Goal: Task Accomplishment & Management: Use online tool/utility

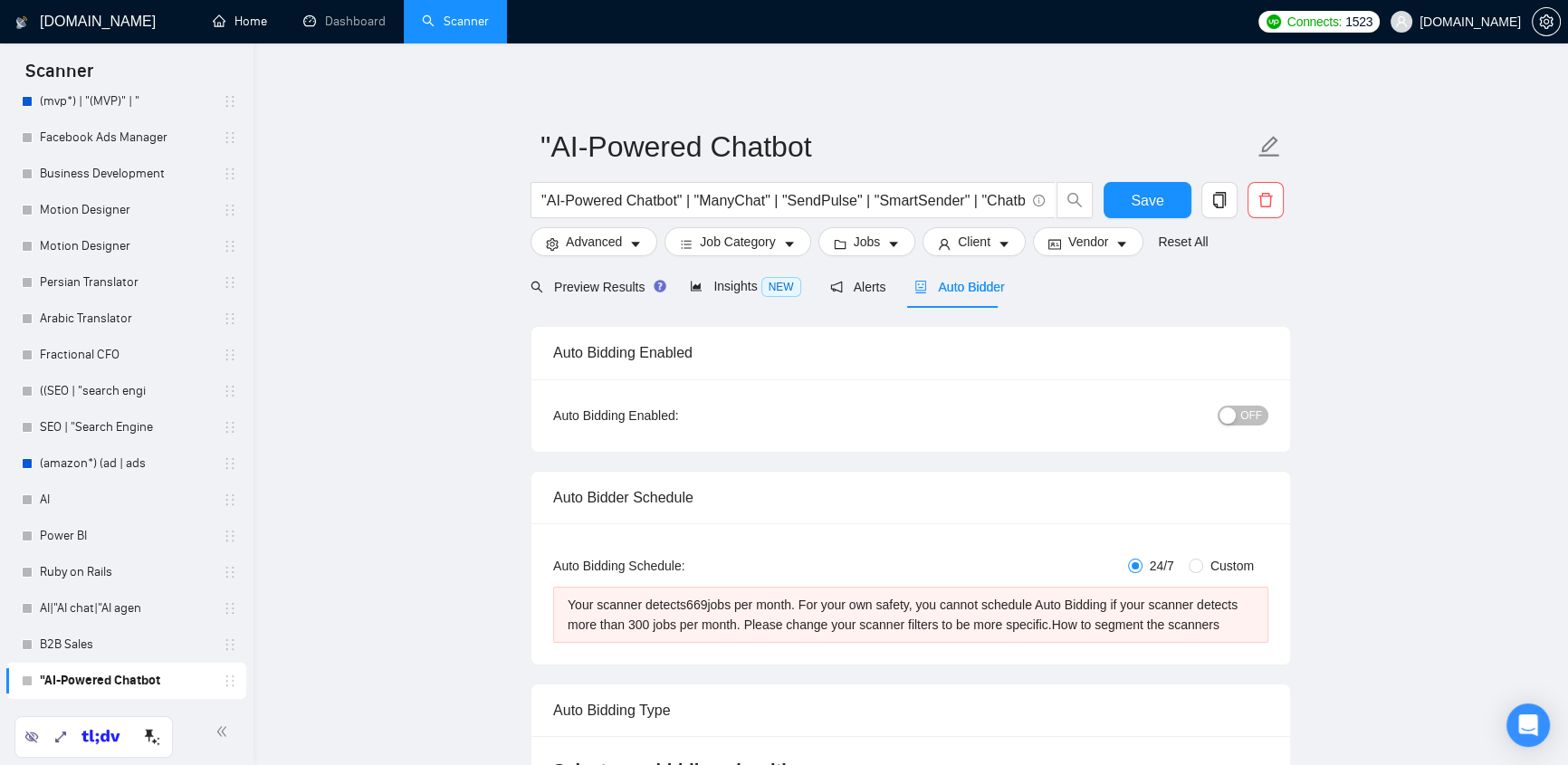
drag, startPoint x: 248, startPoint y: 26, endPoint x: 203, endPoint y: 325, distance: 302.4
click at [247, 26] on link "Home" at bounding box center [239, 21] width 55 height 15
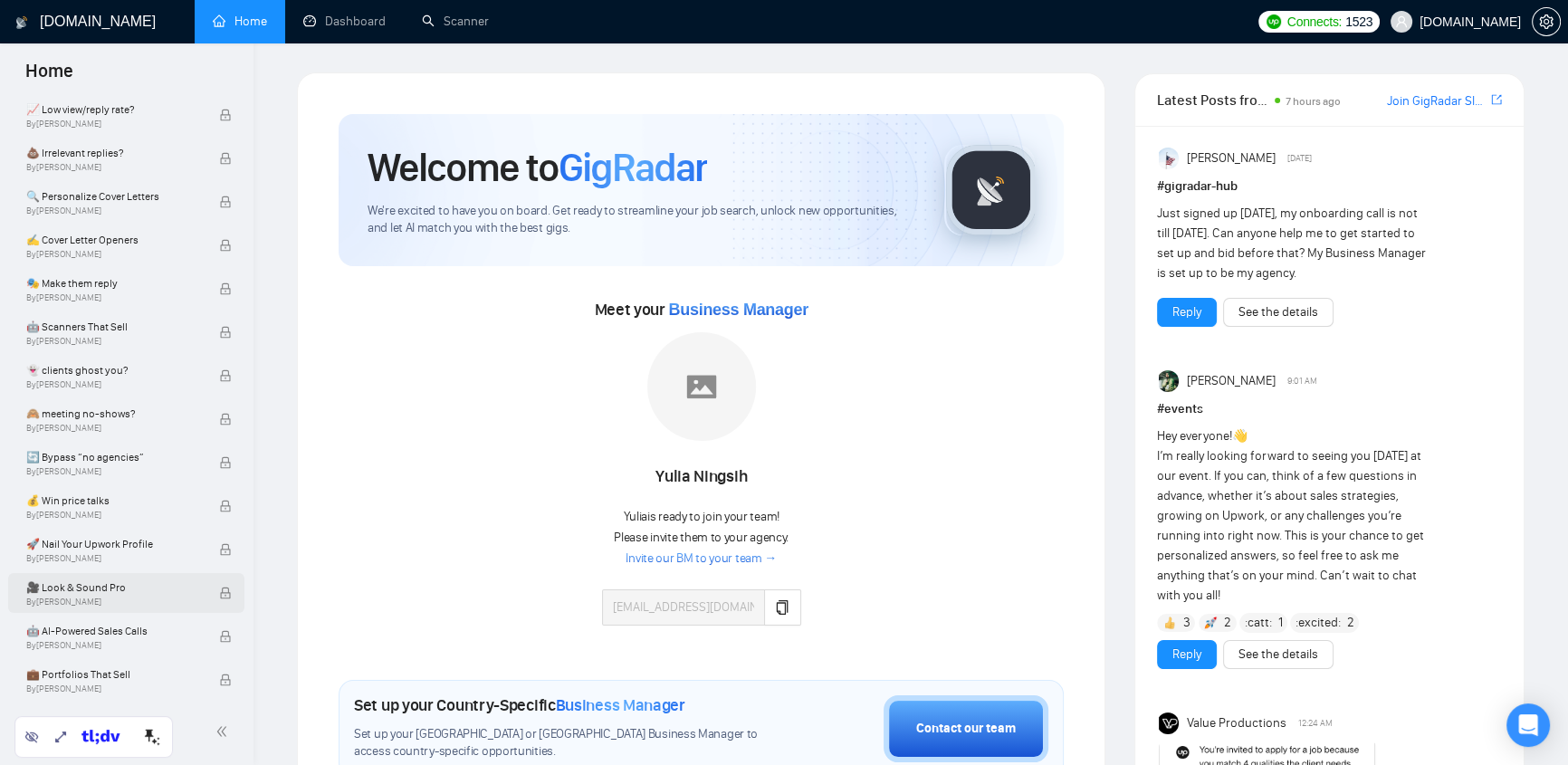
scroll to position [191, 0]
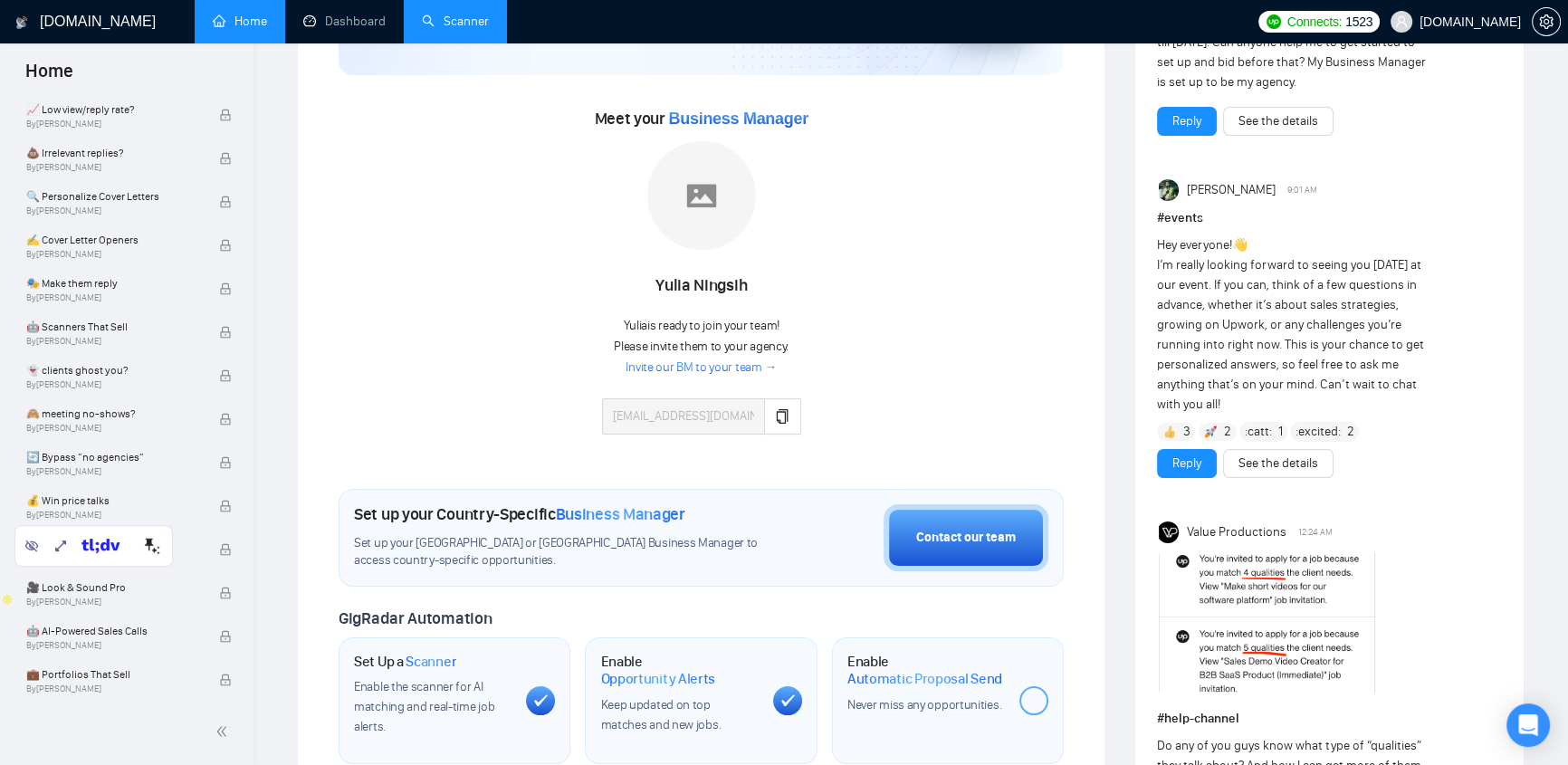
drag, startPoint x: 454, startPoint y: 18, endPoint x: 468, endPoint y: 43, distance: 28.7
click at [455, 18] on link "Scanner" at bounding box center [456, 21] width 67 height 15
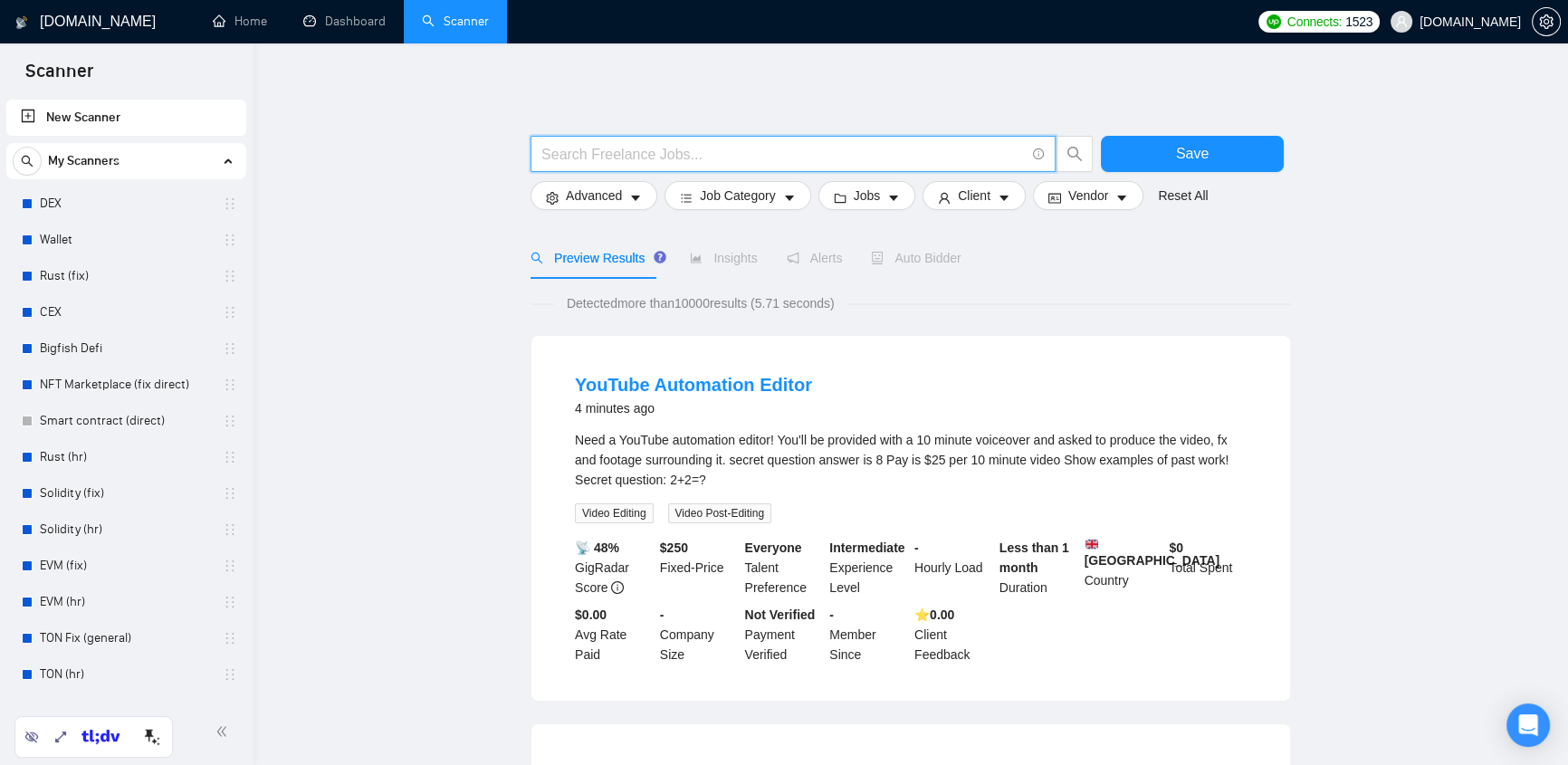
click at [688, 162] on input "text" at bounding box center [783, 154] width 483 height 23
paste input "(Shopify*) | "(Shopify)" | "(Shopify" | "/Shopify") ("store speed optimization"…"
type input "(Shopify*) | "(Shopify)" | "(Shopify" | "/Shopify") ("store speed optimization"…"
click at [1149, 154] on span "Save" at bounding box center [1193, 153] width 33 height 23
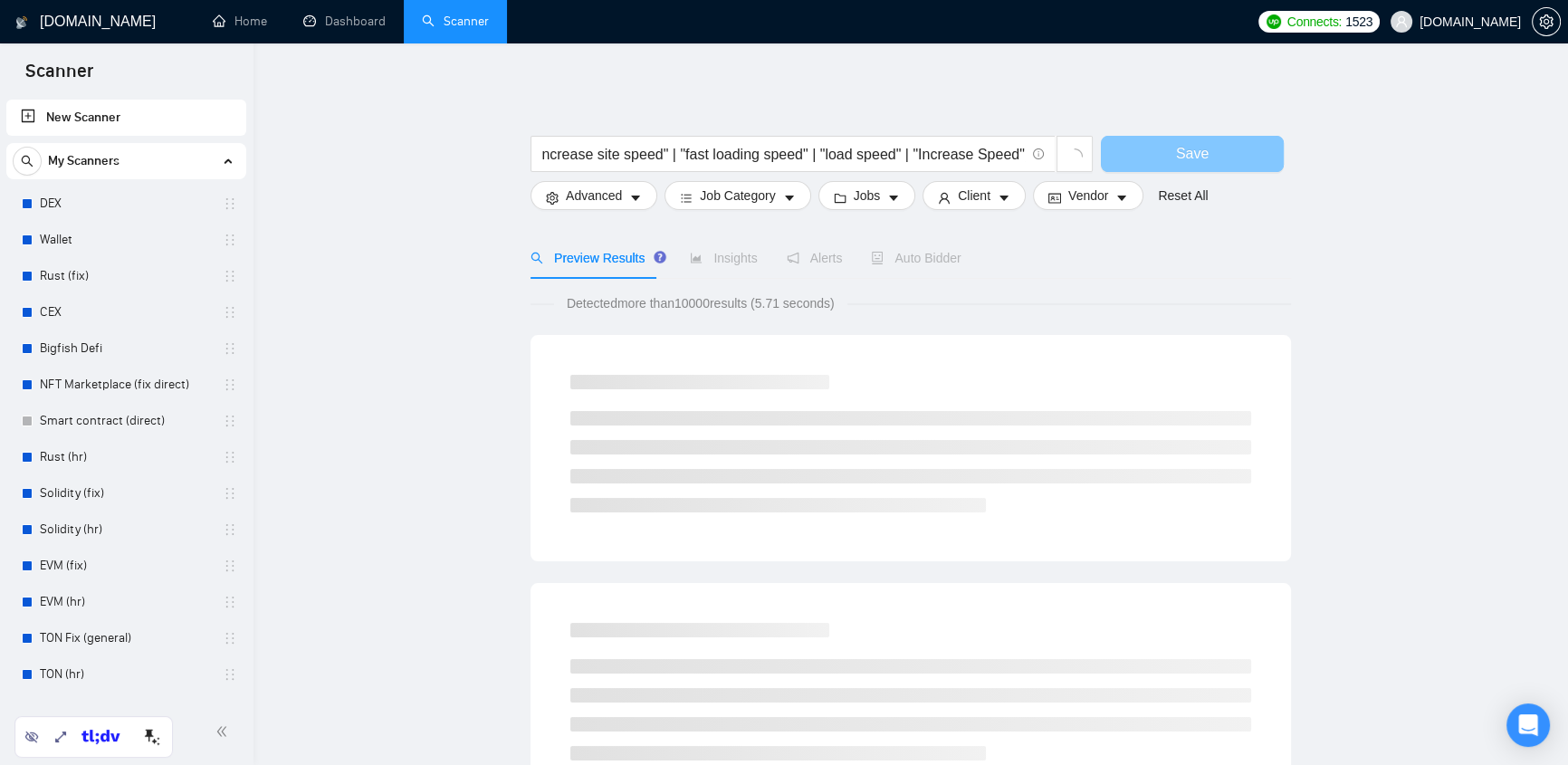
scroll to position [0, 0]
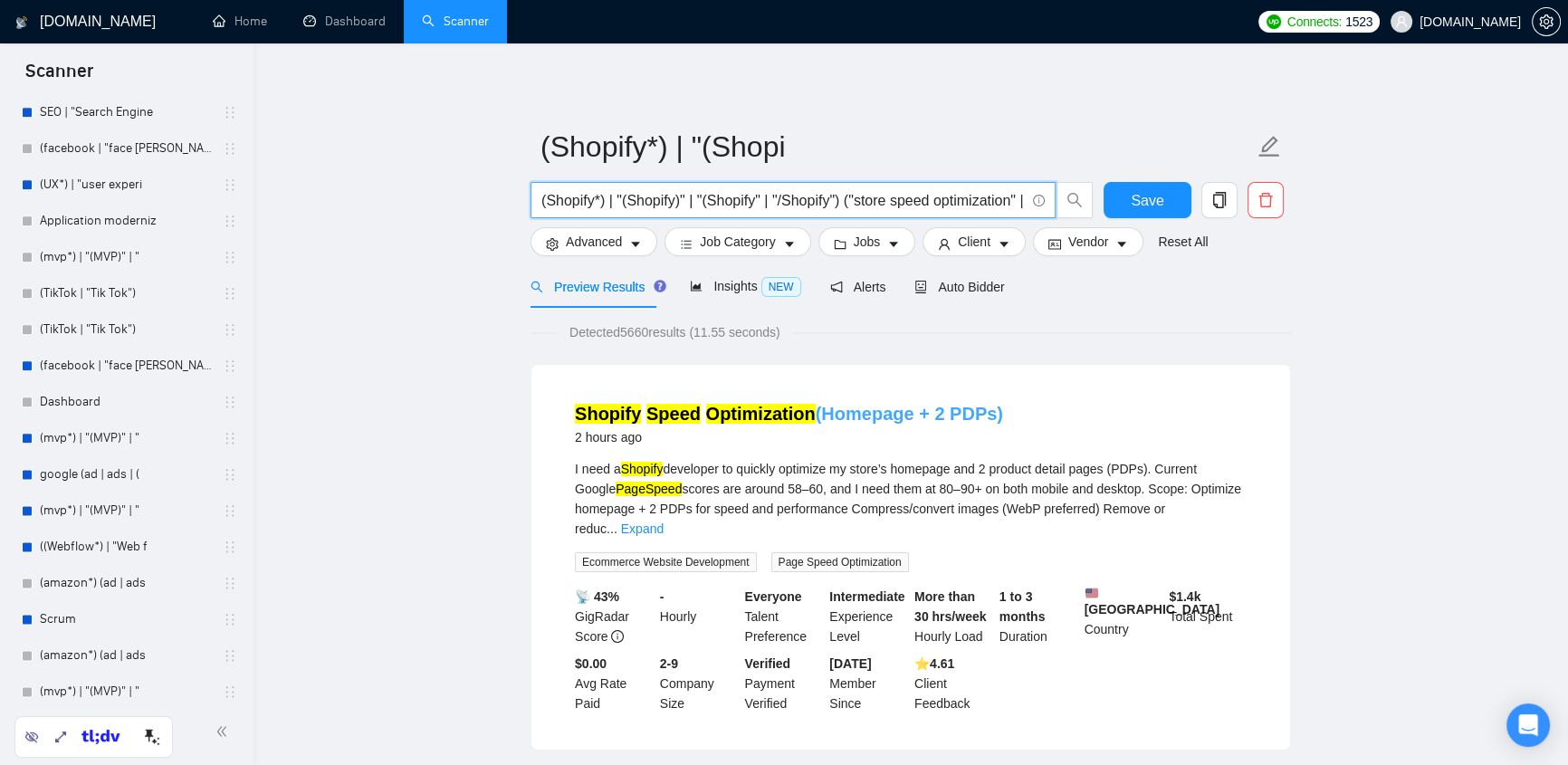
scroll to position [3072, 0]
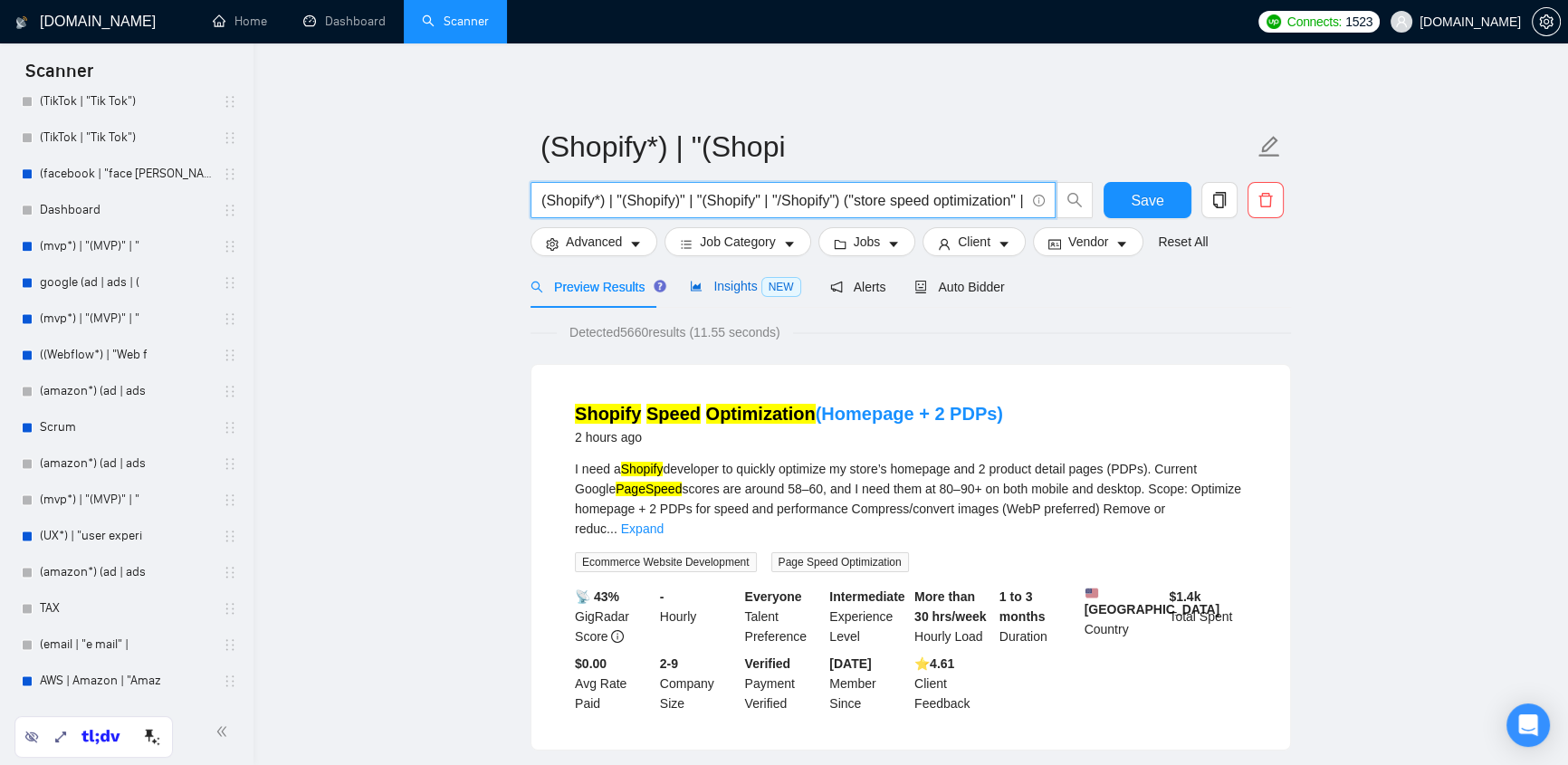
click at [751, 291] on span "Insights NEW" at bounding box center [745, 285] width 110 height 14
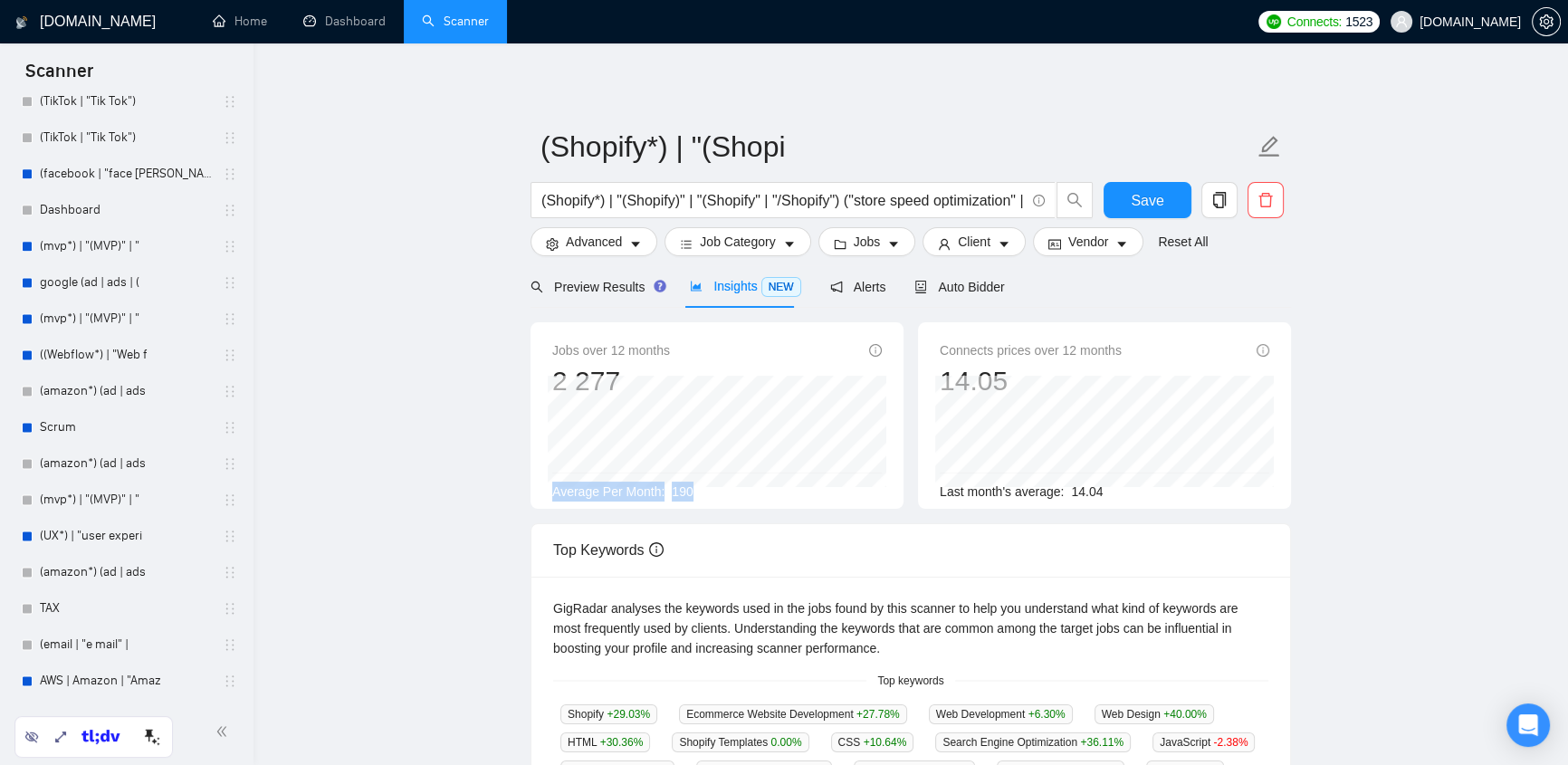
drag, startPoint x: 707, startPoint y: 493, endPoint x: 613, endPoint y: 489, distance: 94.1
click at [540, 482] on div "Jobs over 12 months 2 277 [DATE] 138 Average Per Month: 190" at bounding box center [717, 416] width 373 height 187
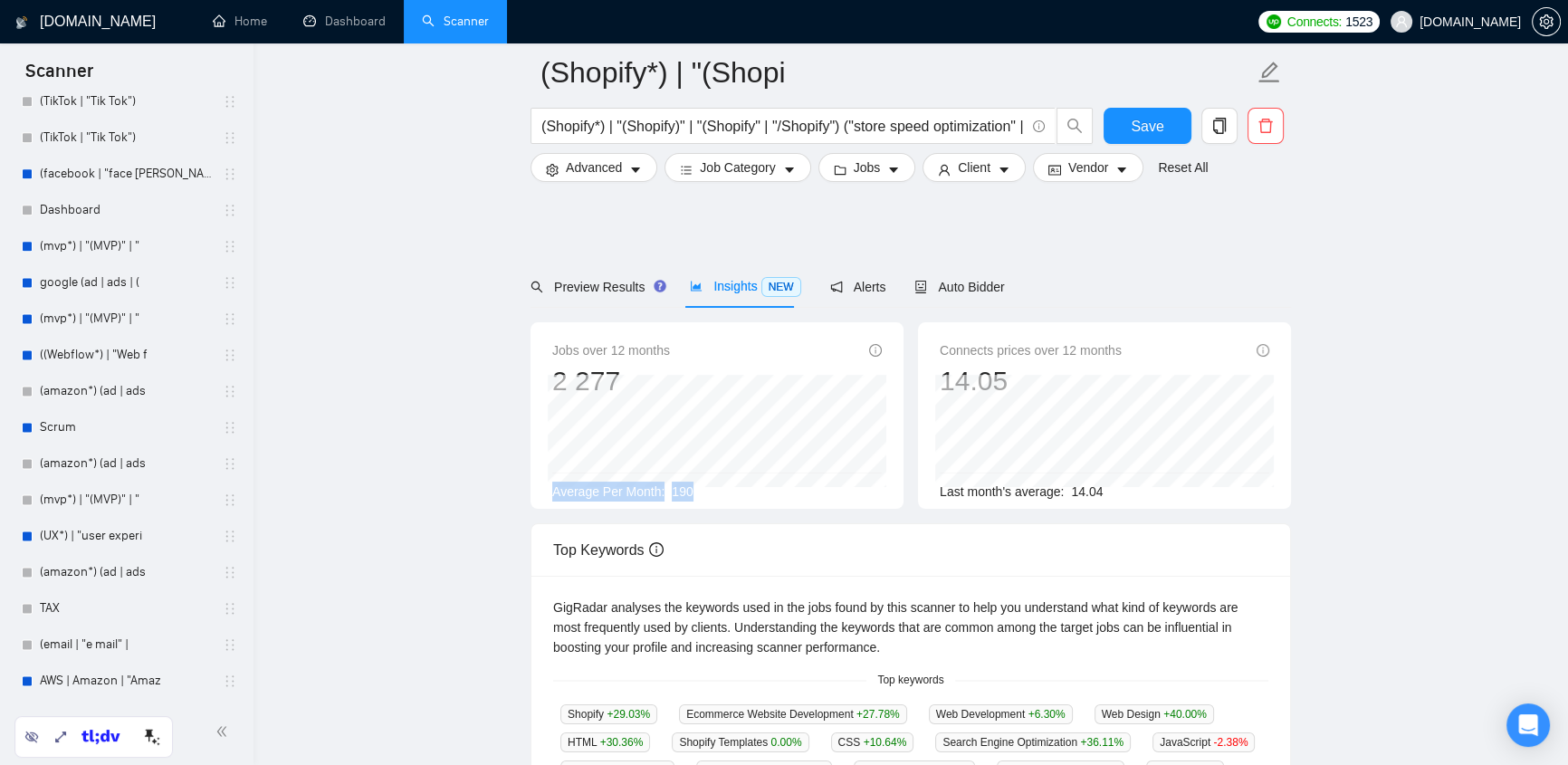
scroll to position [384, 0]
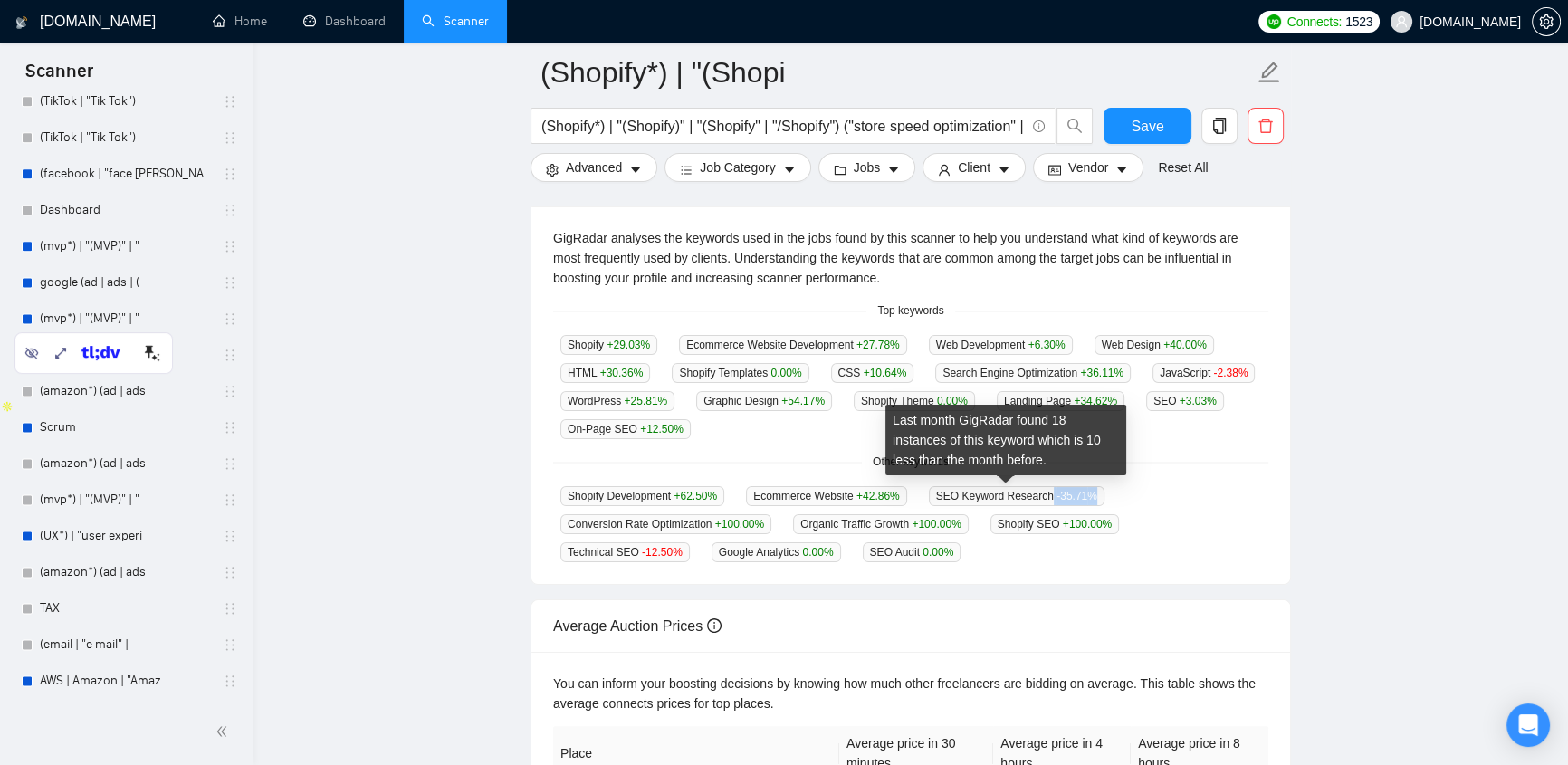
drag, startPoint x: 1042, startPoint y: 497, endPoint x: 1082, endPoint y: 497, distance: 40.0
click at [1082, 497] on span "SEO Keyword Research -35.71 %" at bounding box center [1016, 496] width 175 height 20
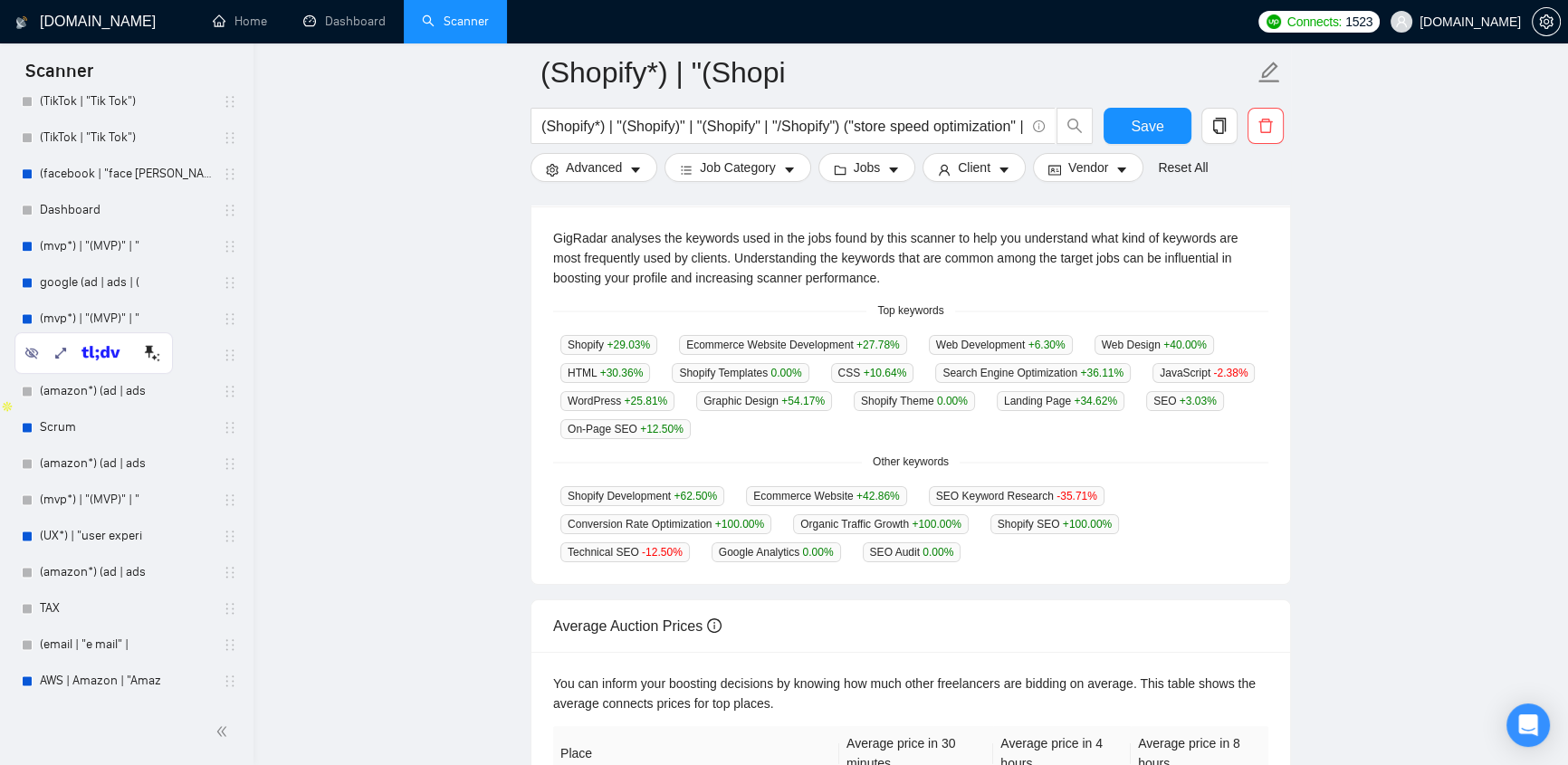
click at [1149, 489] on div "Shopify Development +62.50 % Ecommerce Website +42.86 % SEO Keyword Research -3…" at bounding box center [910, 524] width 715 height 77
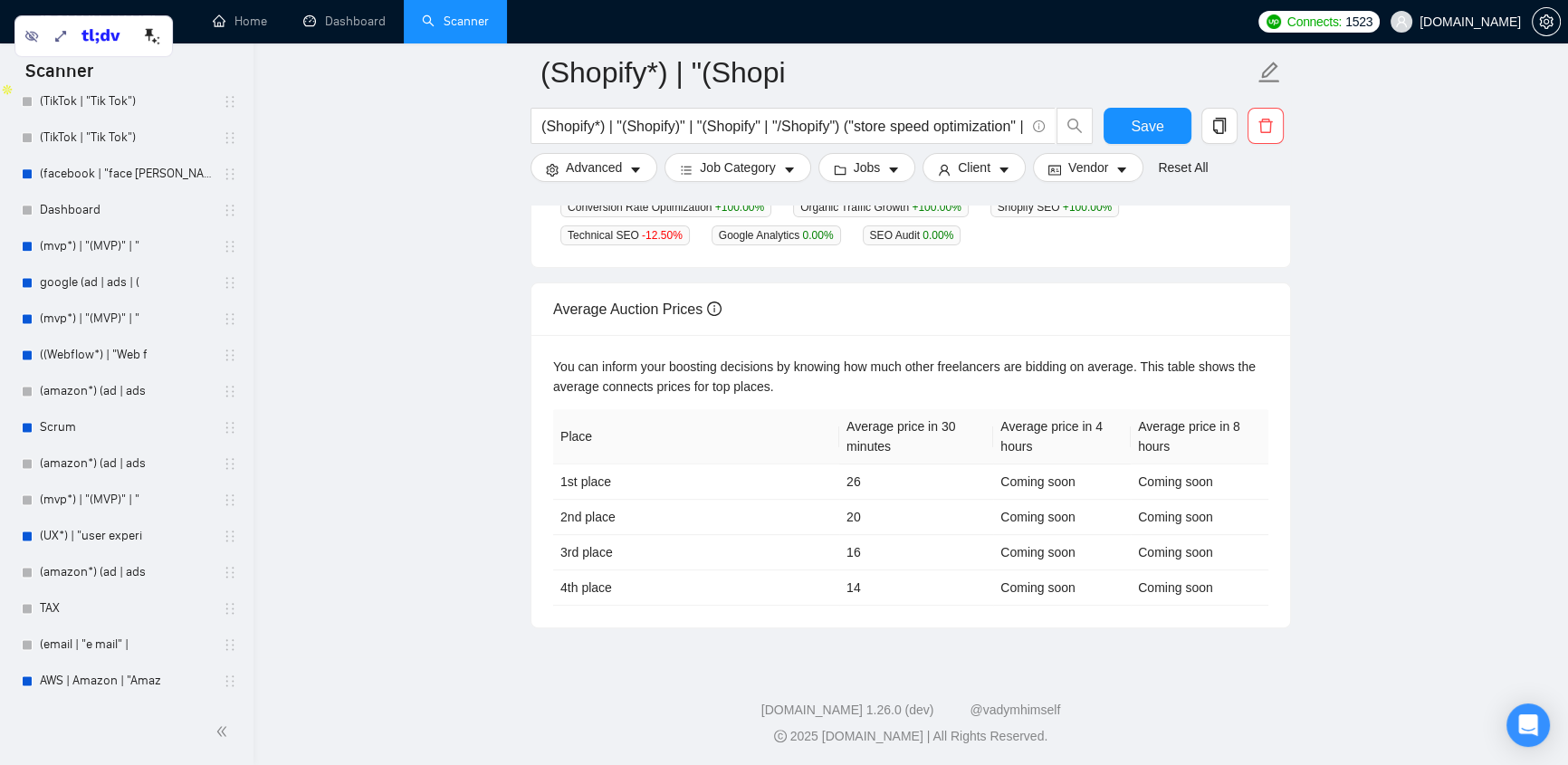
scroll to position [0, 0]
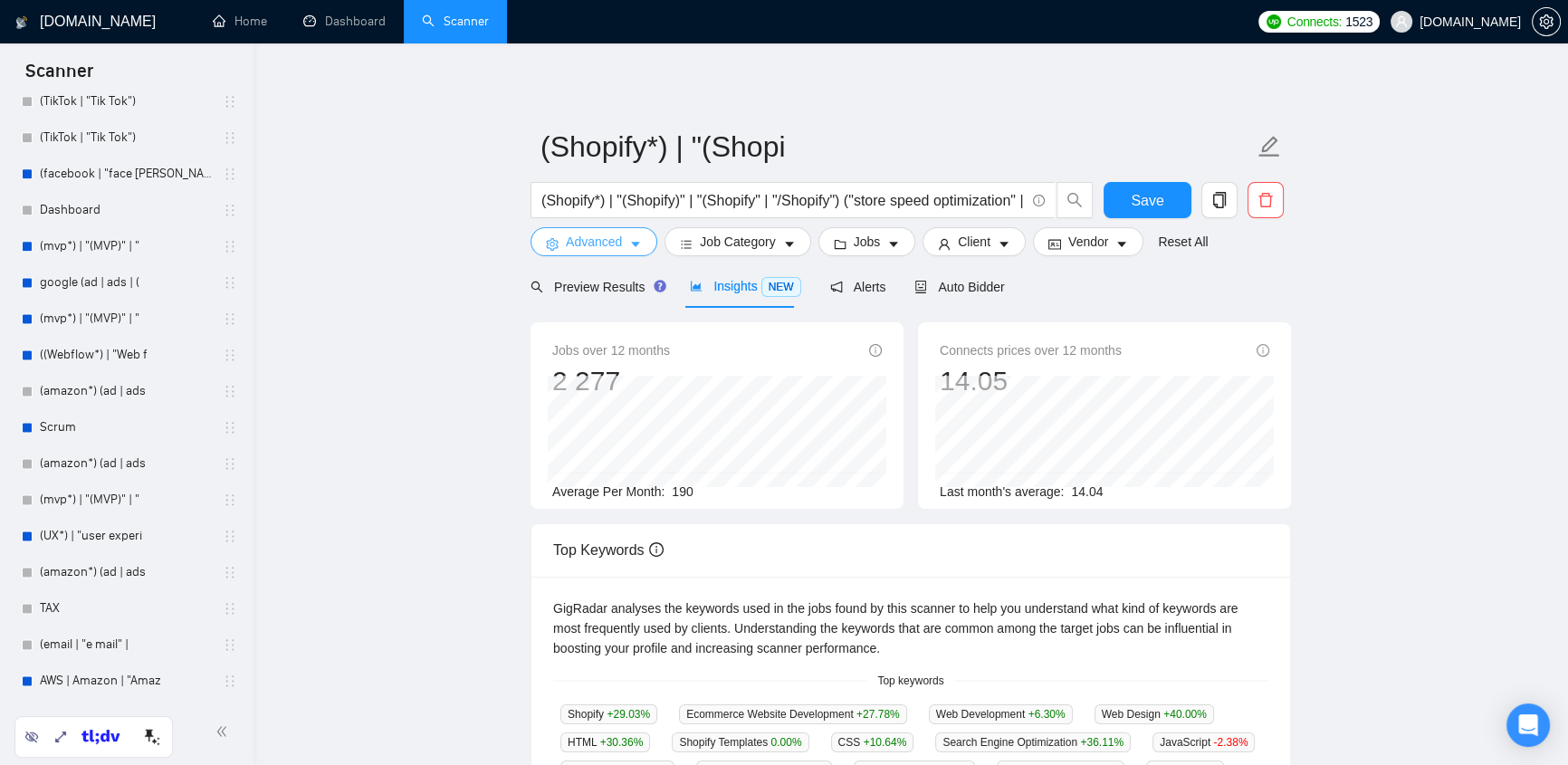
click at [637, 239] on icon "caret-down" at bounding box center [635, 244] width 12 height 12
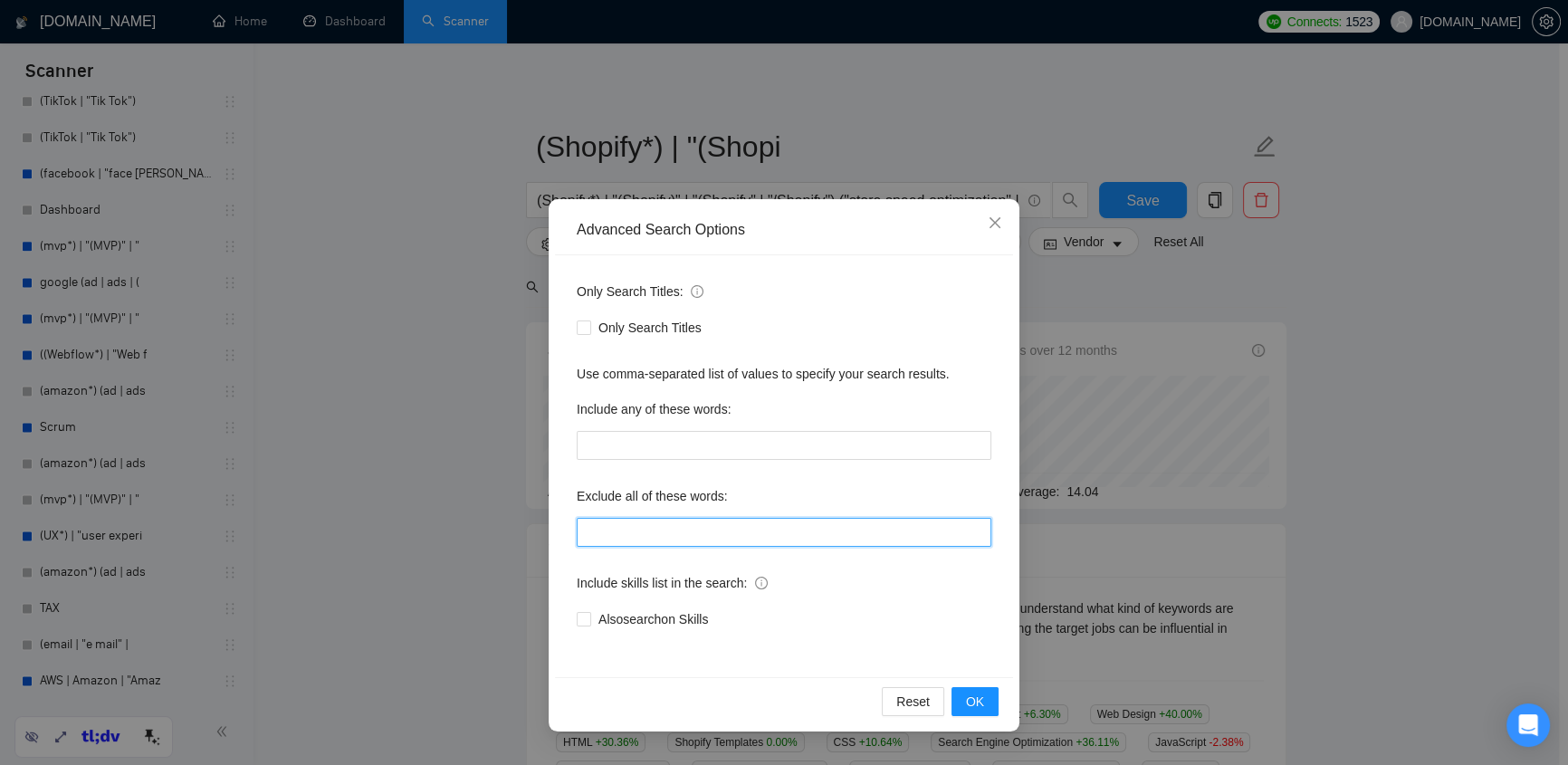
click at [664, 534] on input "text" at bounding box center [783, 532] width 414 height 29
click at [996, 221] on icon "close" at bounding box center [995, 222] width 14 height 14
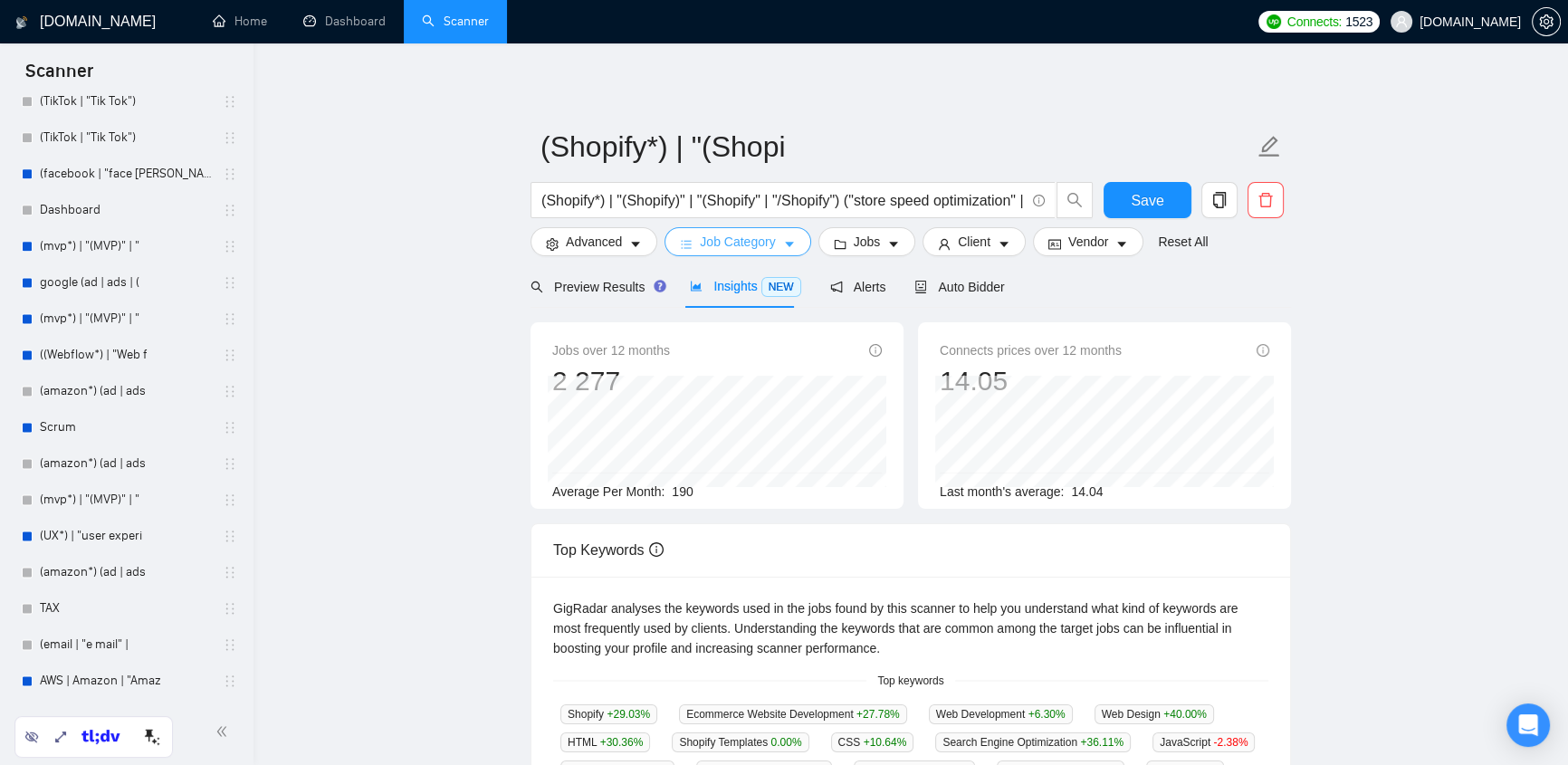
click at [721, 246] on span "Job Category" at bounding box center [737, 241] width 76 height 20
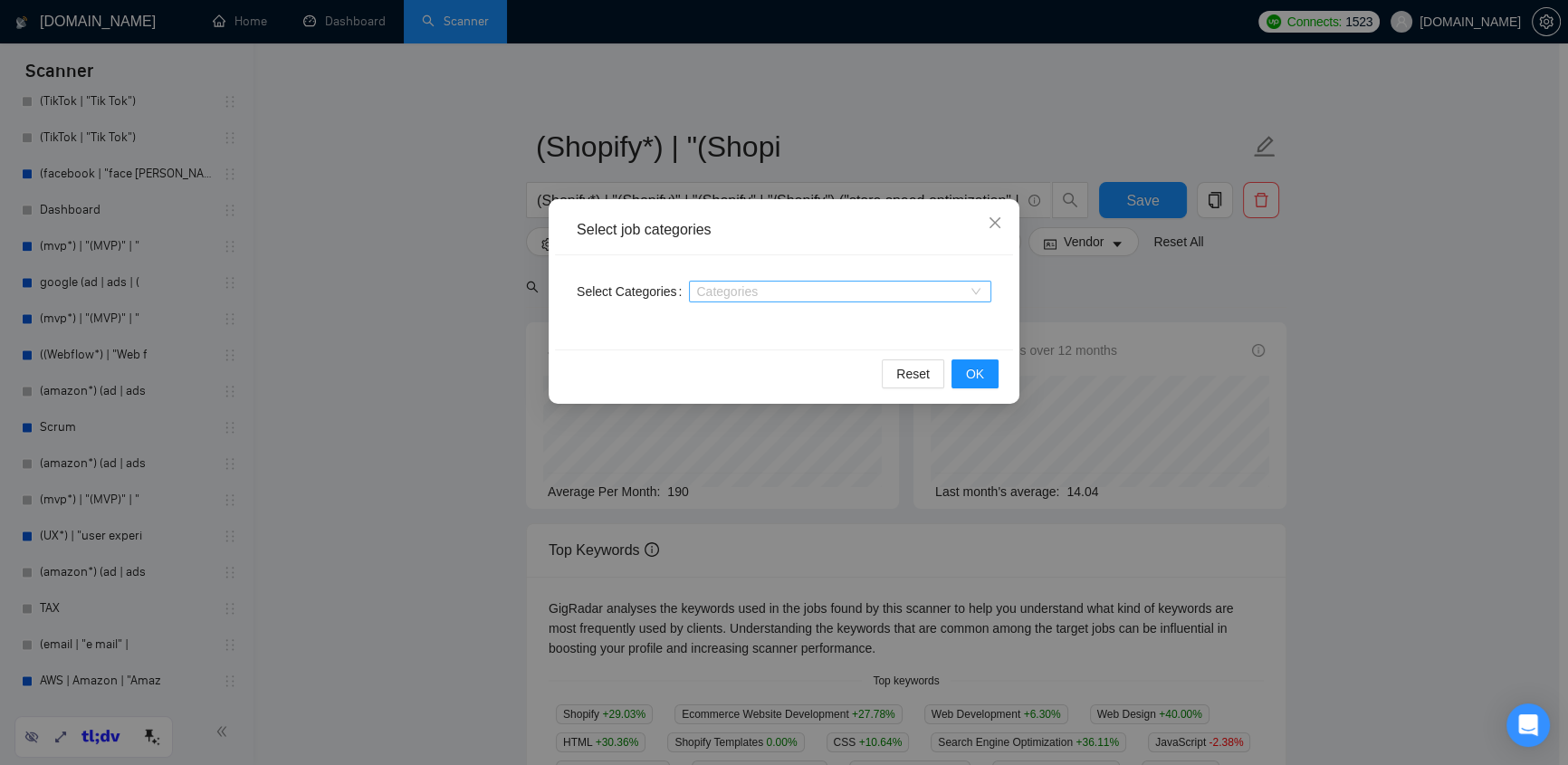
click at [852, 295] on div at bounding box center [831, 291] width 276 height 14
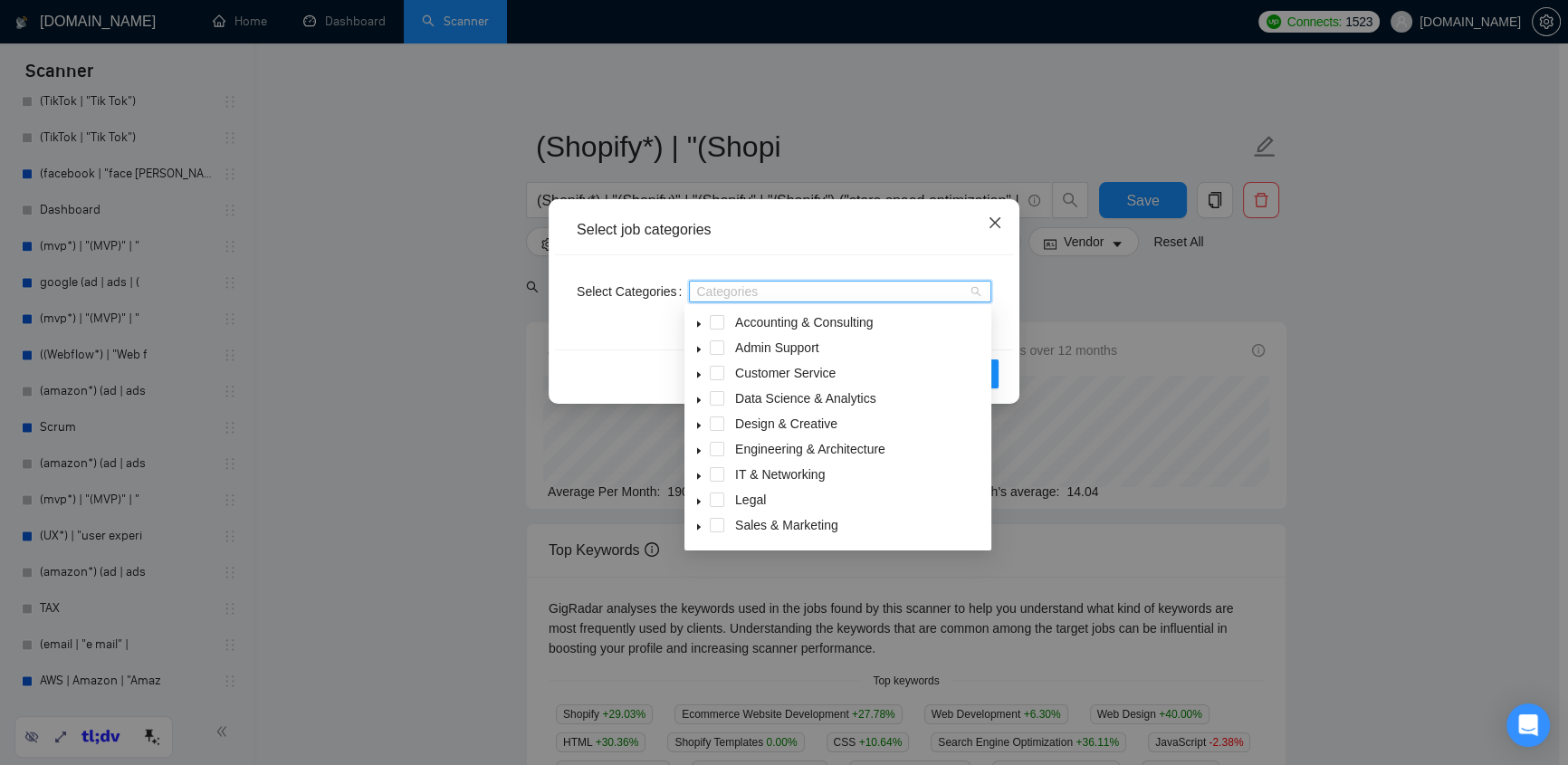
click at [994, 226] on icon "close" at bounding box center [995, 222] width 14 height 14
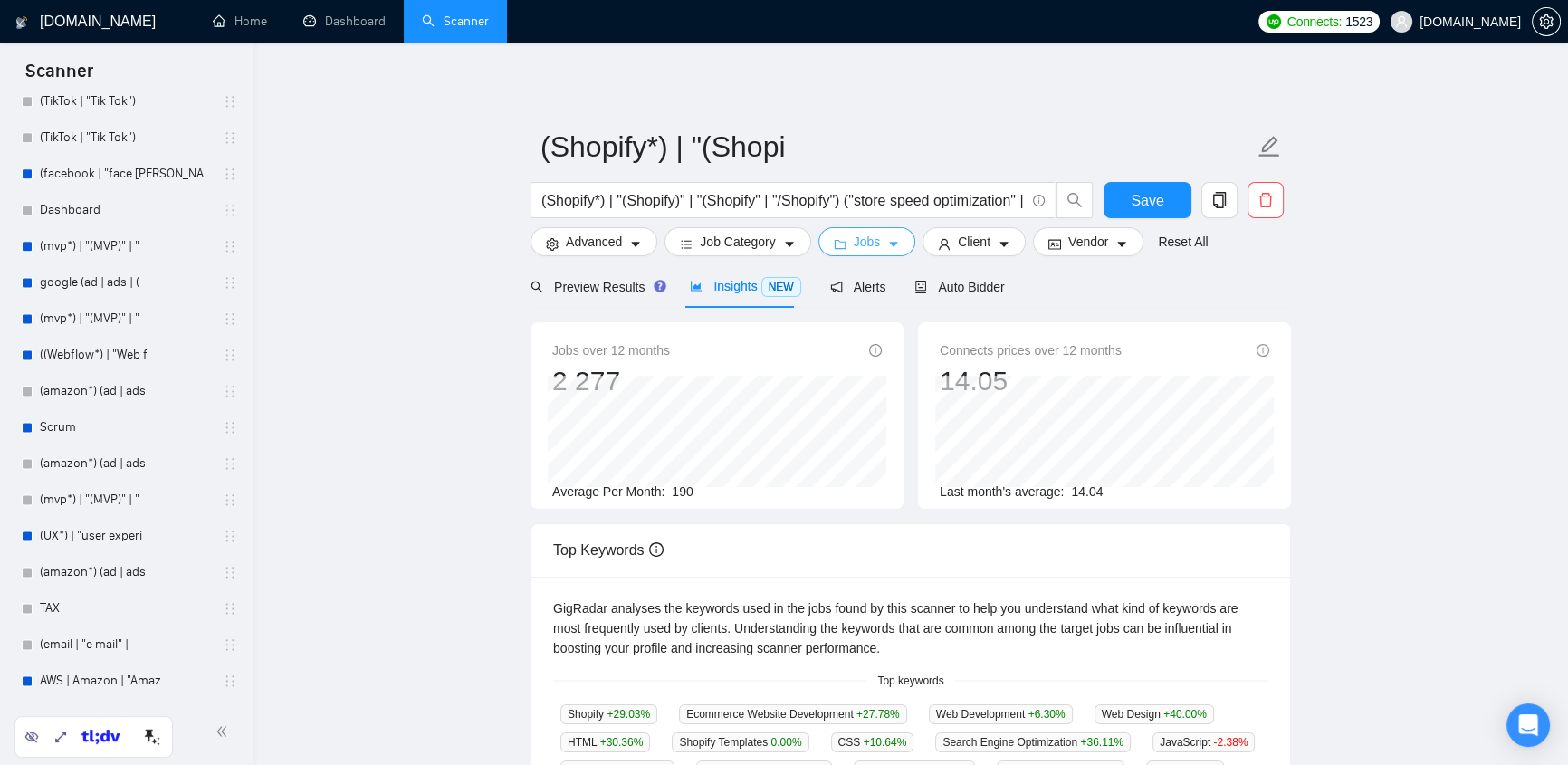
click at [887, 237] on span "caret-down" at bounding box center [893, 244] width 12 height 13
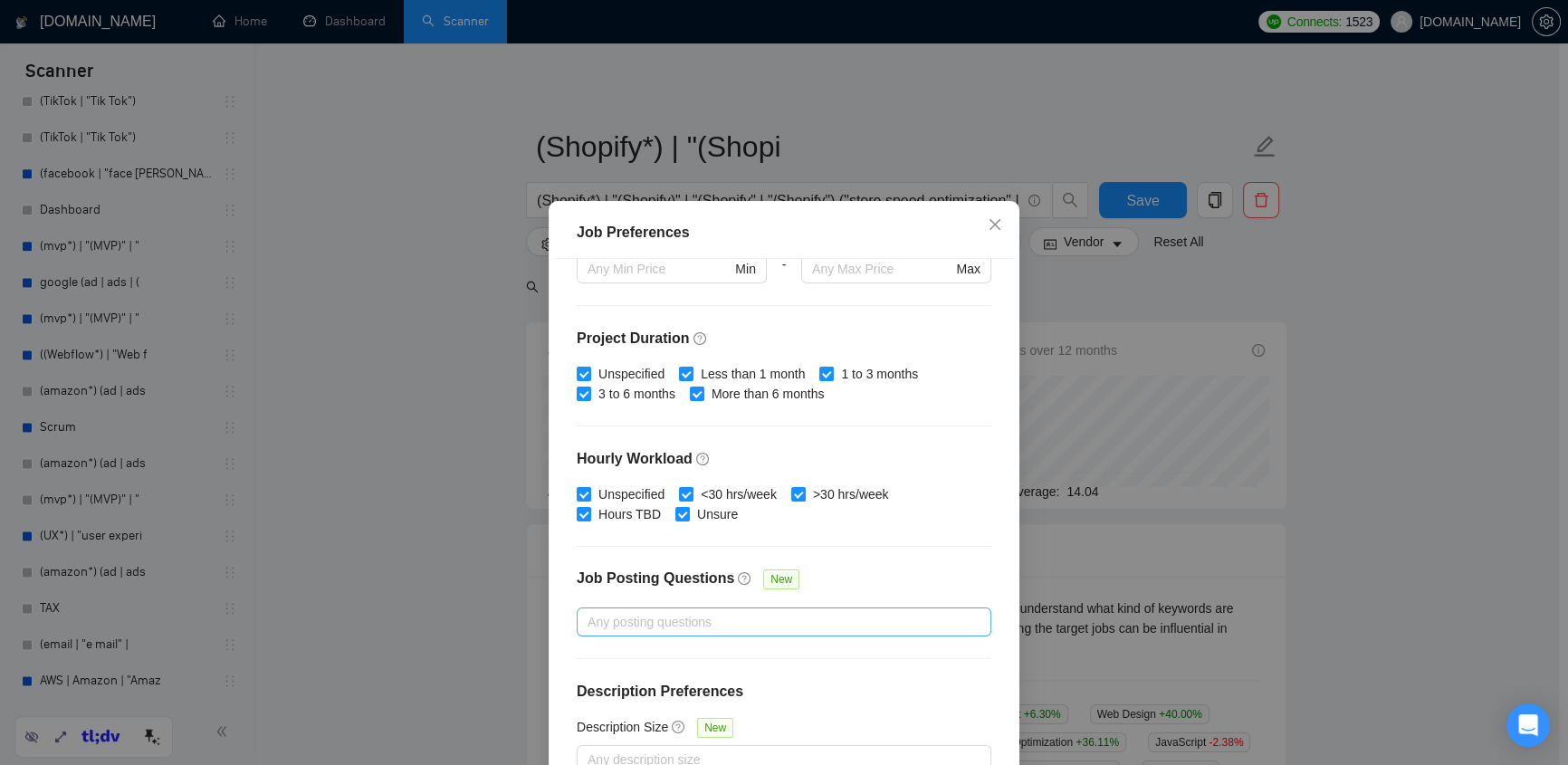
scroll to position [108, 0]
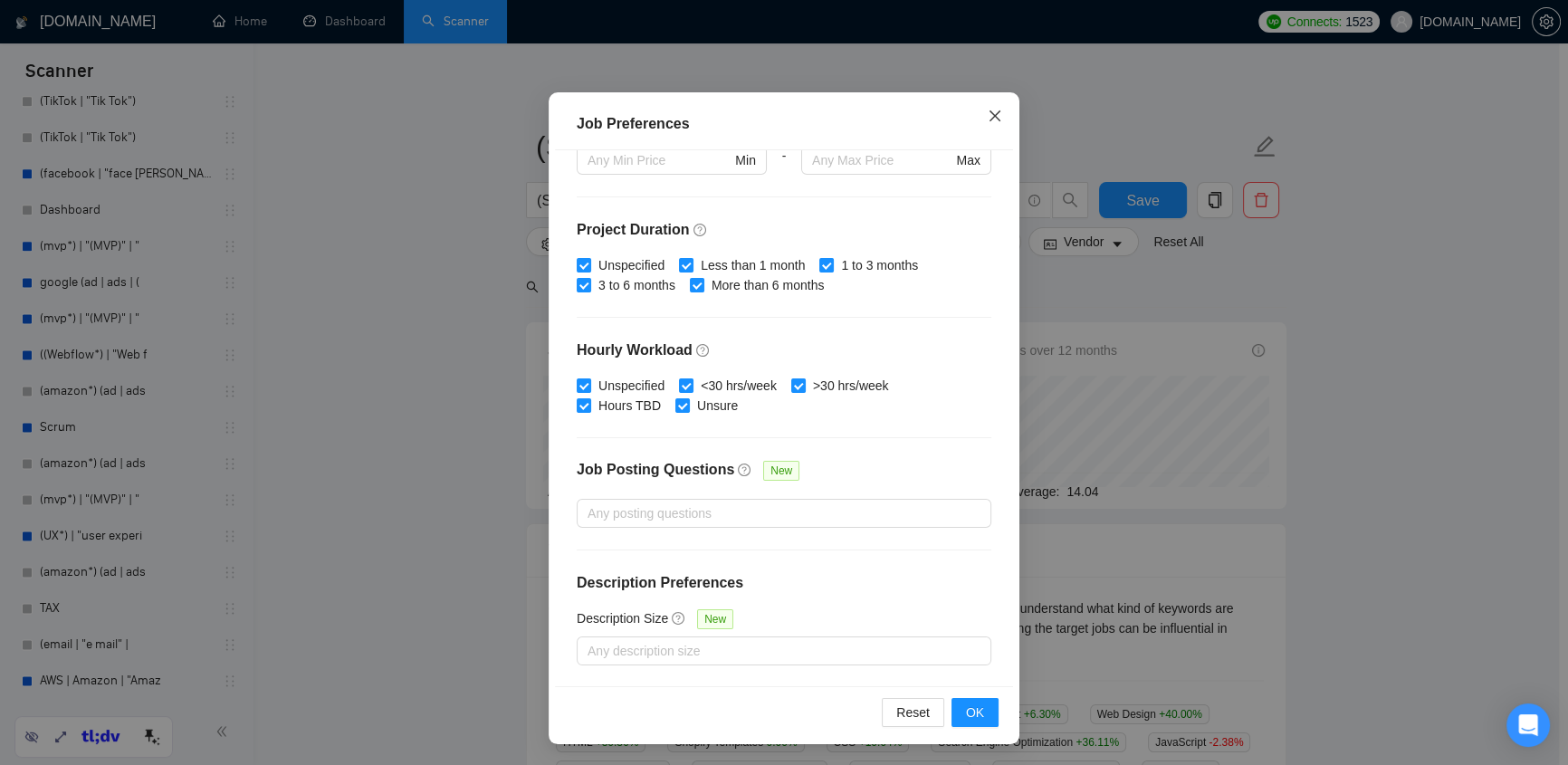
click at [990, 117] on icon "close" at bounding box center [995, 115] width 14 height 14
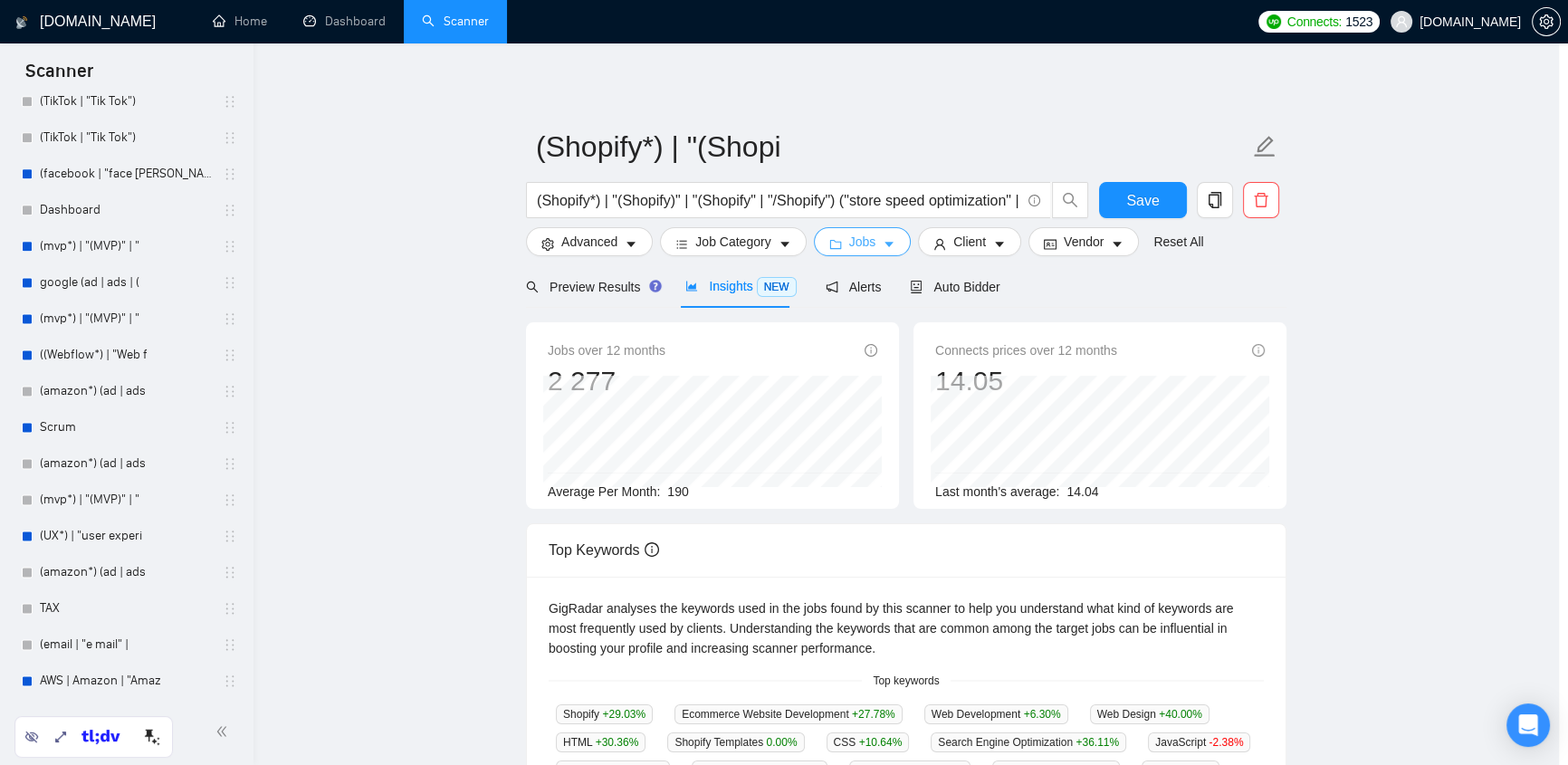
scroll to position [0, 0]
click at [987, 248] on button "Client" at bounding box center [974, 241] width 103 height 29
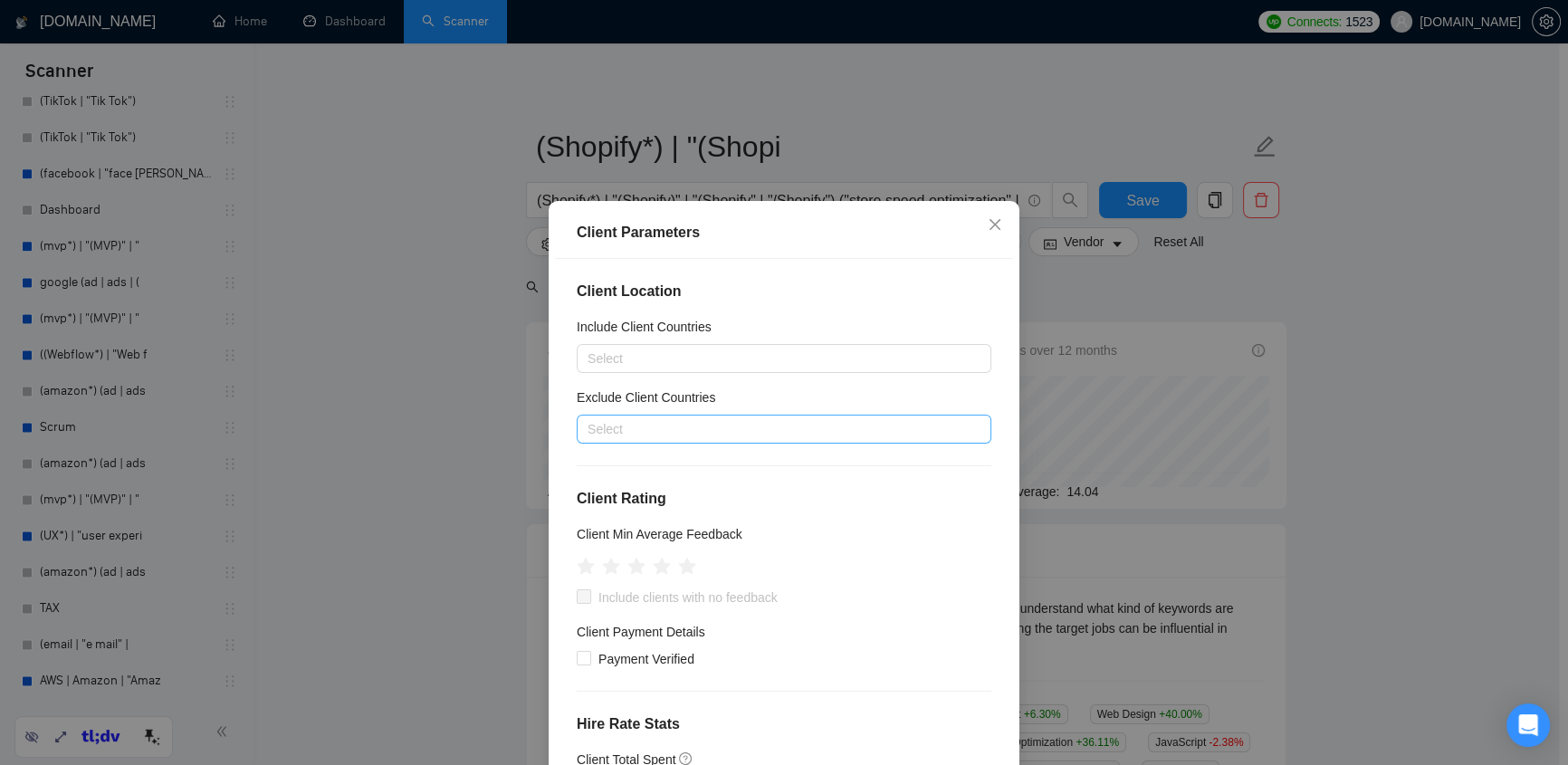
click at [651, 426] on div at bounding box center [774, 429] width 388 height 22
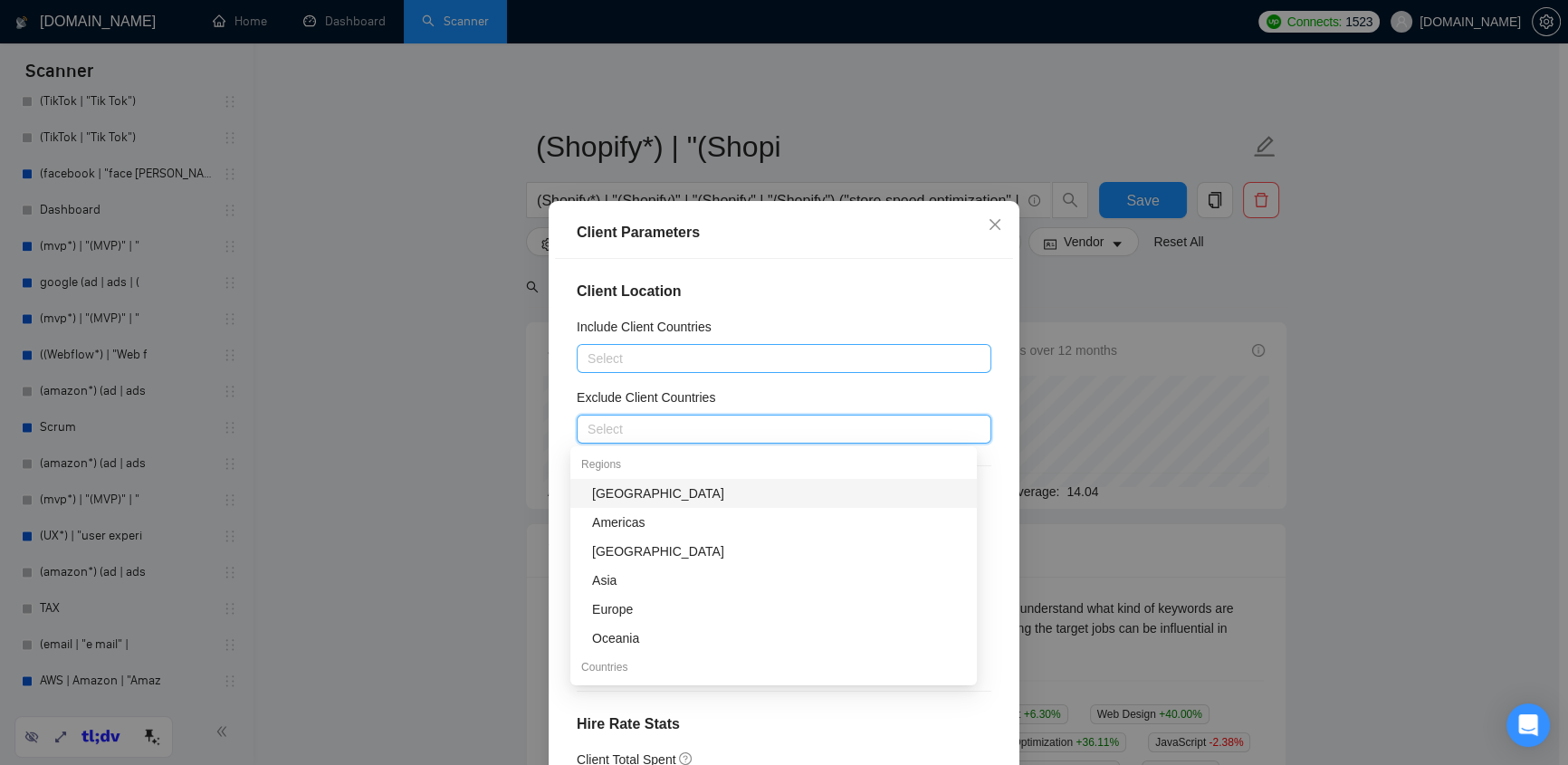
click at [666, 355] on div at bounding box center [774, 358] width 388 height 22
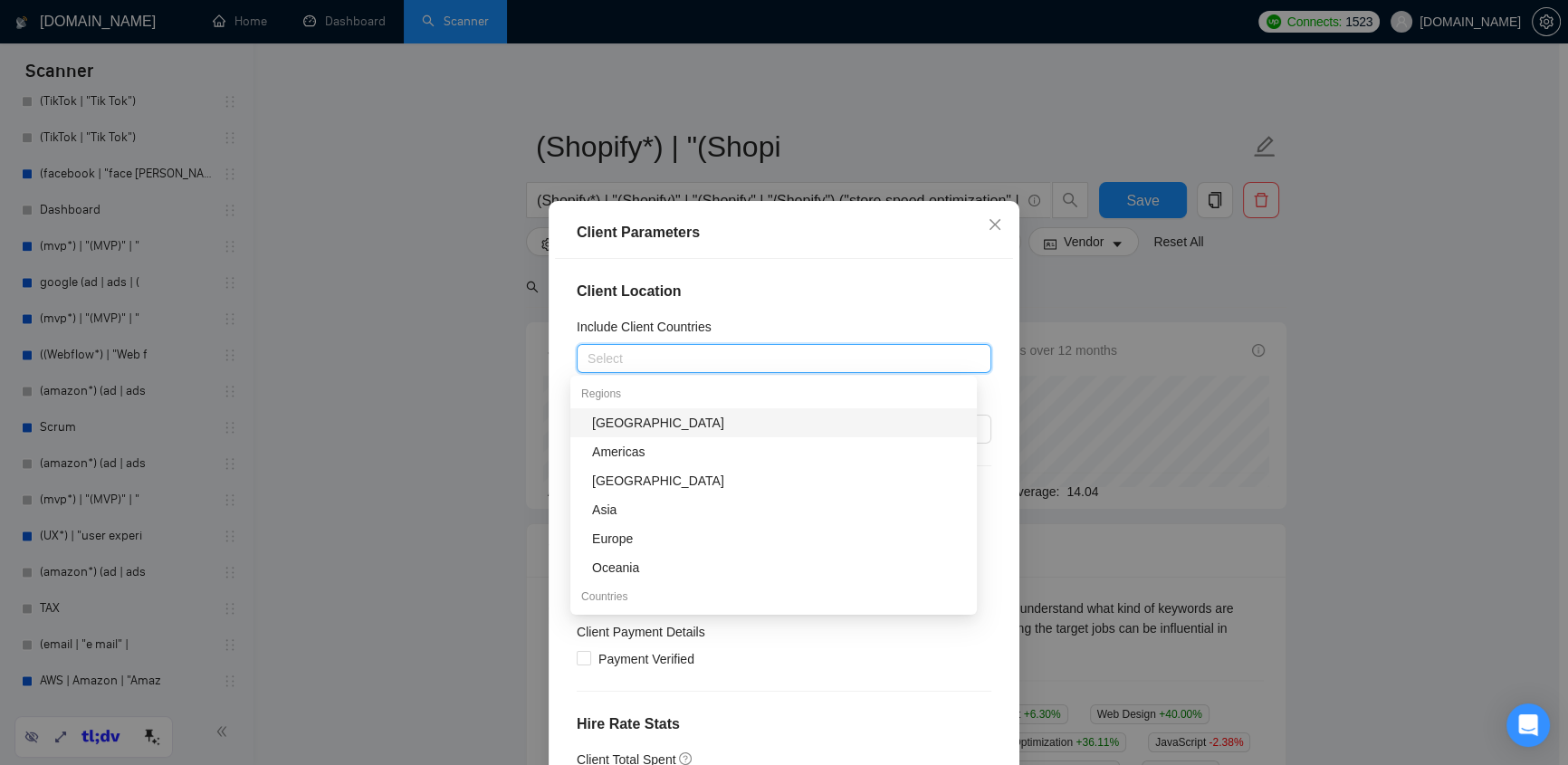
click at [763, 292] on h4 "Client Location" at bounding box center [783, 291] width 414 height 22
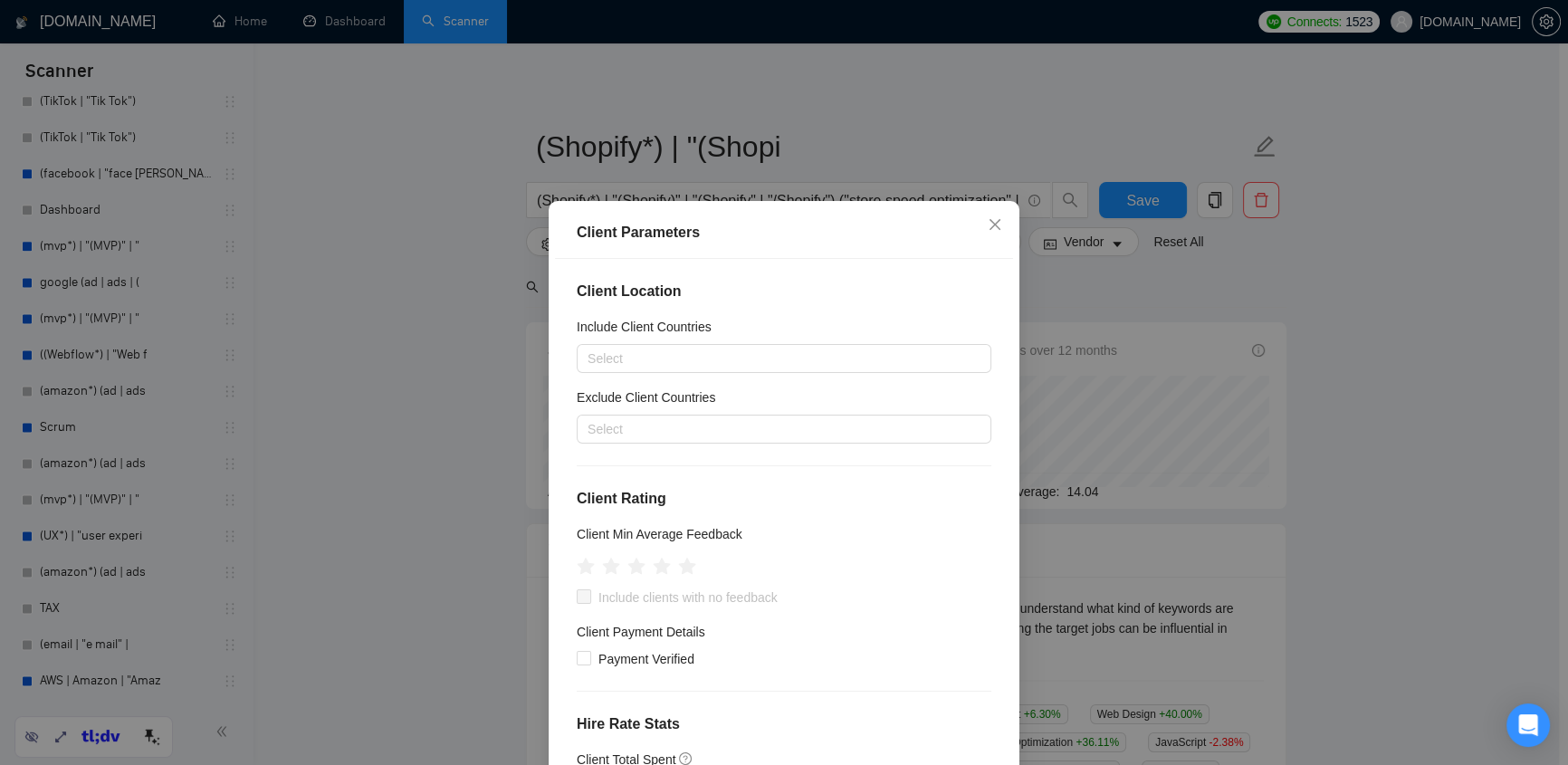
click at [808, 292] on h4 "Client Location" at bounding box center [783, 291] width 414 height 22
click at [992, 223] on icon "close" at bounding box center [995, 224] width 11 height 11
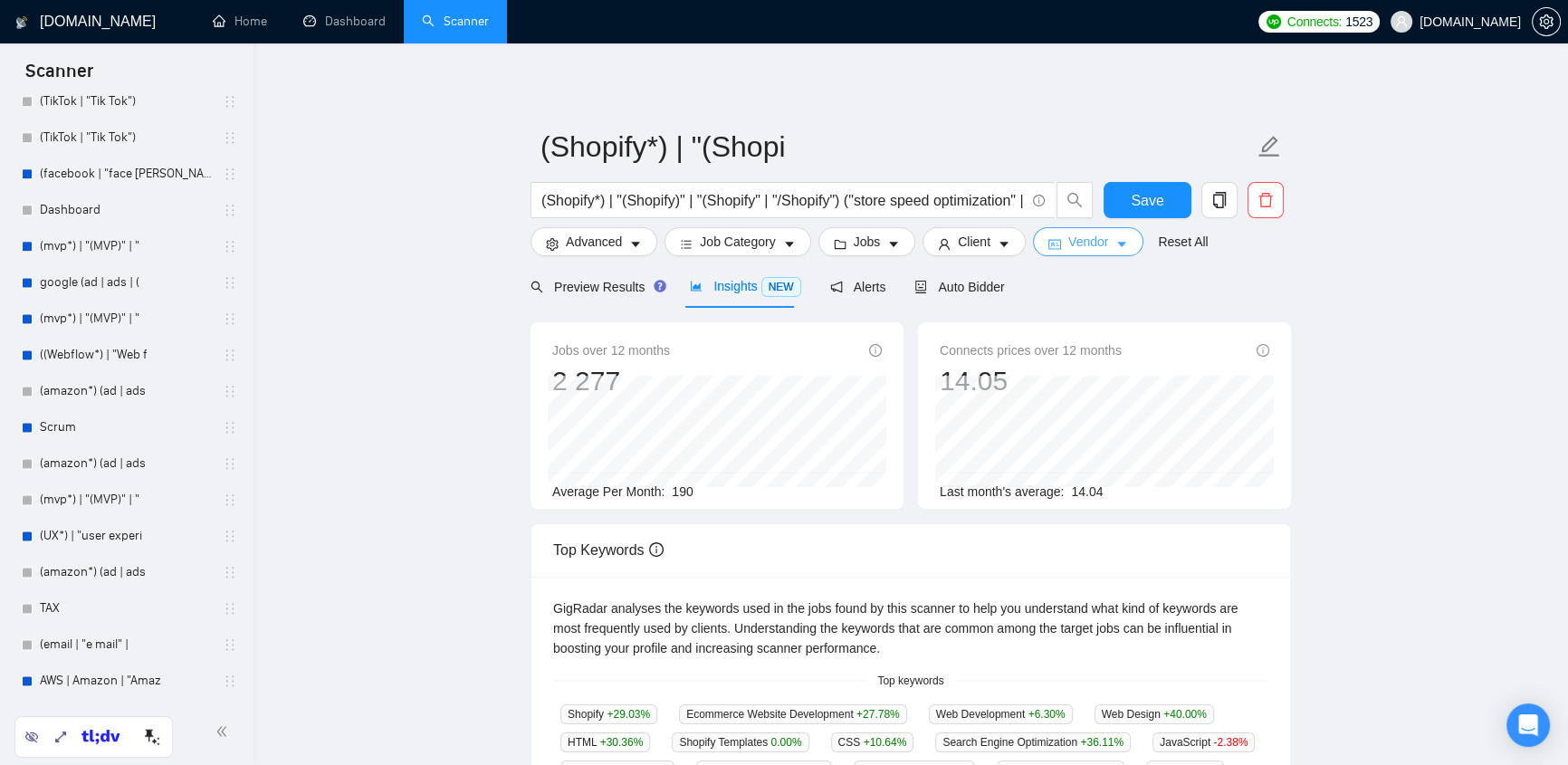
click at [1103, 244] on button "Vendor" at bounding box center [1087, 241] width 110 height 29
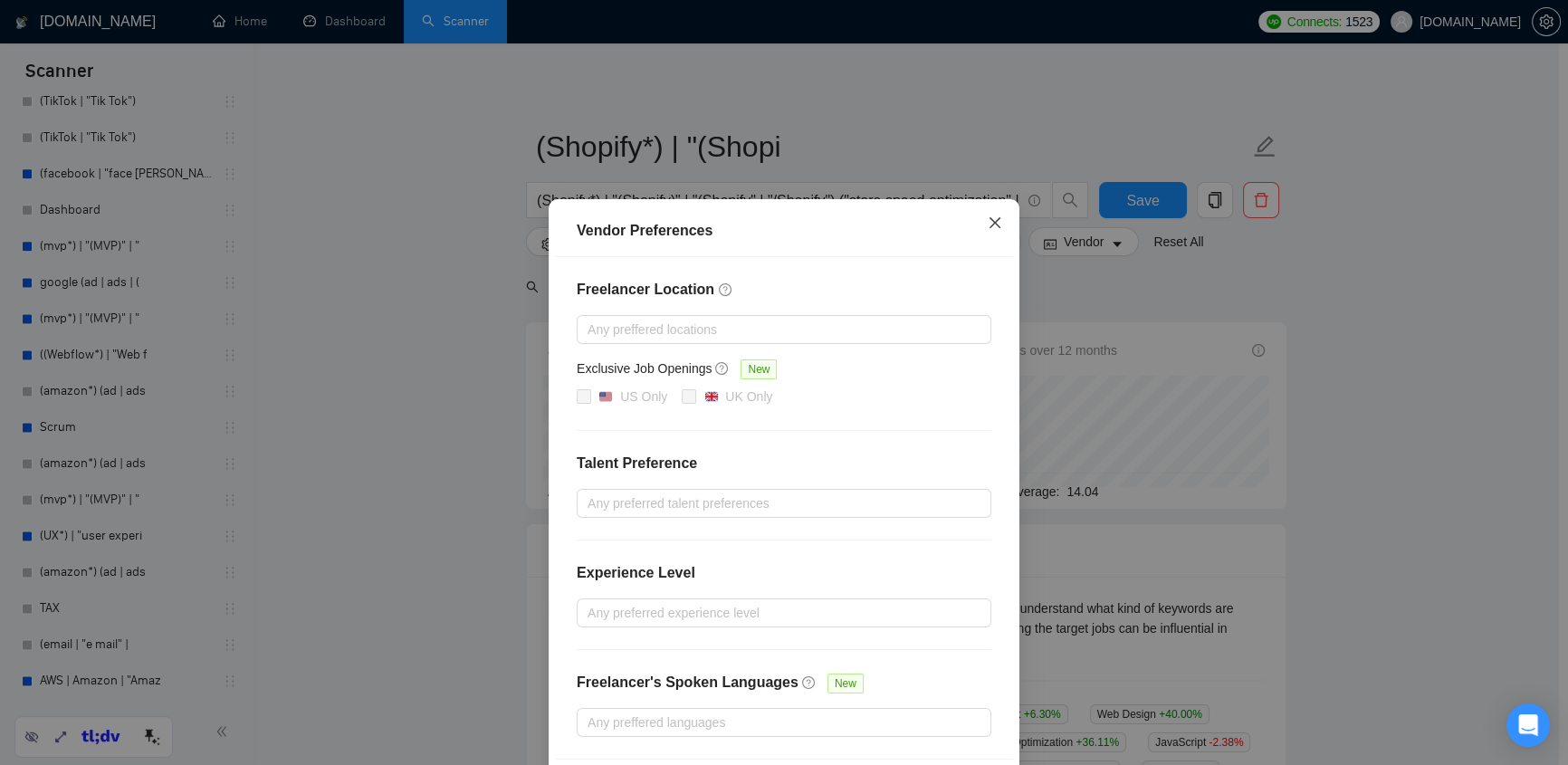
click at [992, 222] on icon "close" at bounding box center [995, 222] width 14 height 14
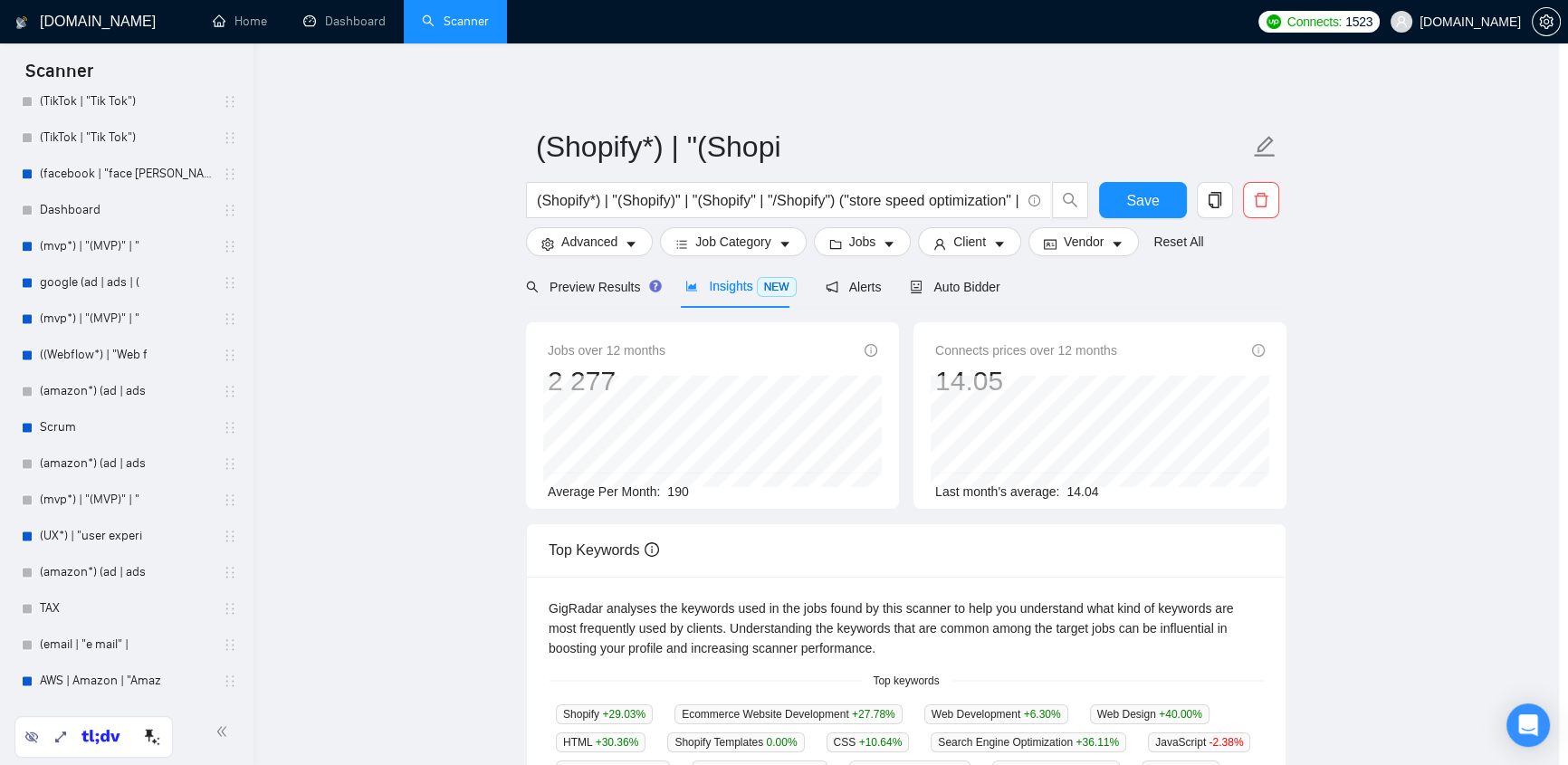
click at [1149, 319] on div "Vendor Preferences Freelancer Location Any preffered locations Exclusive Job Op…" at bounding box center [784, 382] width 1568 height 765
click at [857, 282] on span "Alerts" at bounding box center [858, 286] width 56 height 14
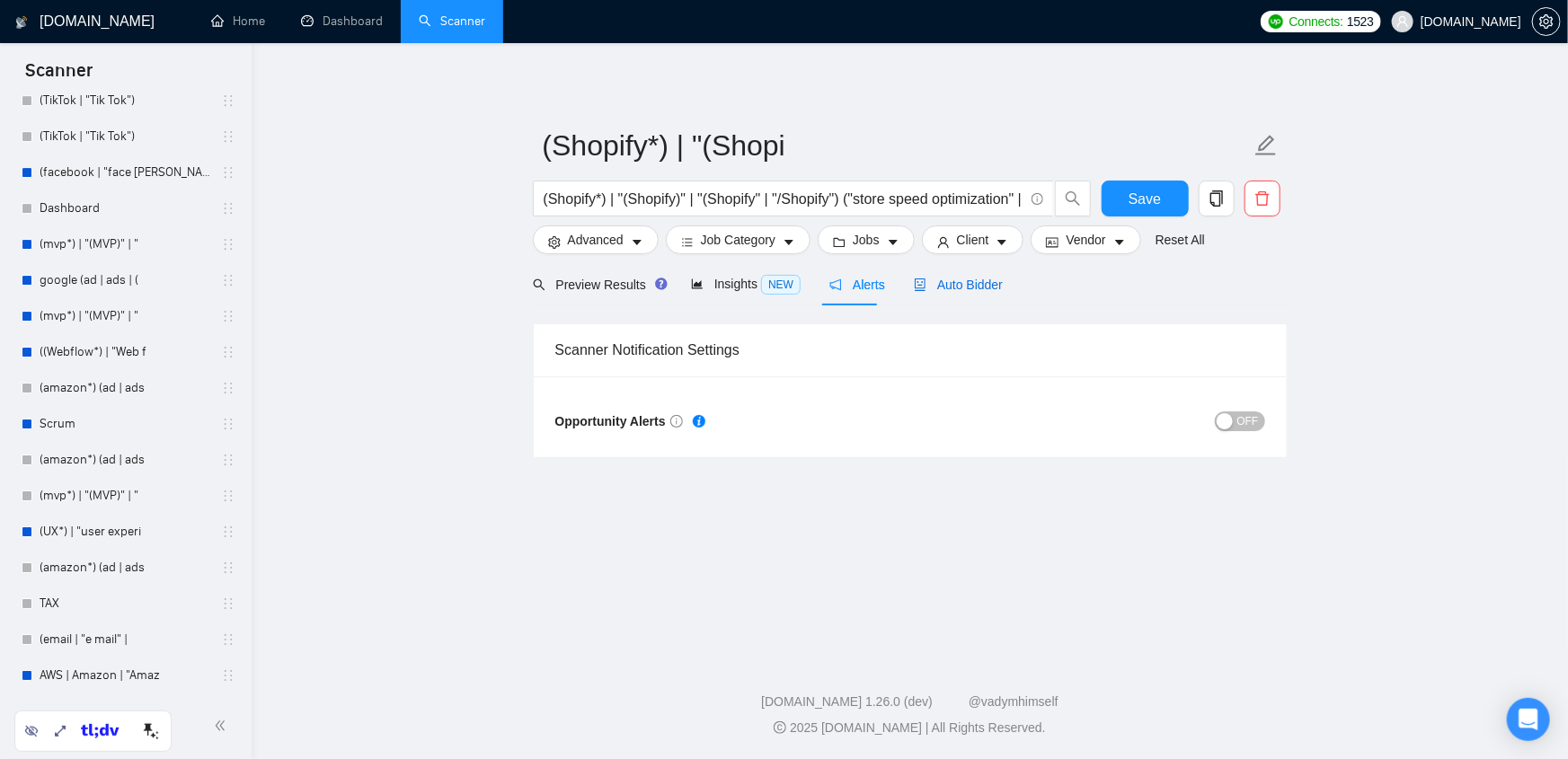
click at [953, 286] on span "Auto Bidder" at bounding box center [959, 284] width 89 height 14
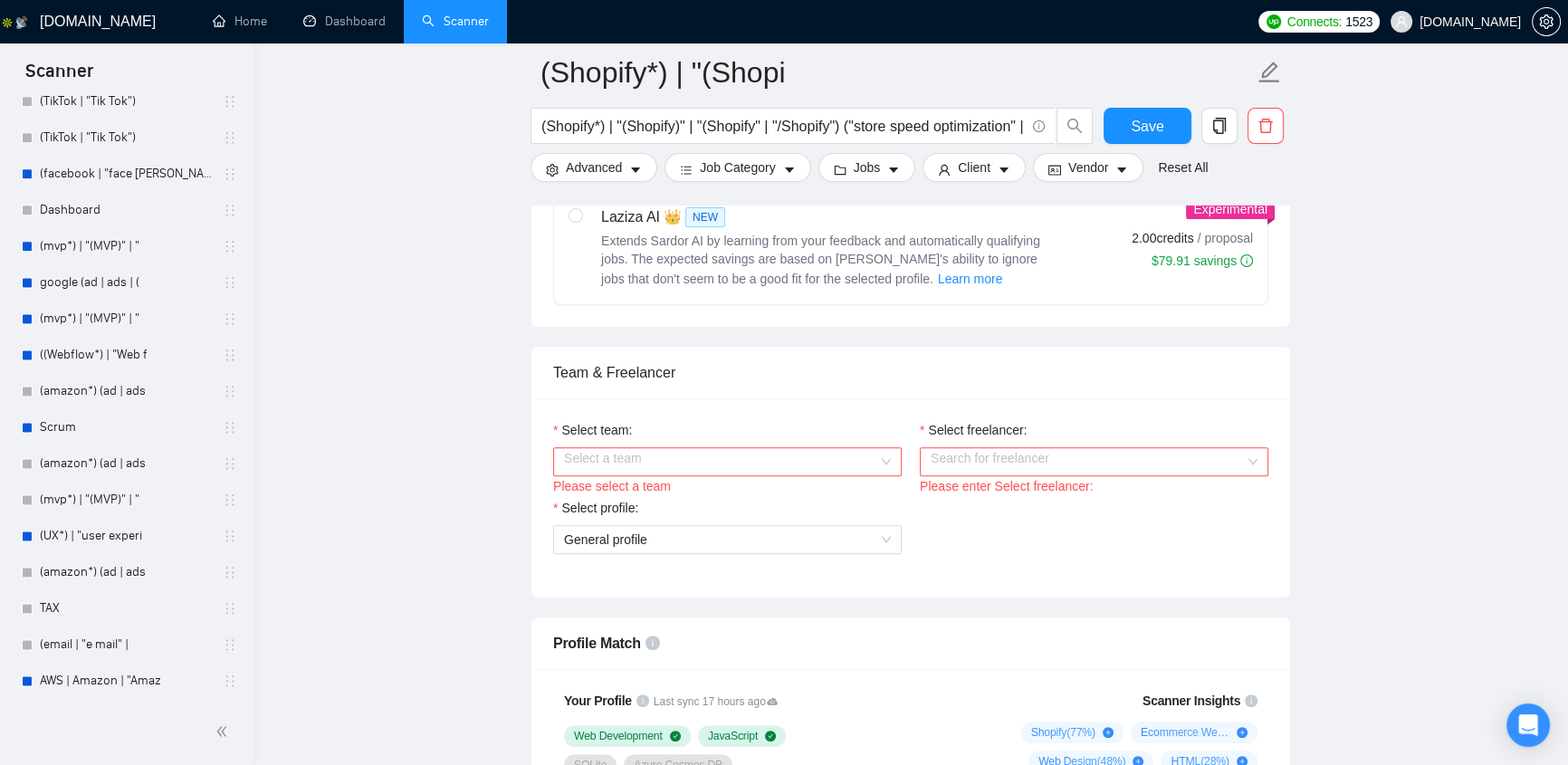
scroll to position [960, 0]
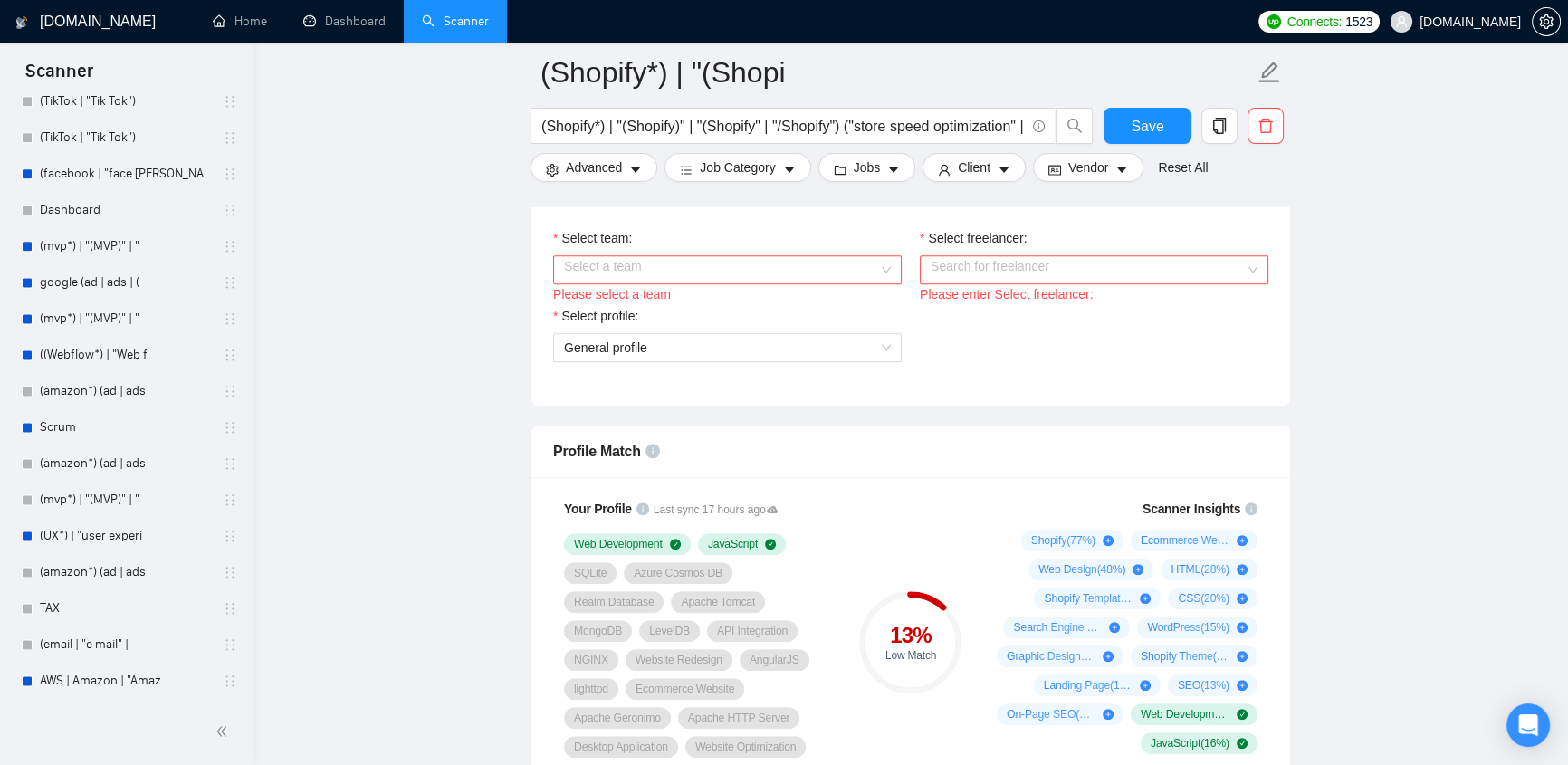
click at [823, 275] on input "Select team:" at bounding box center [721, 270] width 314 height 27
click at [1017, 259] on input "Select freelancer:" at bounding box center [1087, 270] width 314 height 27
click at [1133, 267] on input "Select freelancer:" at bounding box center [1087, 270] width 314 height 27
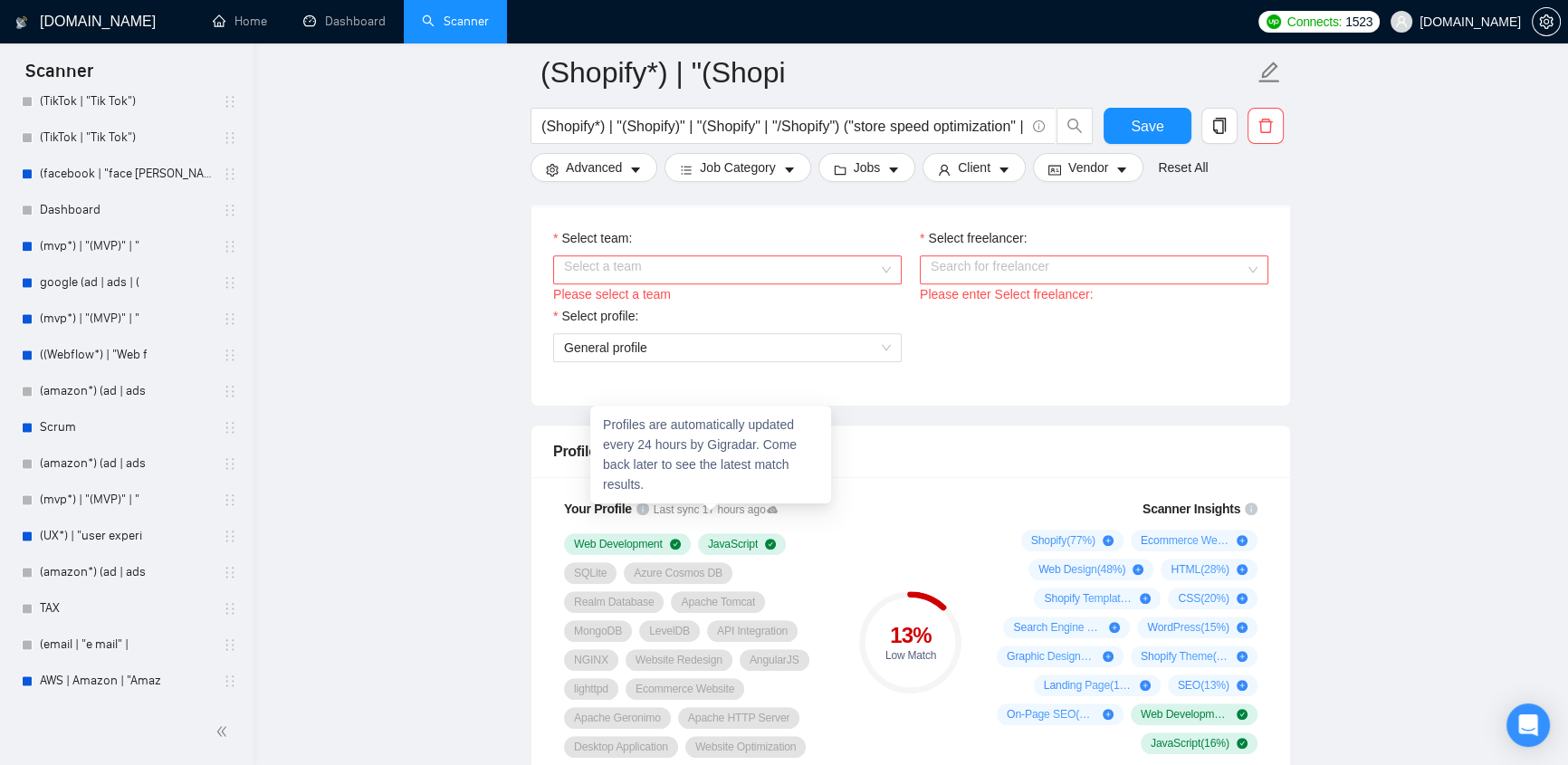
scroll to position [1152, 0]
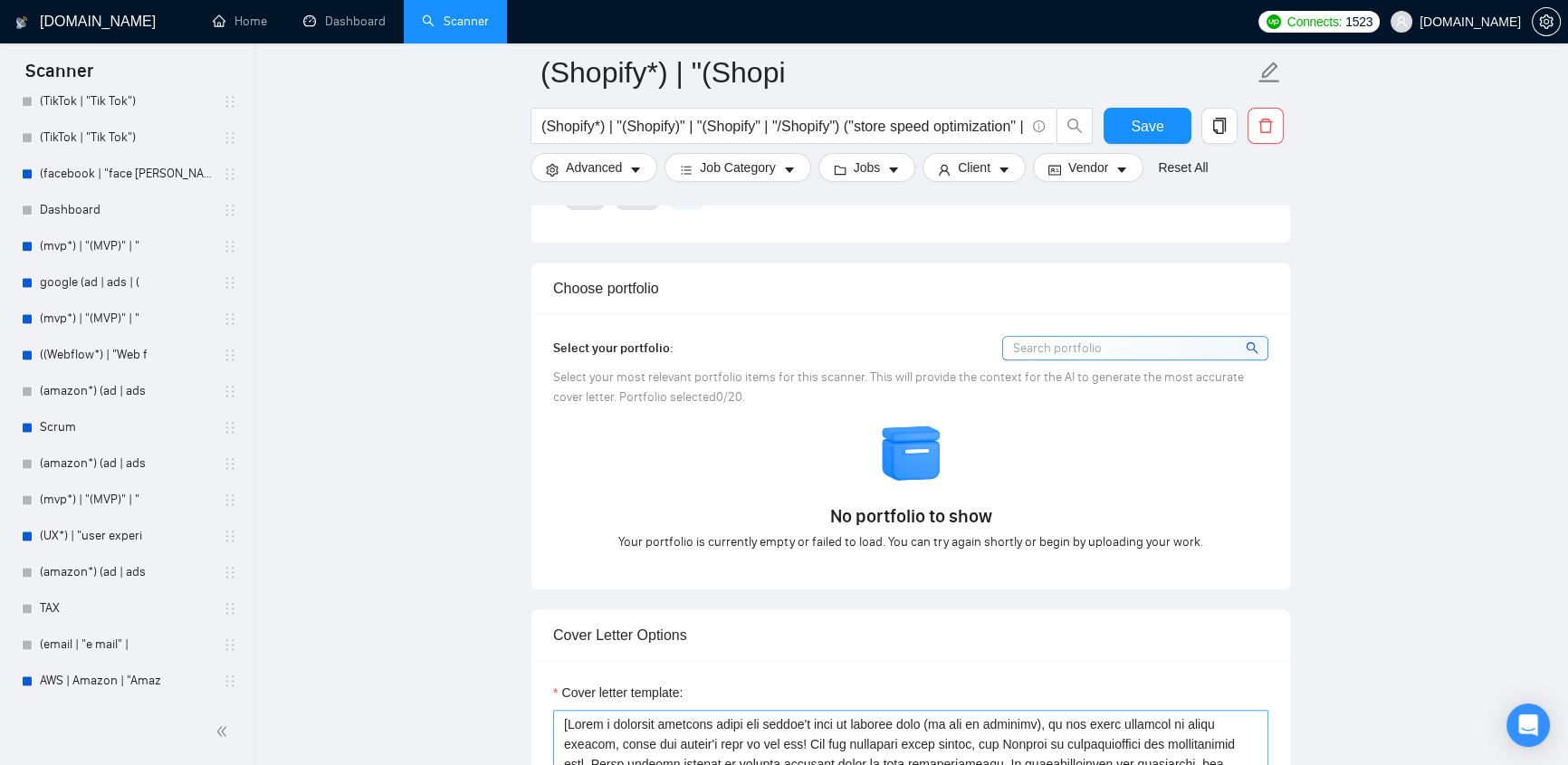
scroll to position [1920, 0]
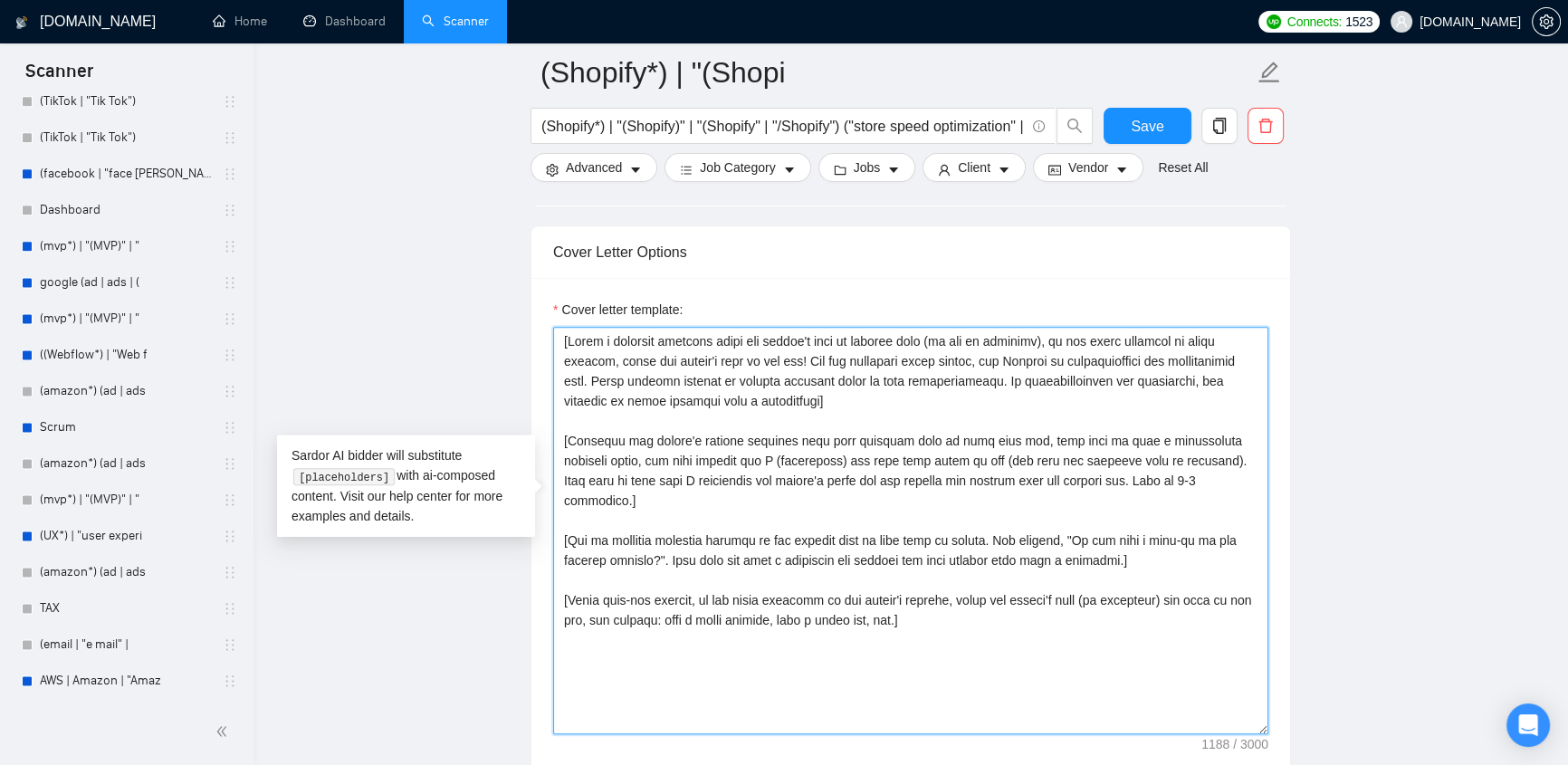
drag, startPoint x: 560, startPoint y: 306, endPoint x: 1032, endPoint y: 597, distance: 554.5
click at [1032, 560] on textarea "Cover letter template:" at bounding box center [910, 530] width 715 height 408
click at [635, 326] on textarea "Cover letter template:" at bounding box center [910, 530] width 715 height 408
click at [577, 326] on textarea "Cover letter template:" at bounding box center [910, 530] width 715 height 408
click at [582, 326] on textarea "Cover letter template:" at bounding box center [910, 530] width 715 height 408
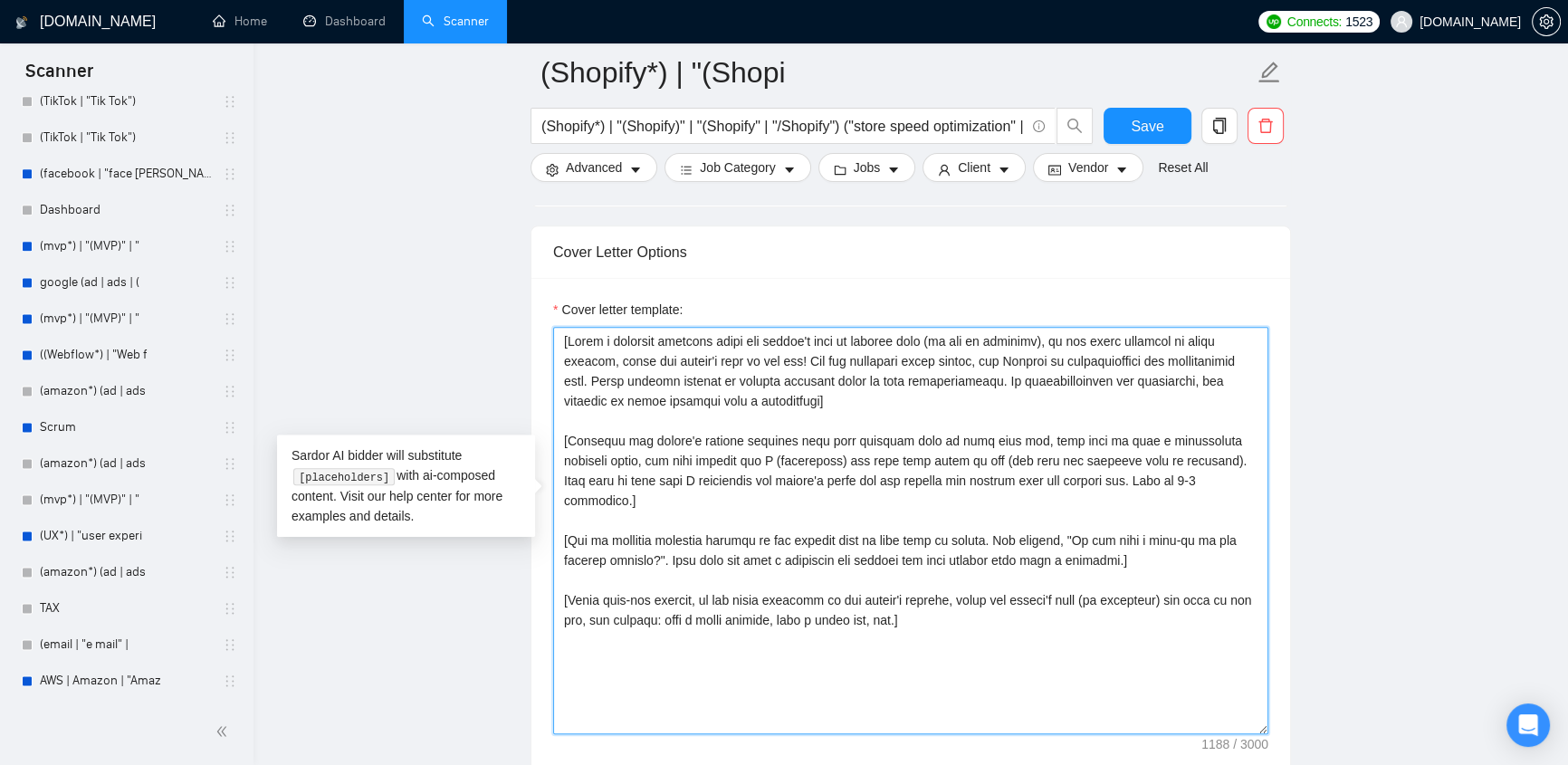
click at [622, 326] on textarea "Cover letter template:" at bounding box center [910, 530] width 715 height 408
drag, startPoint x: 622, startPoint y: 312, endPoint x: 1064, endPoint y: 366, distance: 445.3
click at [1064, 366] on textarea "Cover letter template:" at bounding box center [910, 530] width 715 height 408
drag, startPoint x: 616, startPoint y: 502, endPoint x: 1123, endPoint y: 583, distance: 513.4
click at [1123, 560] on textarea "Cover letter template:" at bounding box center [910, 530] width 715 height 408
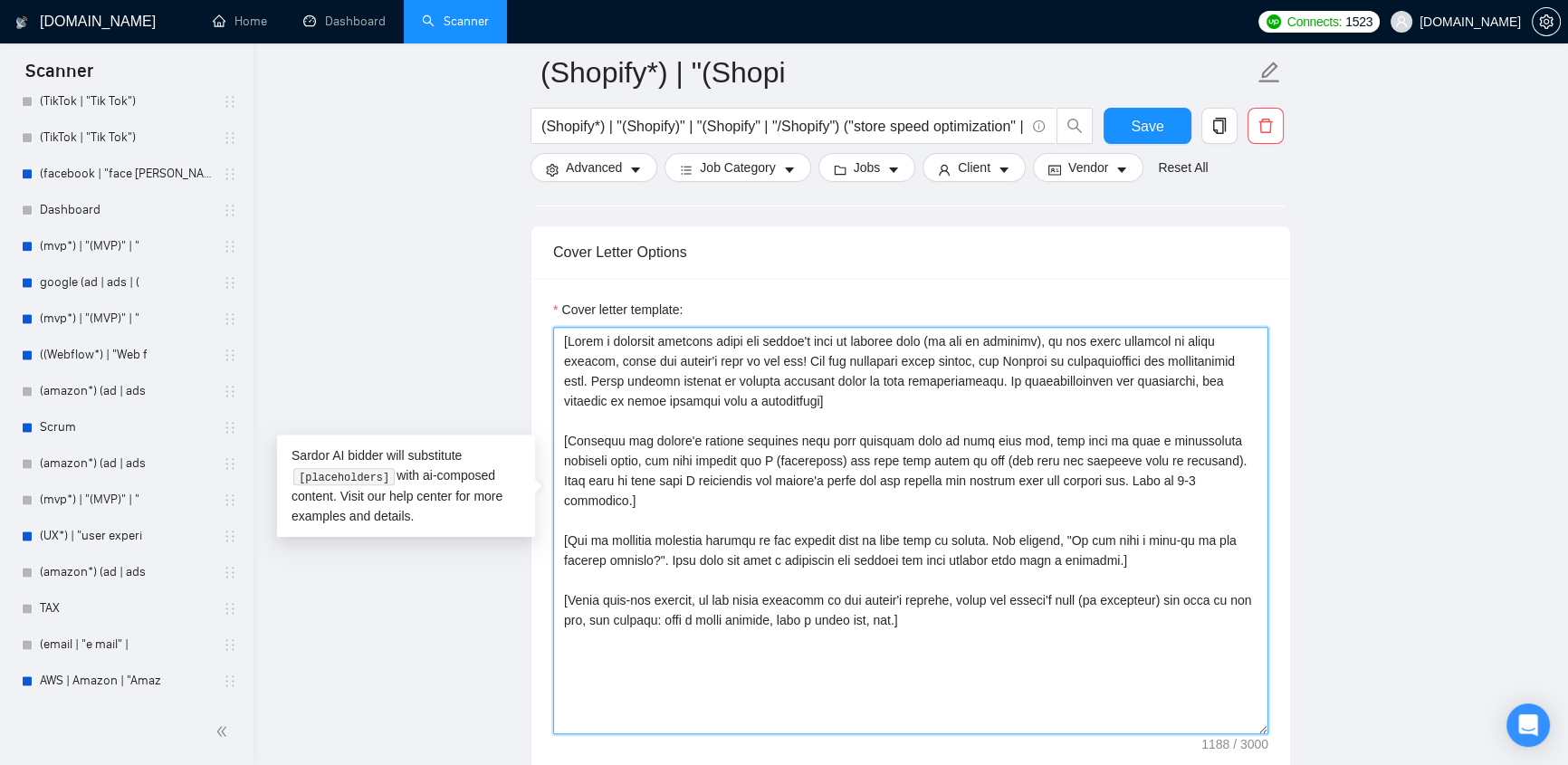
click at [1009, 560] on textarea "Cover letter template:" at bounding box center [910, 530] width 715 height 408
drag, startPoint x: 557, startPoint y: 306, endPoint x: 980, endPoint y: 590, distance: 509.5
click at [980, 560] on textarea "Cover letter template:" at bounding box center [910, 530] width 715 height 408
click at [978, 560] on textarea "Cover letter template:" at bounding box center [910, 530] width 715 height 408
drag, startPoint x: 930, startPoint y: 579, endPoint x: 564, endPoint y: 310, distance: 454.2
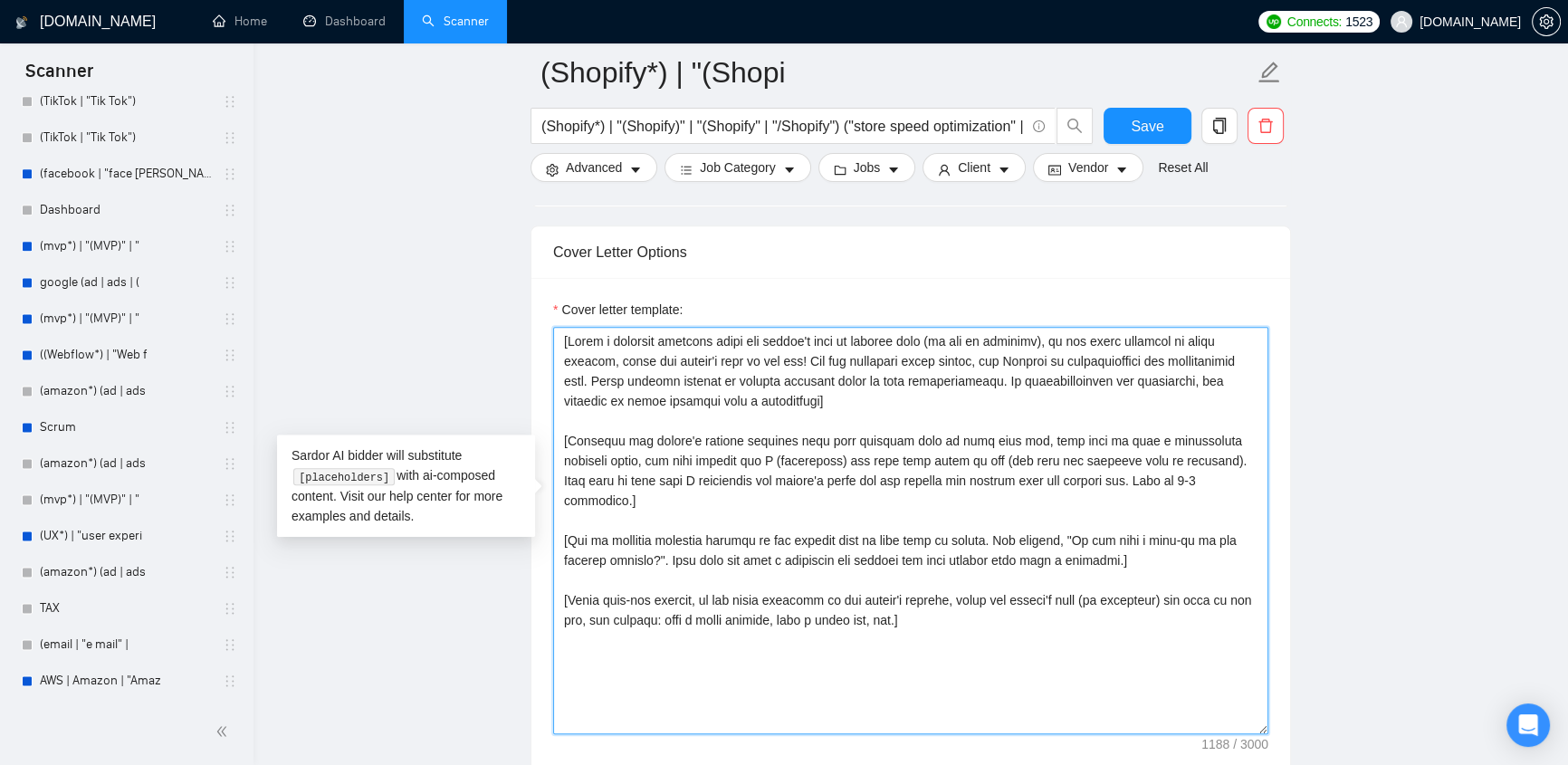
click at [564, 326] on textarea "Cover letter template:" at bounding box center [910, 530] width 715 height 408
click at [994, 560] on textarea "Cover letter template:" at bounding box center [910, 530] width 715 height 408
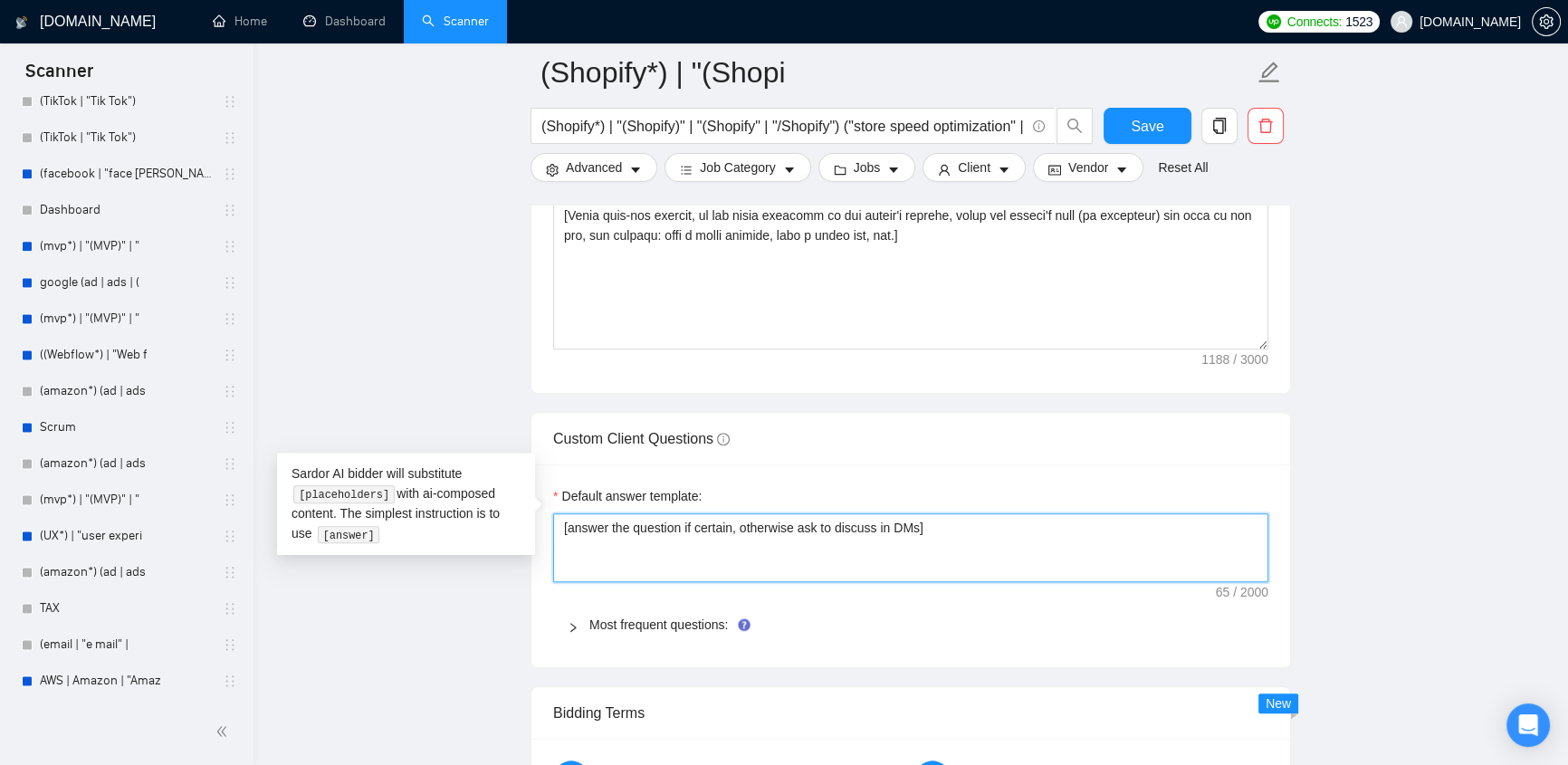
drag, startPoint x: 980, startPoint y: 509, endPoint x: 559, endPoint y: 498, distance: 421.1
click at [559, 513] on textarea "[answer the question if certain, otherwise ask to discuss in DMs]" at bounding box center [910, 548] width 715 height 69
click at [625, 529] on textarea "[answer the question if certain, otherwise ask to discuss in DMs]" at bounding box center [910, 548] width 715 height 69
drag, startPoint x: 563, startPoint y: 498, endPoint x: 979, endPoint y: 503, distance: 416.0
click at [979, 513] on textarea "[answer the question if certain, otherwise ask to discuss in DMs]" at bounding box center [910, 548] width 715 height 69
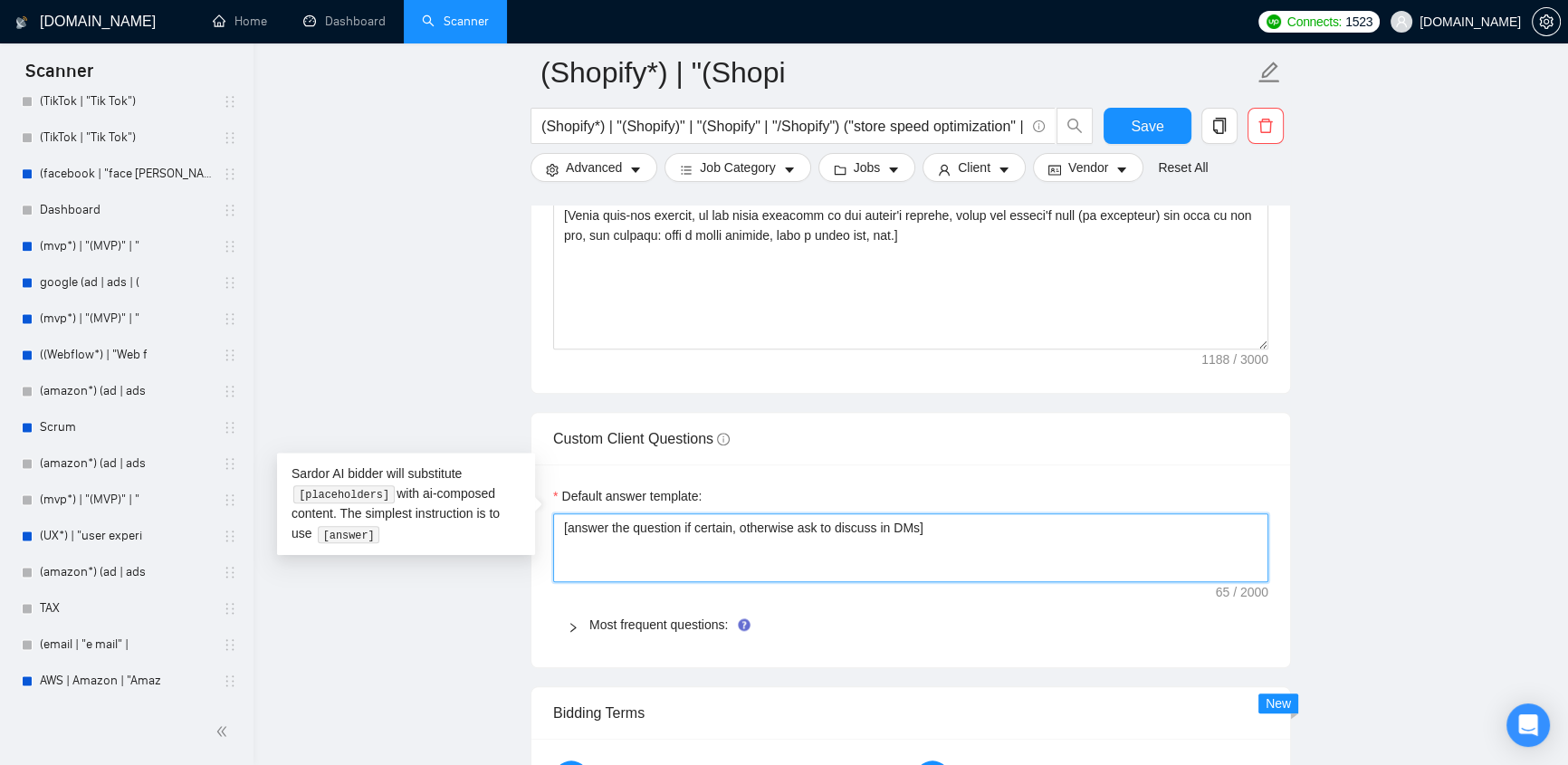
scroll to position [2113, 0]
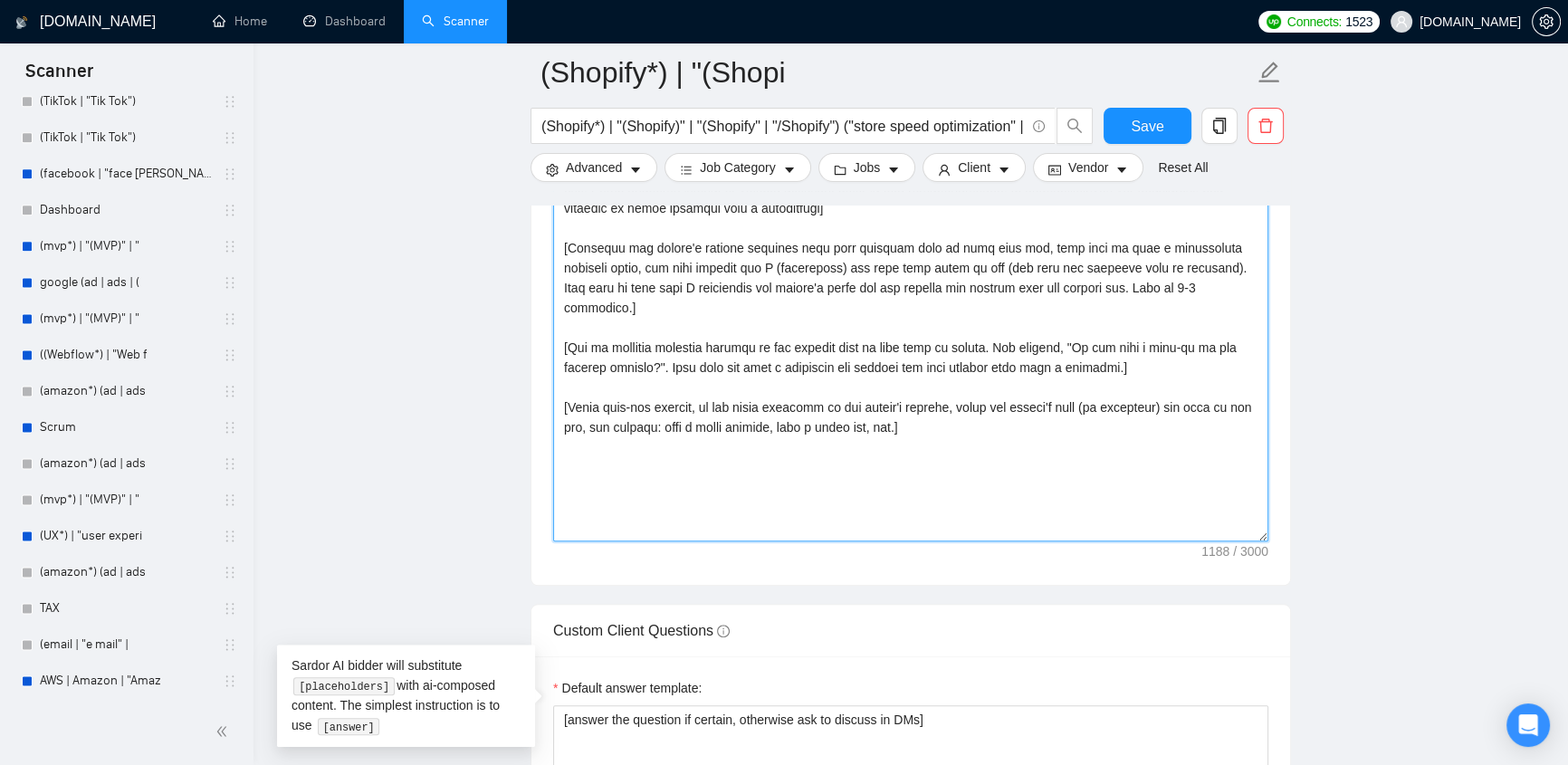
click at [1033, 418] on textarea "Cover letter template:" at bounding box center [910, 338] width 715 height 408
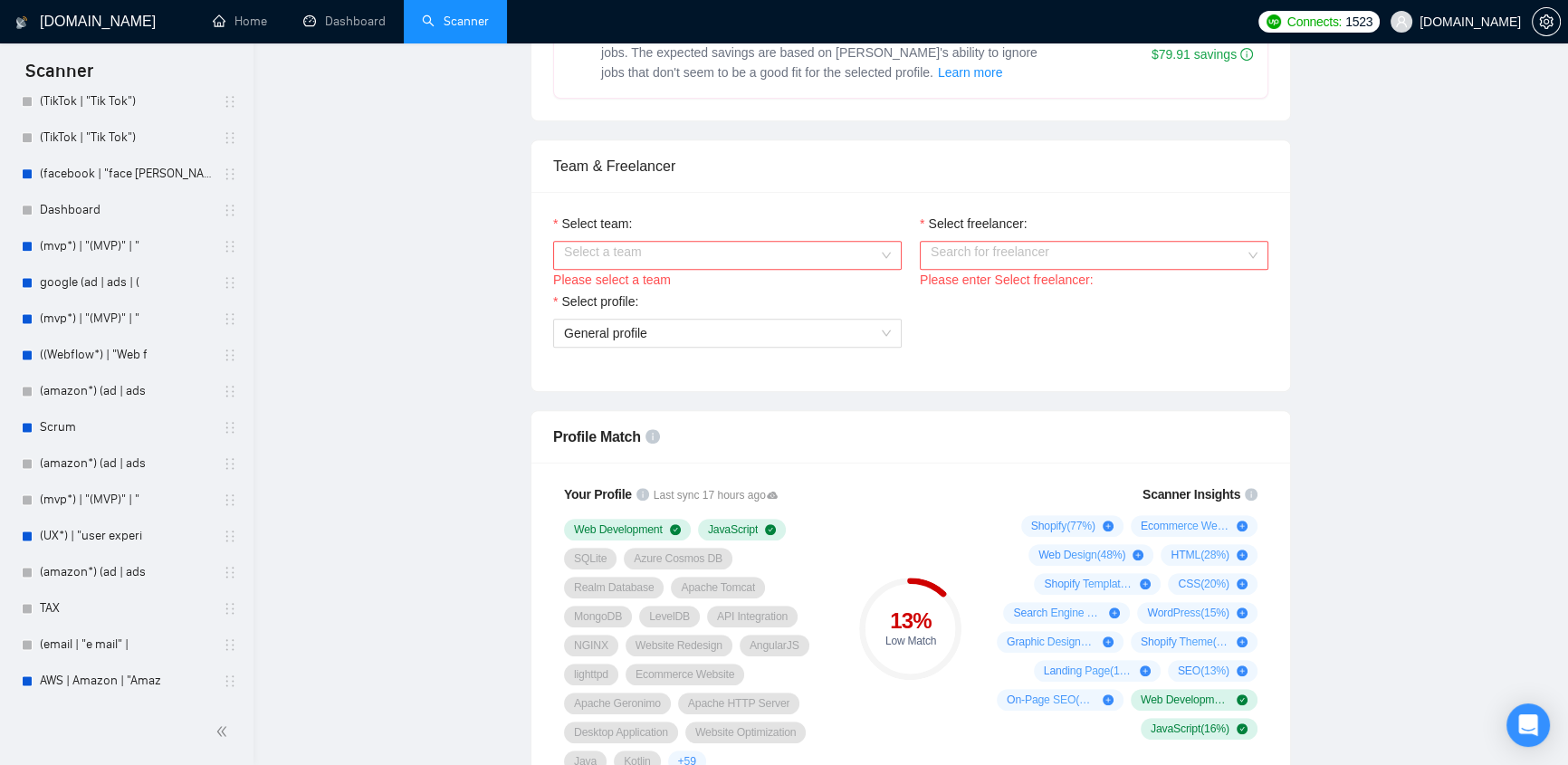
scroll to position [0, 0]
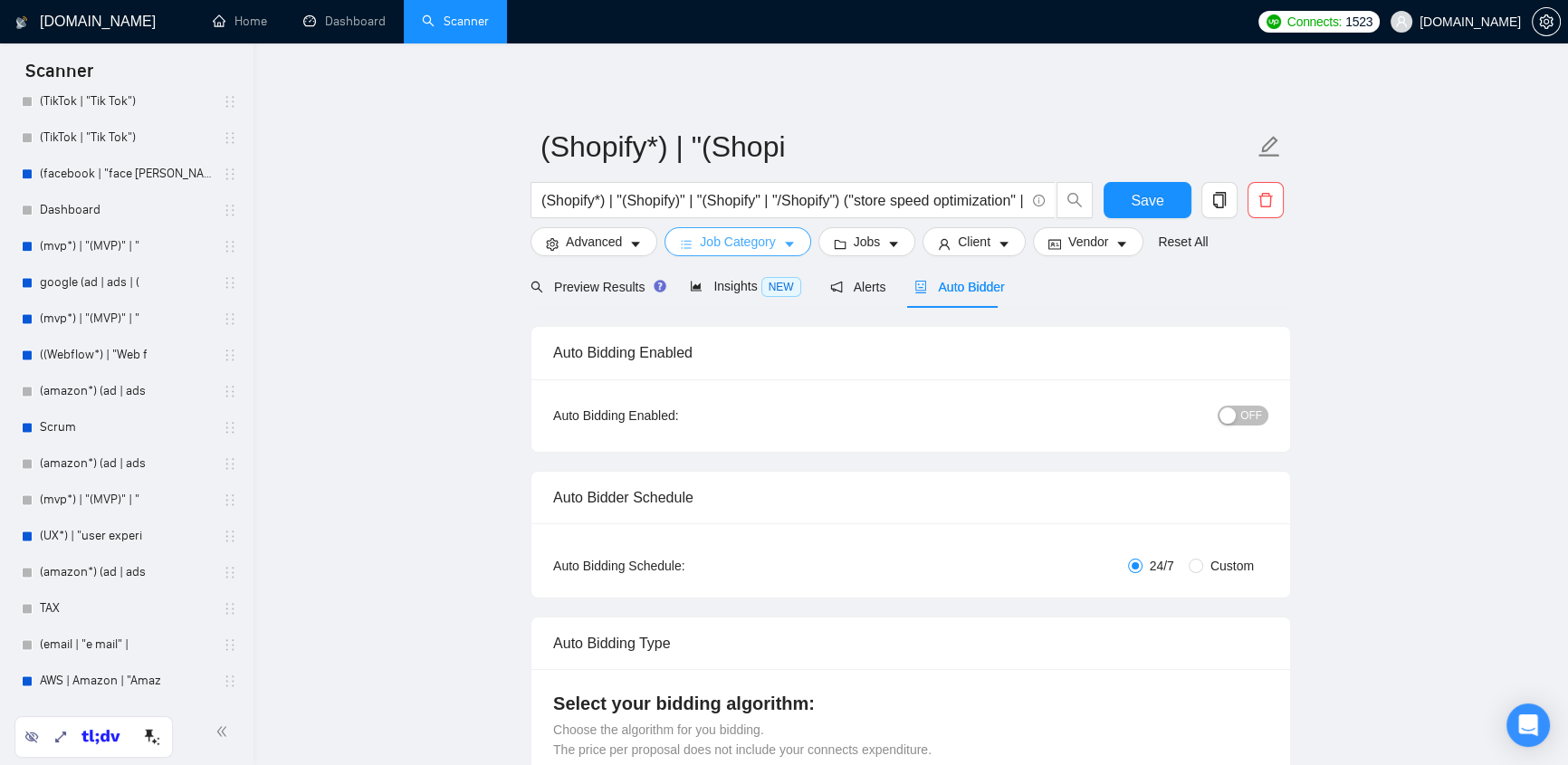
click at [752, 244] on span "Job Category" at bounding box center [737, 241] width 76 height 20
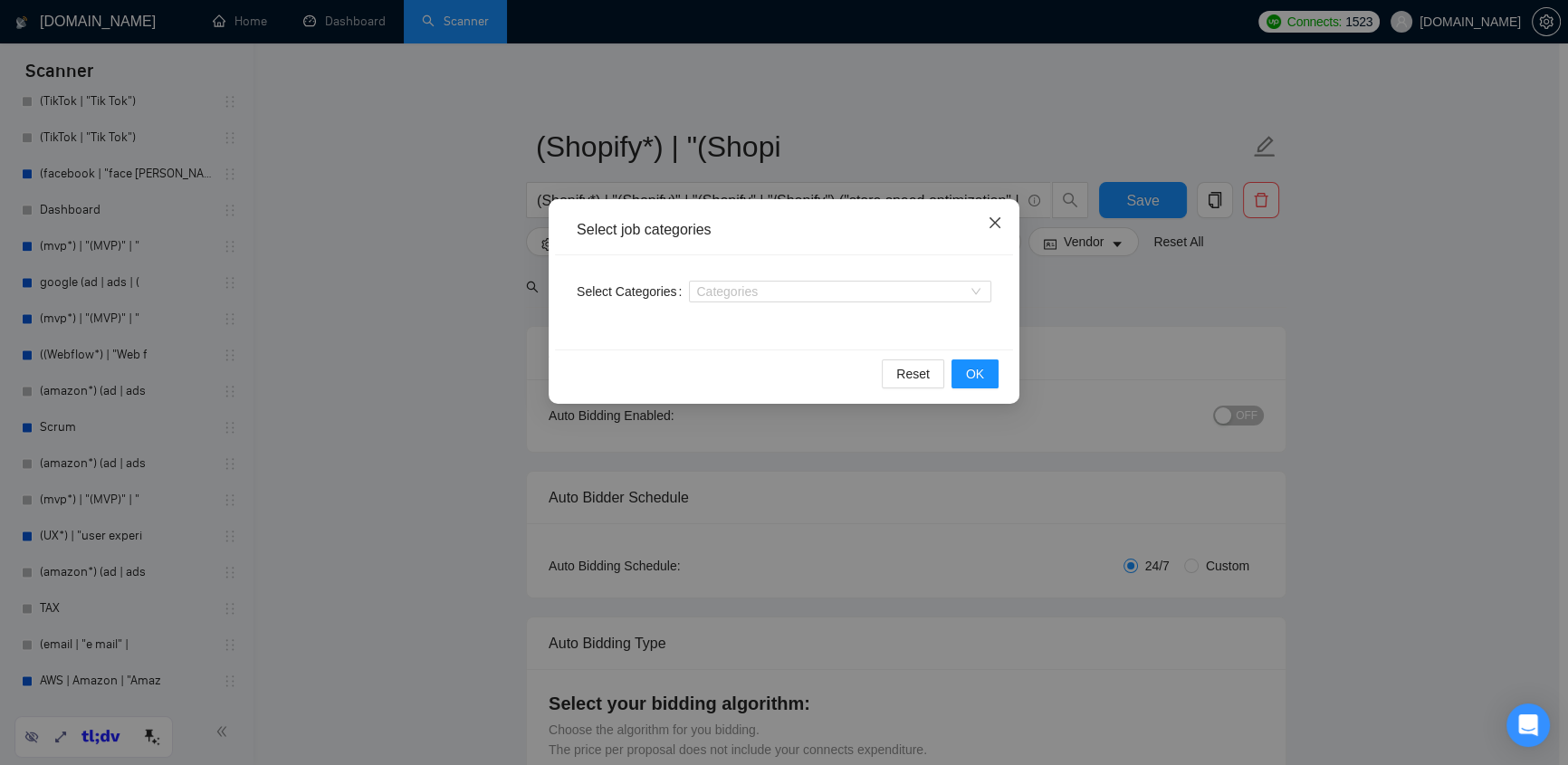
click at [998, 225] on icon "close" at bounding box center [995, 222] width 14 height 14
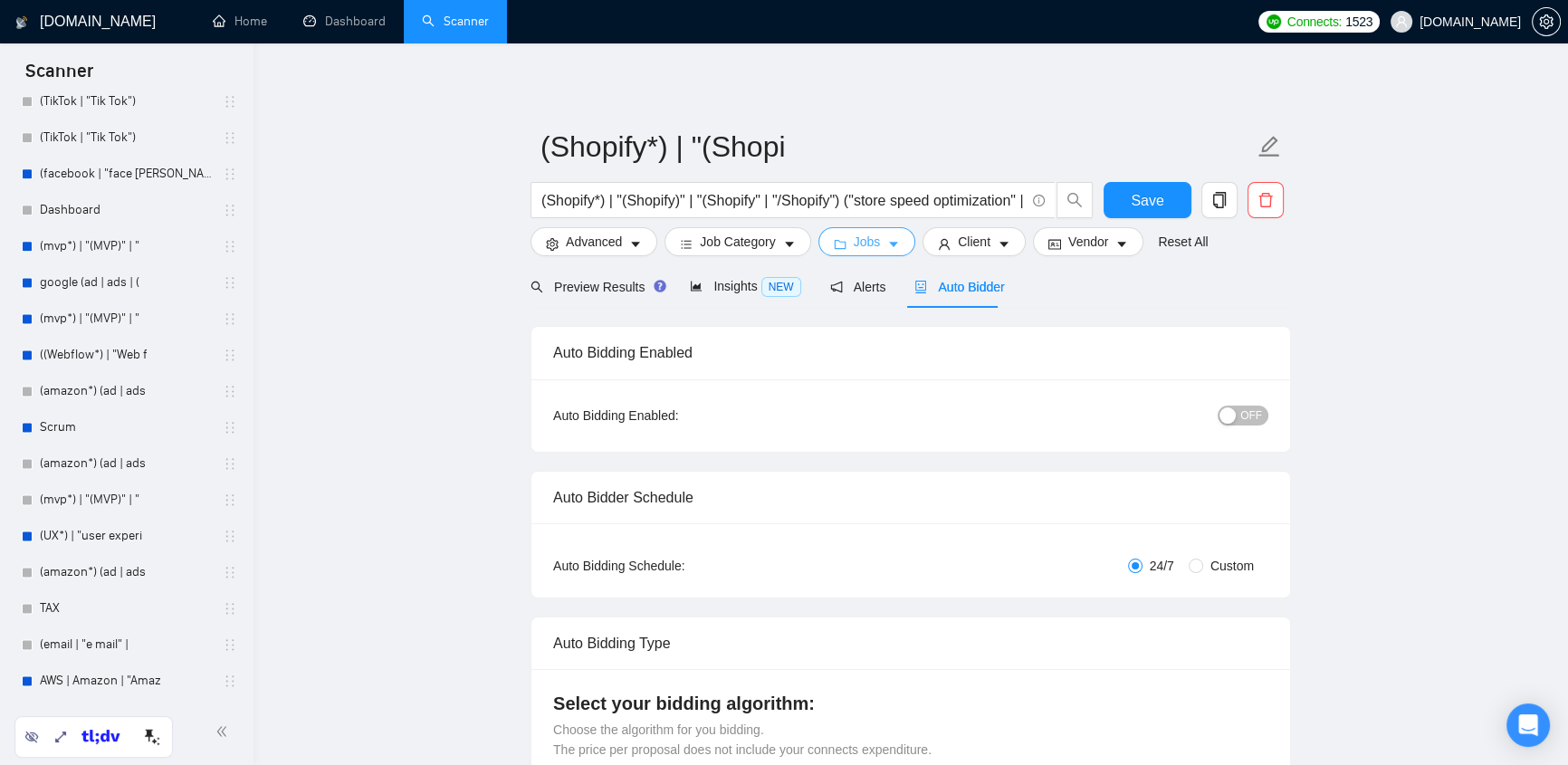
click at [889, 244] on icon "caret-down" at bounding box center [893, 245] width 9 height 6
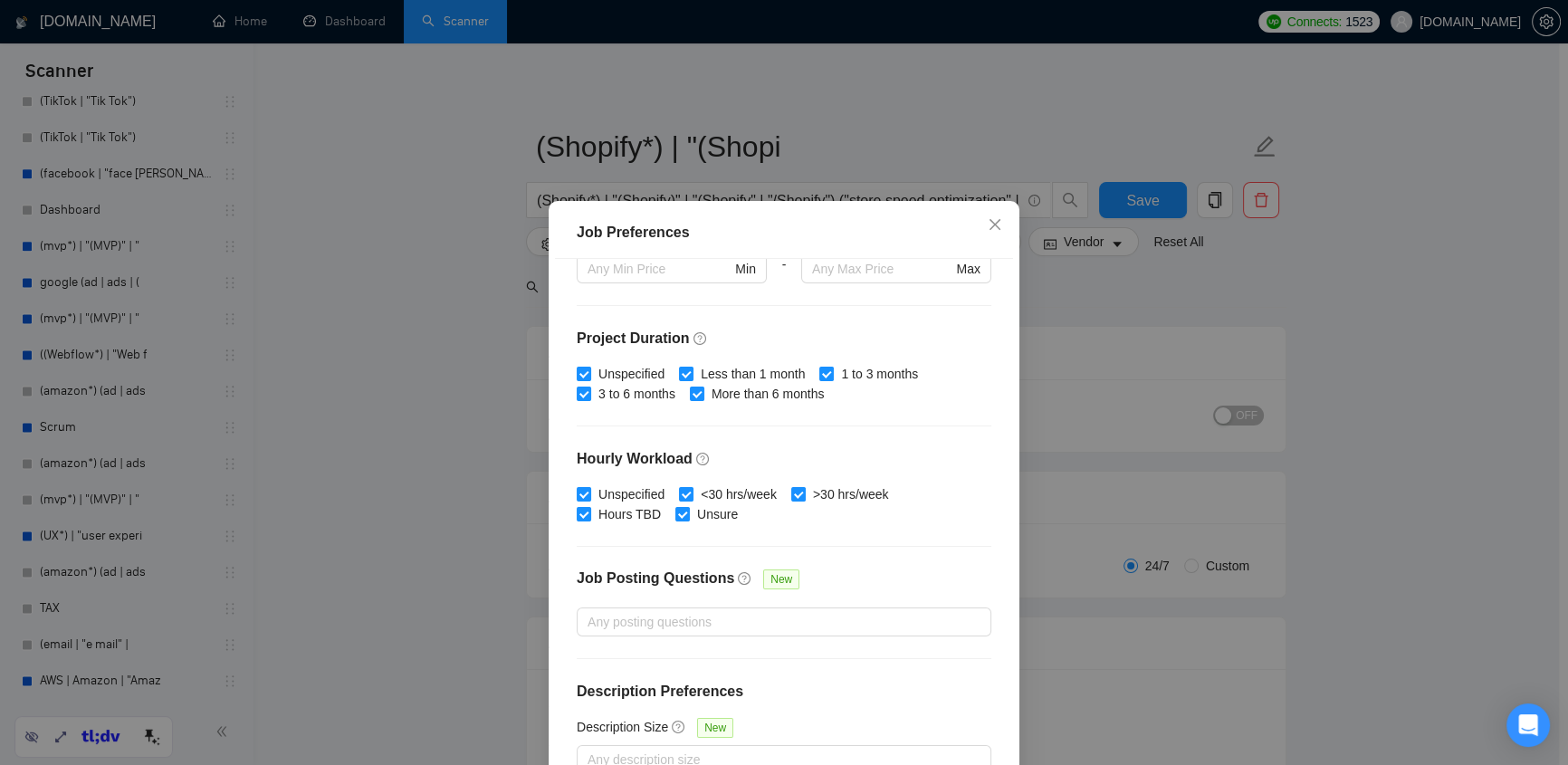
scroll to position [101, 0]
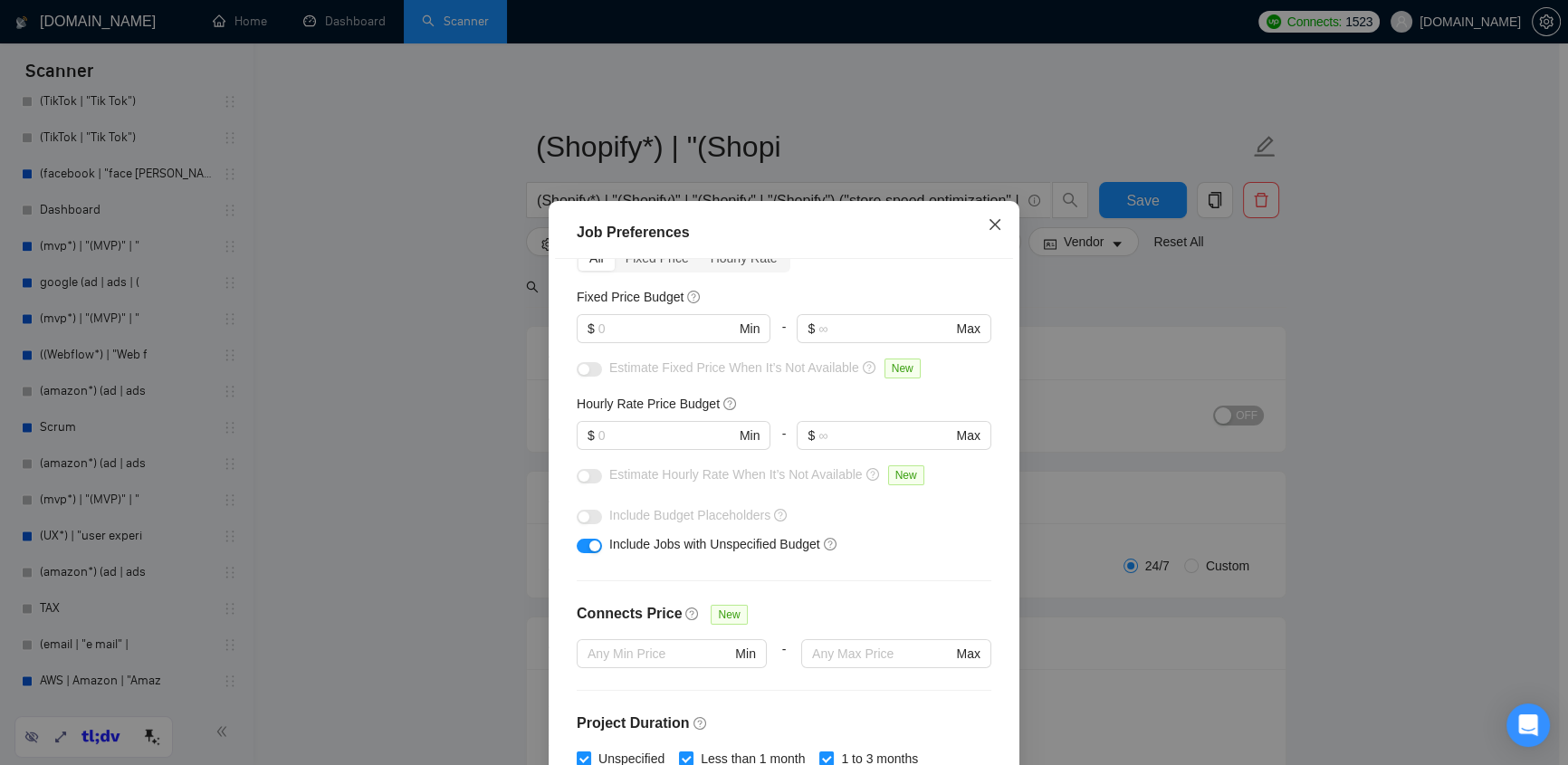
click at [976, 227] on span "Close" at bounding box center [995, 225] width 49 height 49
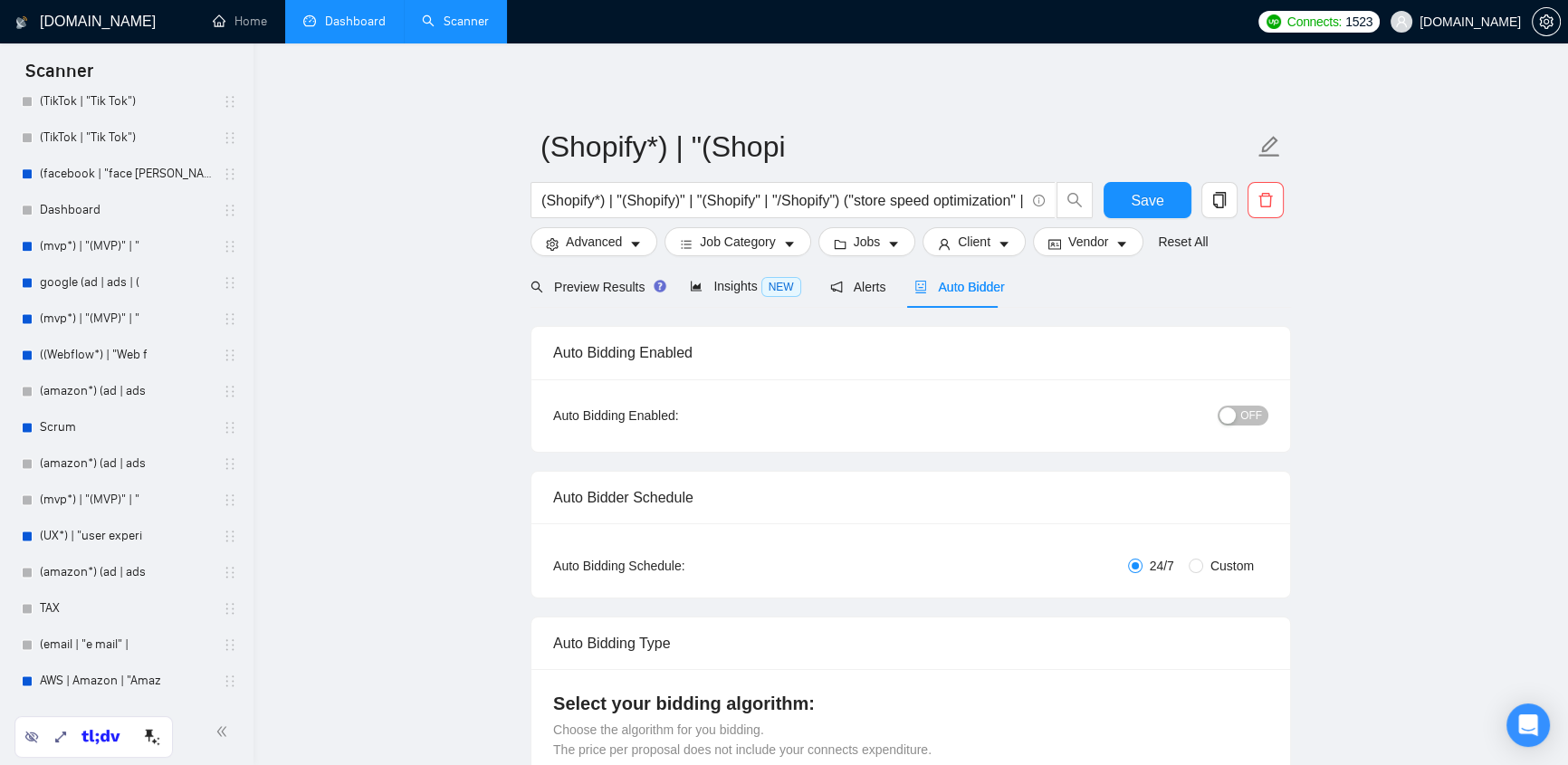
click at [357, 24] on link "Dashboard" at bounding box center [345, 21] width 82 height 15
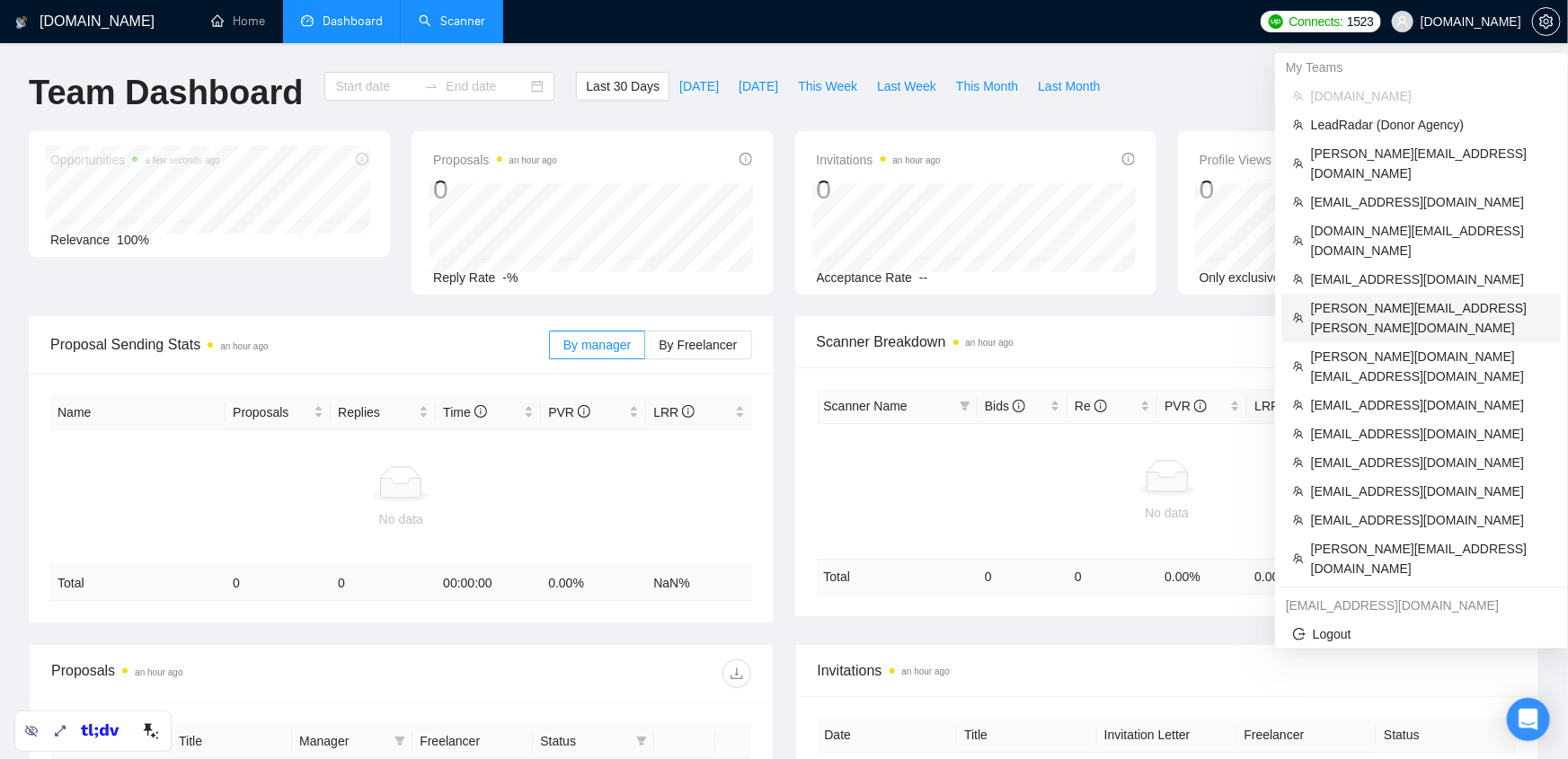
type input "[DATE]"
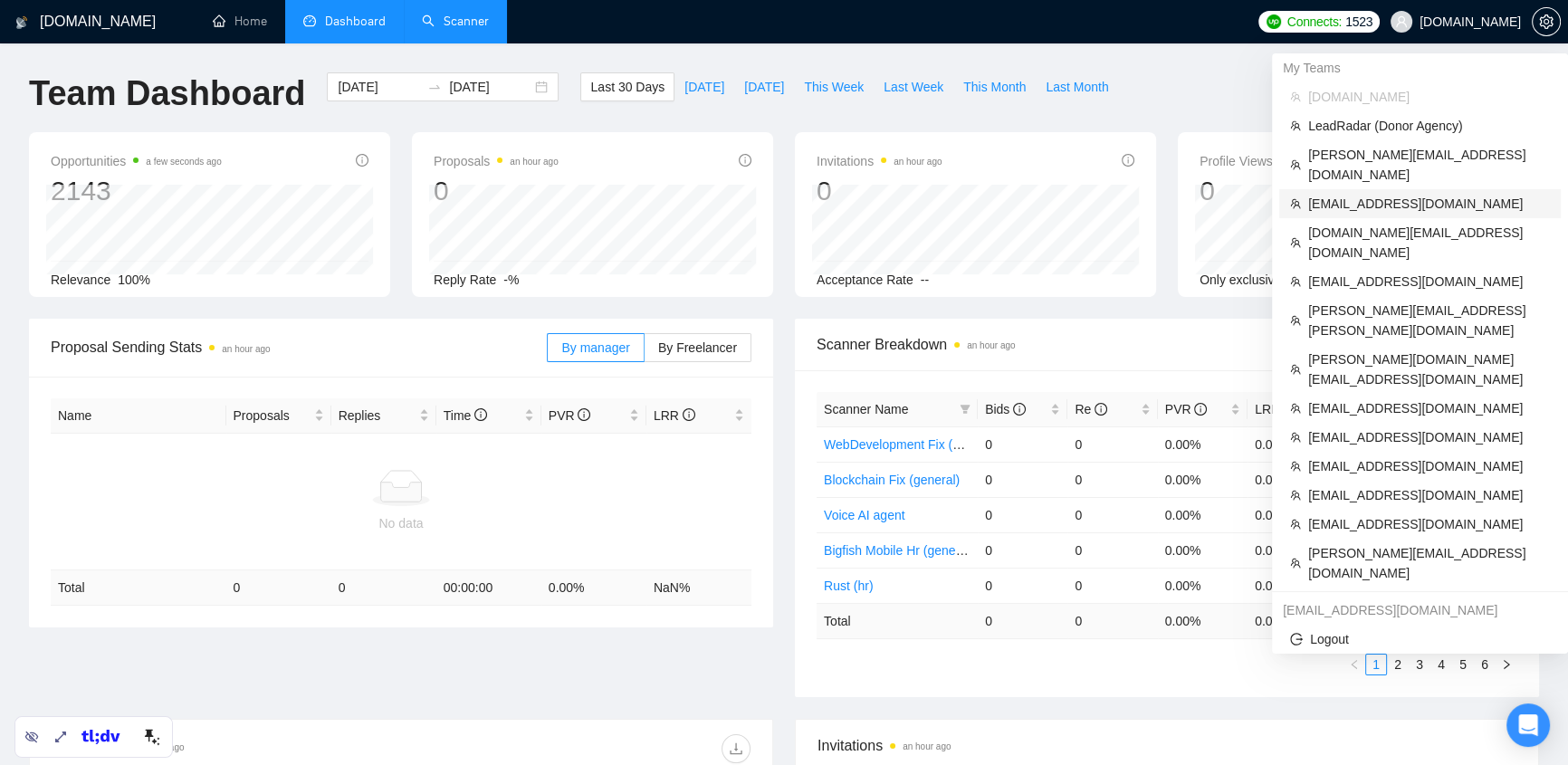
drag, startPoint x: 1348, startPoint y: 184, endPoint x: 1467, endPoint y: 53, distance: 177.0
click at [1149, 193] on span "[EMAIL_ADDRESS][DOMAIN_NAME]" at bounding box center [1429, 203] width 242 height 20
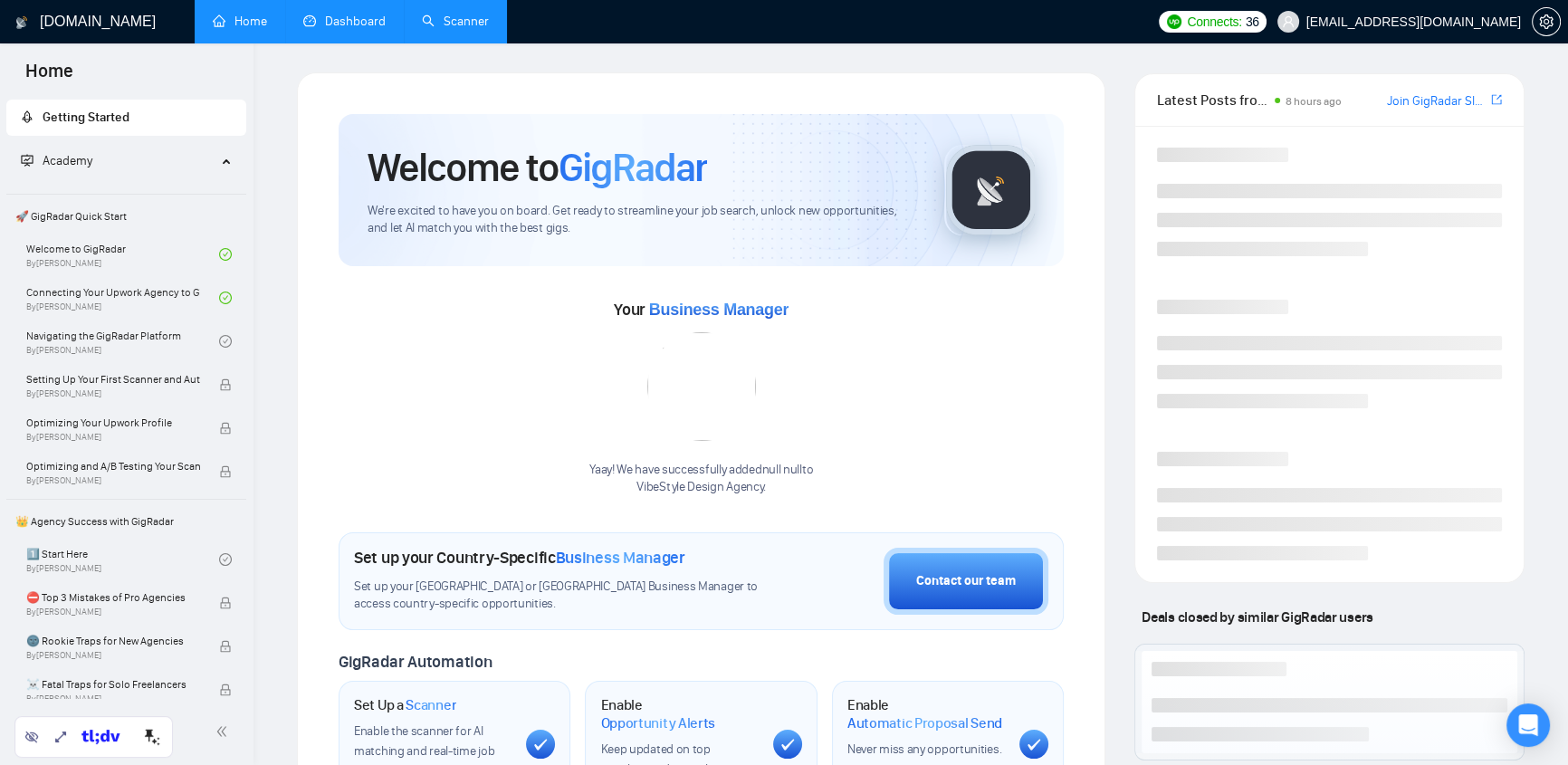
click at [362, 21] on link "Dashboard" at bounding box center [345, 21] width 82 height 15
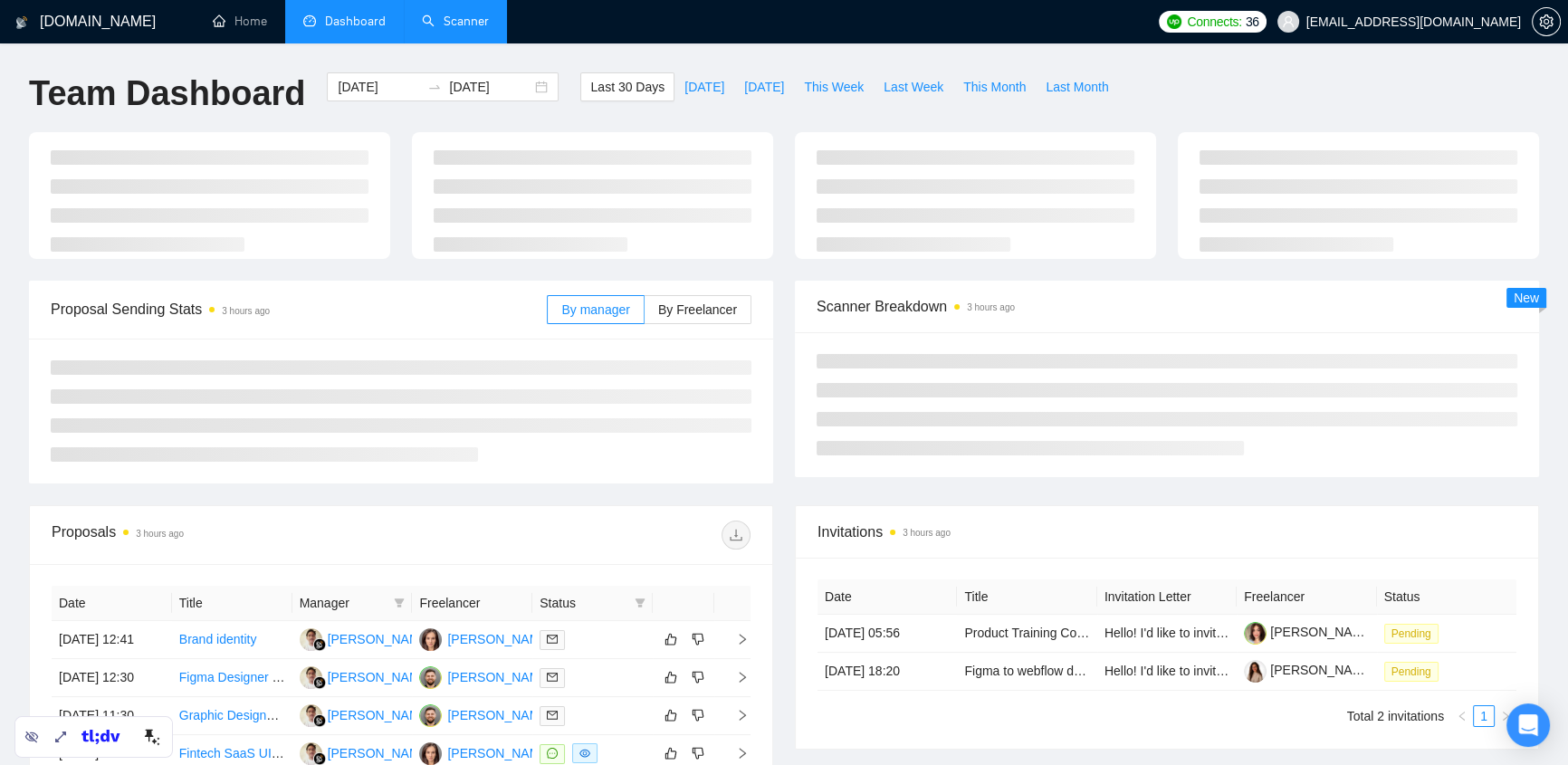
type input "[DATE]"
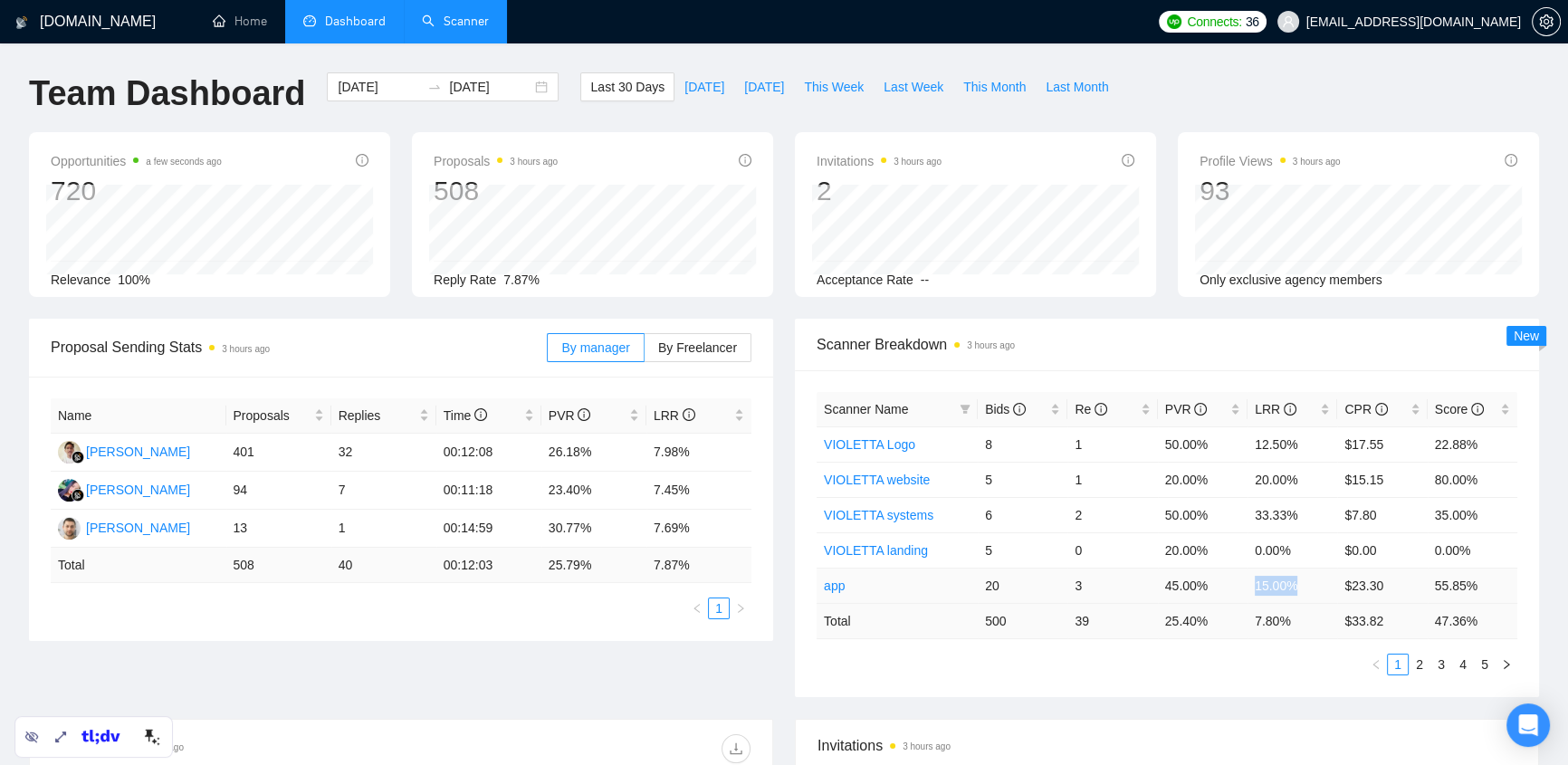
drag, startPoint x: 1254, startPoint y: 587, endPoint x: 1314, endPoint y: 576, distance: 61.0
click at [1149, 560] on td "15.00%" at bounding box center [1292, 585] width 90 height 35
drag, startPoint x: 1218, startPoint y: 587, endPoint x: 1150, endPoint y: 587, distance: 68.0
click at [1149, 560] on td "45.00%" at bounding box center [1203, 585] width 90 height 35
click at [728, 560] on div "Proposal Sending Stats 3 hours ago By manager By Freelancer Name Proposals Repl…" at bounding box center [784, 519] width 1532 height 400
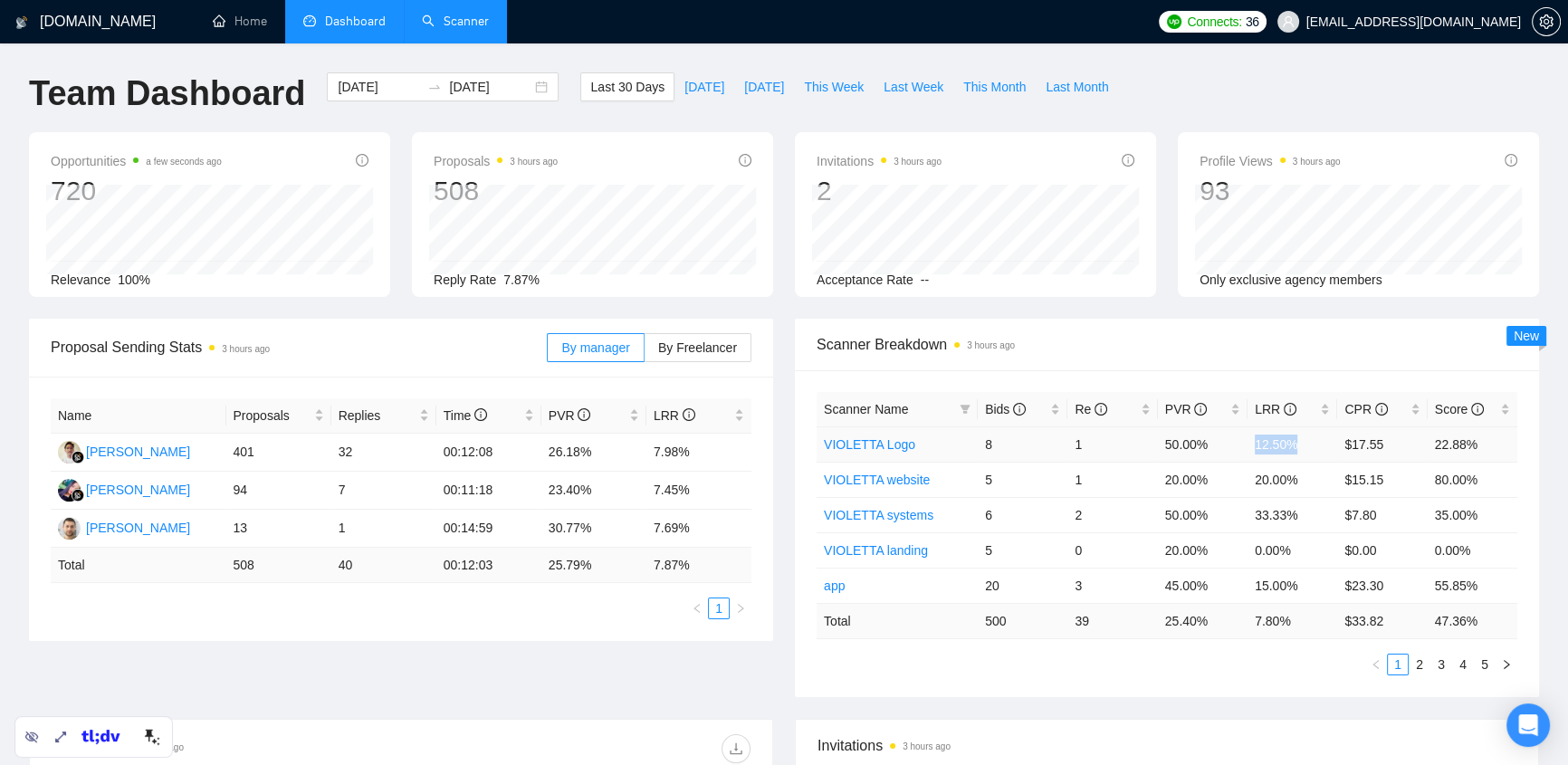
drag, startPoint x: 1252, startPoint y: 446, endPoint x: 1299, endPoint y: 442, distance: 47.2
click at [1149, 442] on td "12.50%" at bounding box center [1292, 443] width 90 height 35
drag, startPoint x: 246, startPoint y: 528, endPoint x: 235, endPoint y: 528, distance: 11.0
click at [235, 528] on td "13" at bounding box center [279, 529] width 105 height 38
drag, startPoint x: 265, startPoint y: 444, endPoint x: 226, endPoint y: 454, distance: 40.3
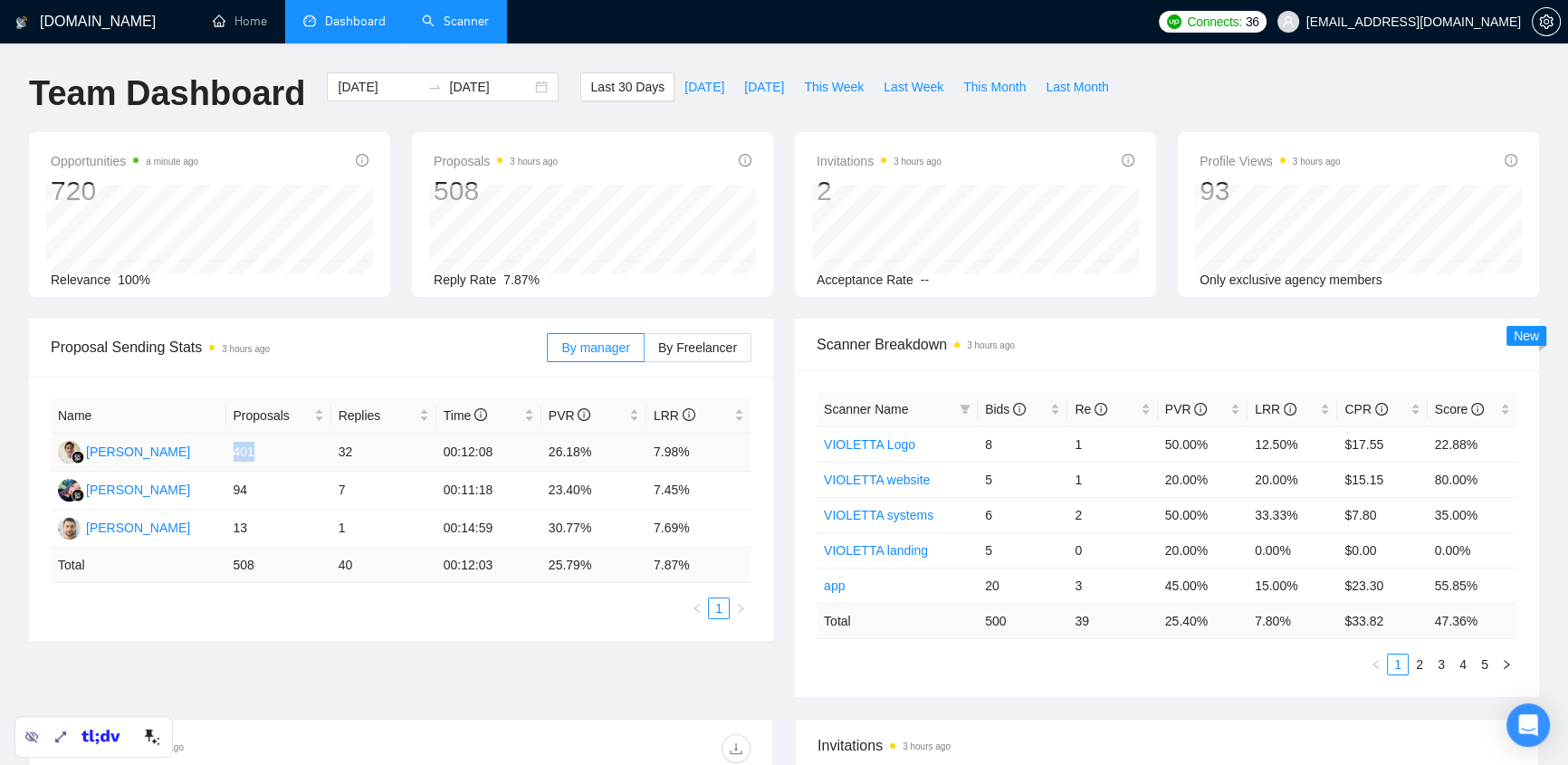
click at [226, 454] on td "401" at bounding box center [279, 453] width 105 height 38
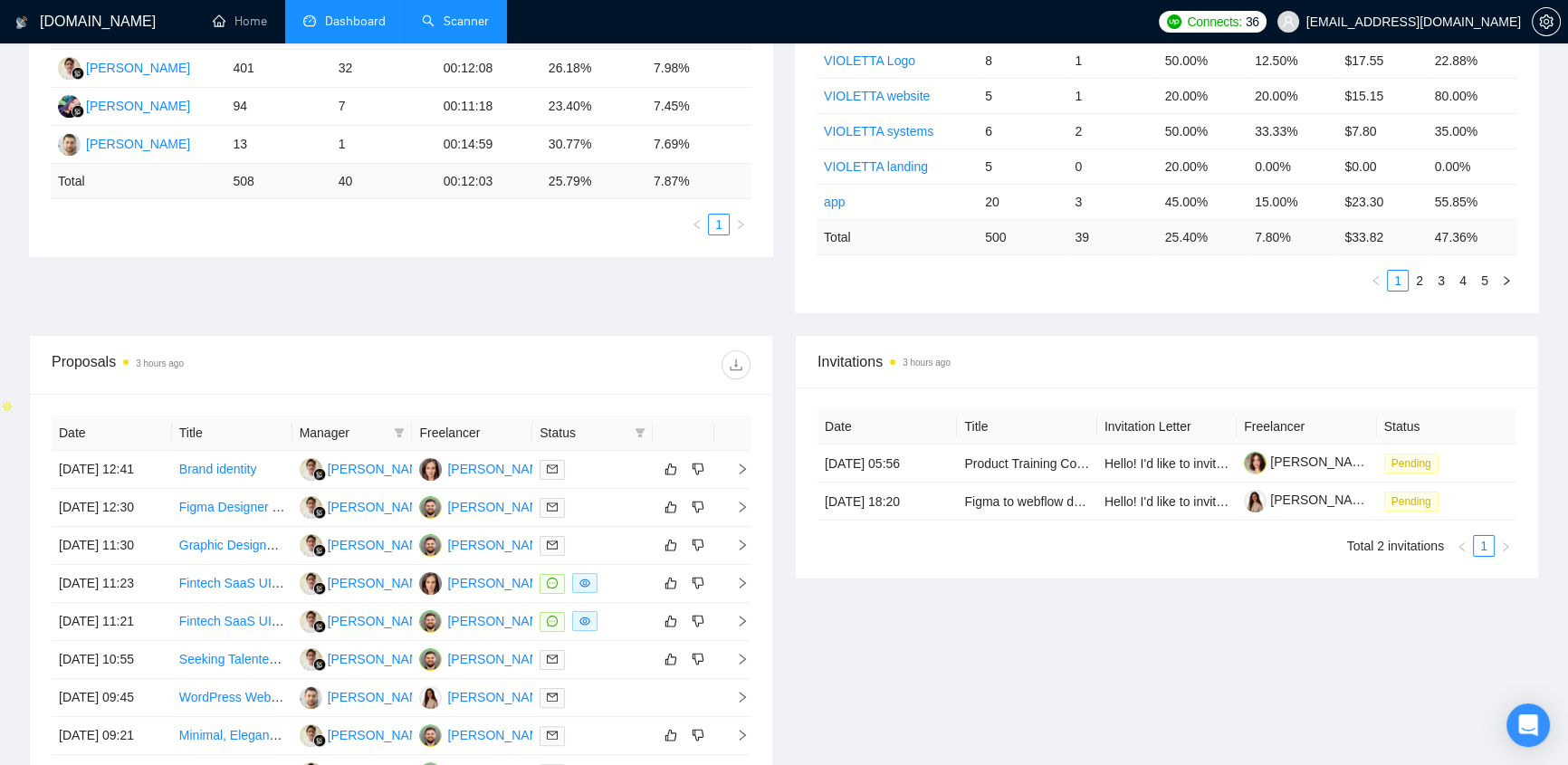
drag, startPoint x: 81, startPoint y: 358, endPoint x: 63, endPoint y: 287, distance: 73.2
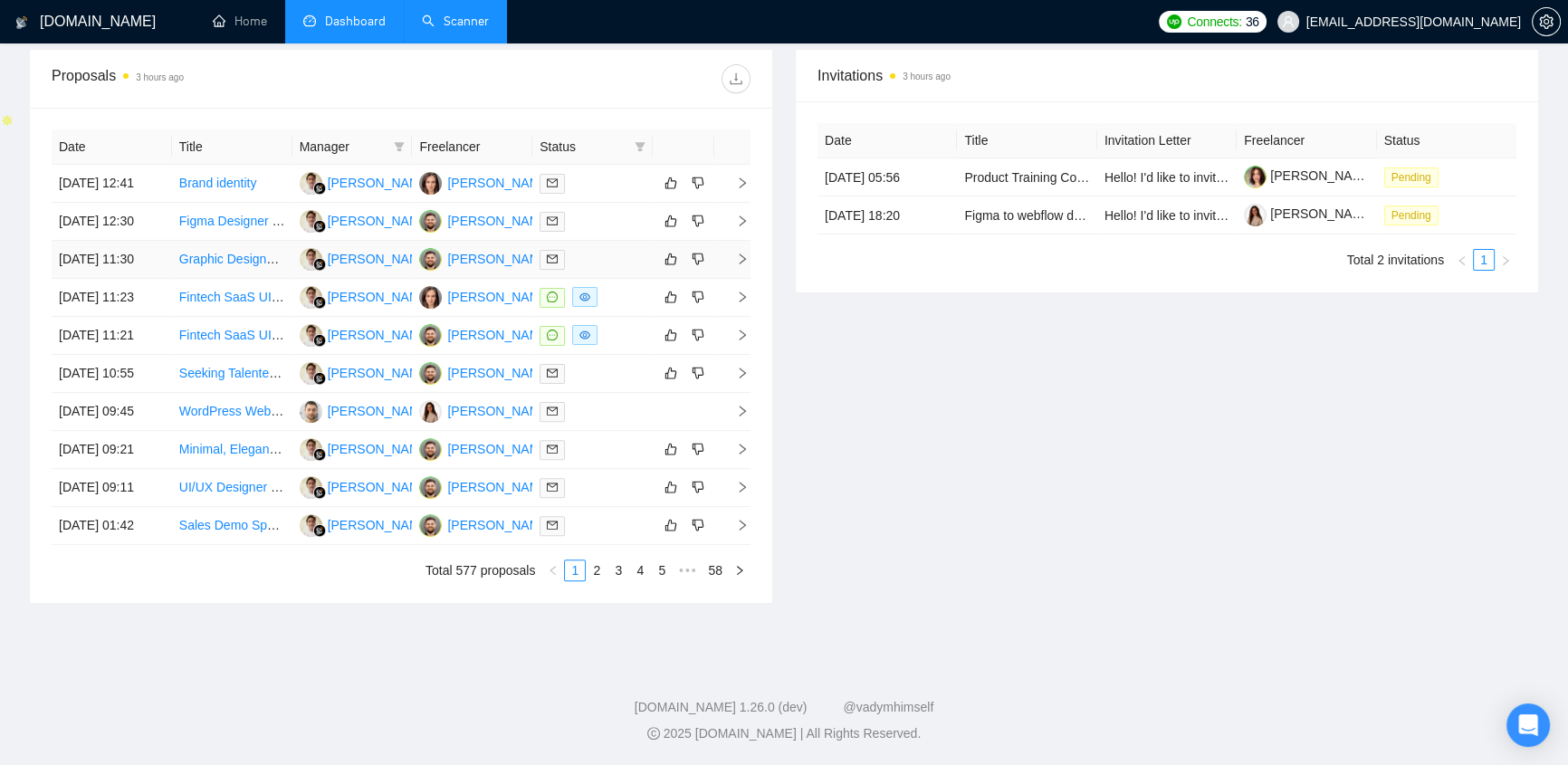
click at [585, 263] on div at bounding box center [593, 259] width 106 height 21
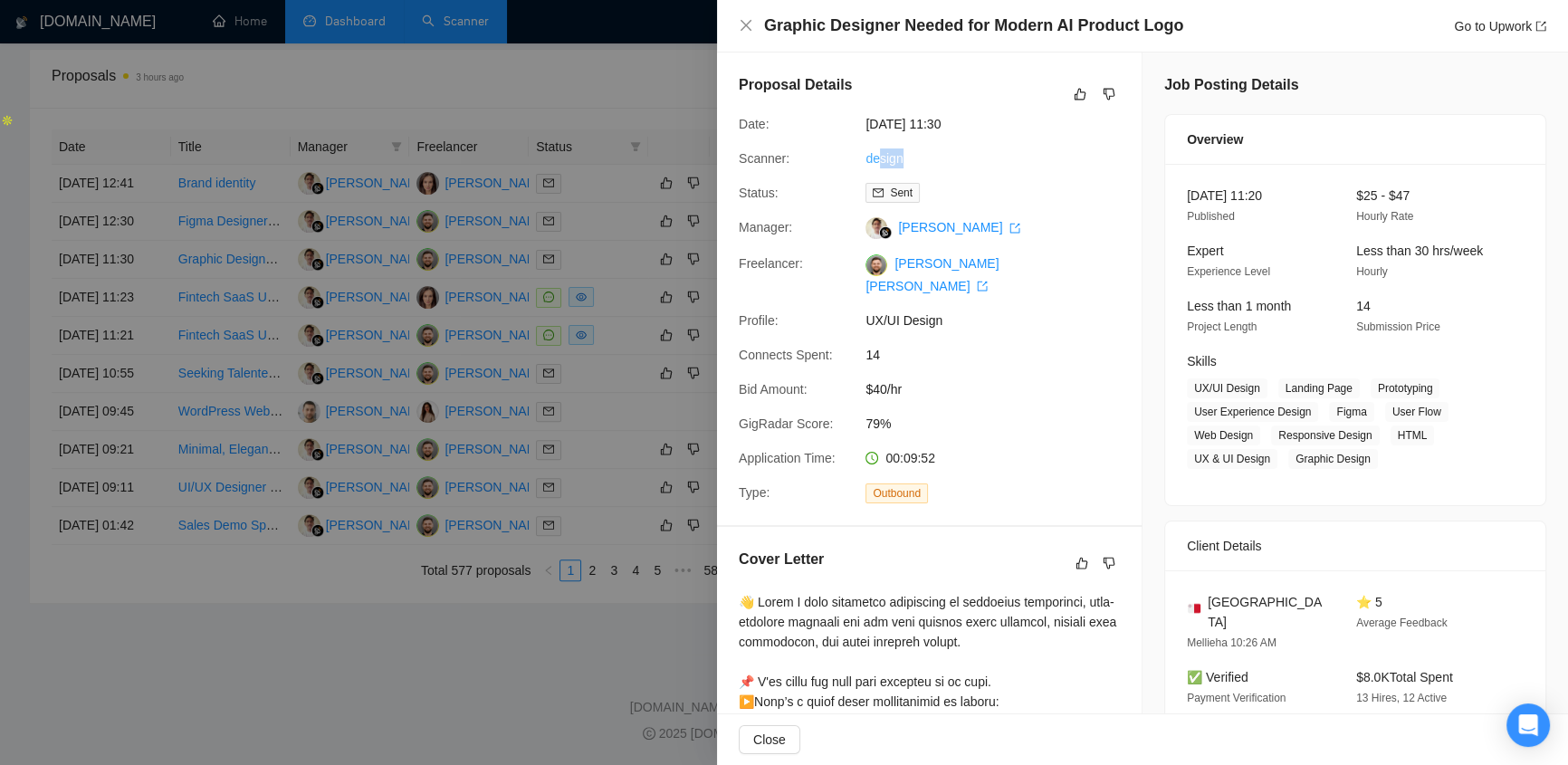
drag, startPoint x: 907, startPoint y: 167, endPoint x: 875, endPoint y: 160, distance: 32.8
click at [875, 160] on div "design" at bounding box center [954, 158] width 191 height 20
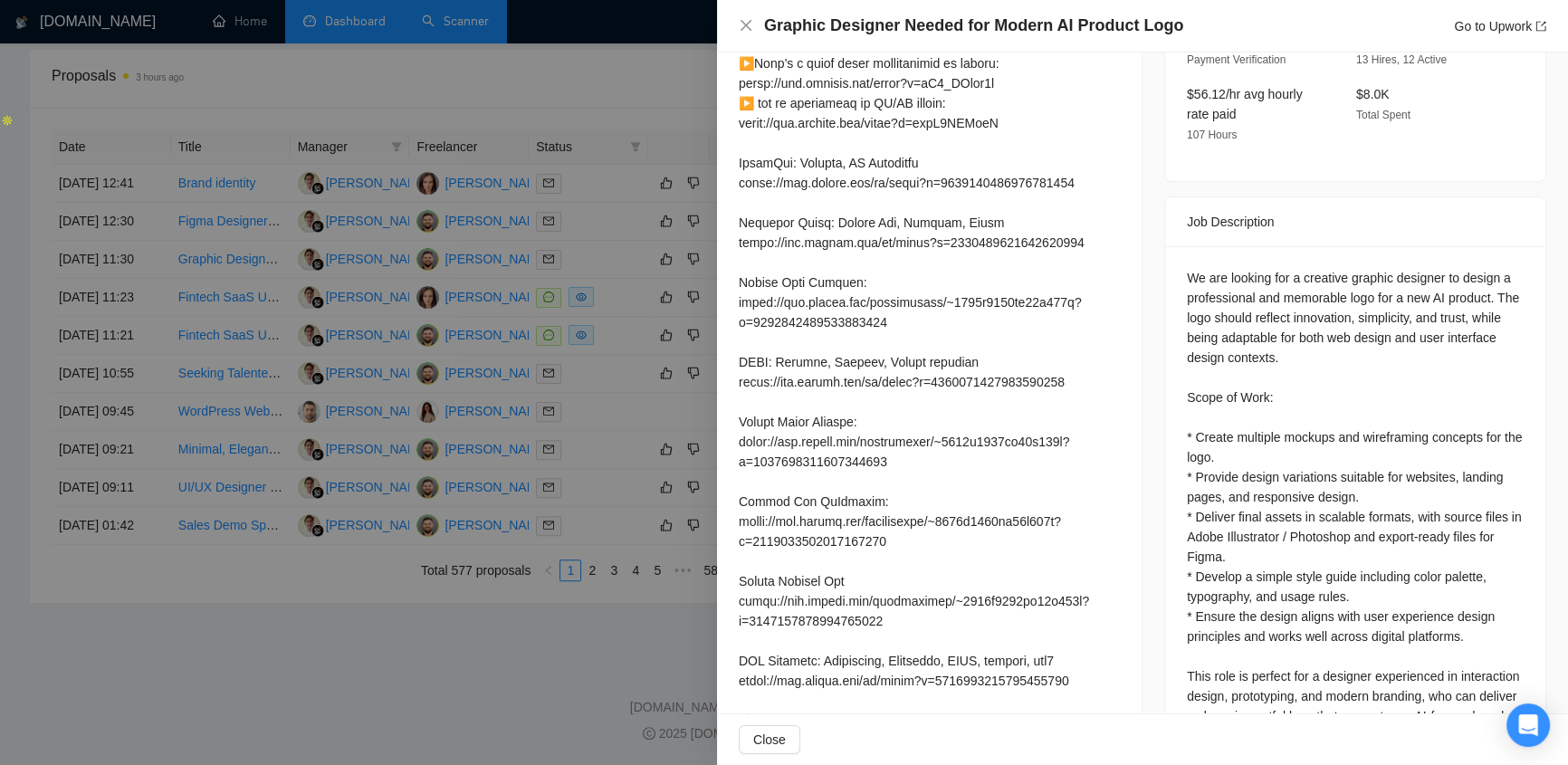
scroll to position [446, 0]
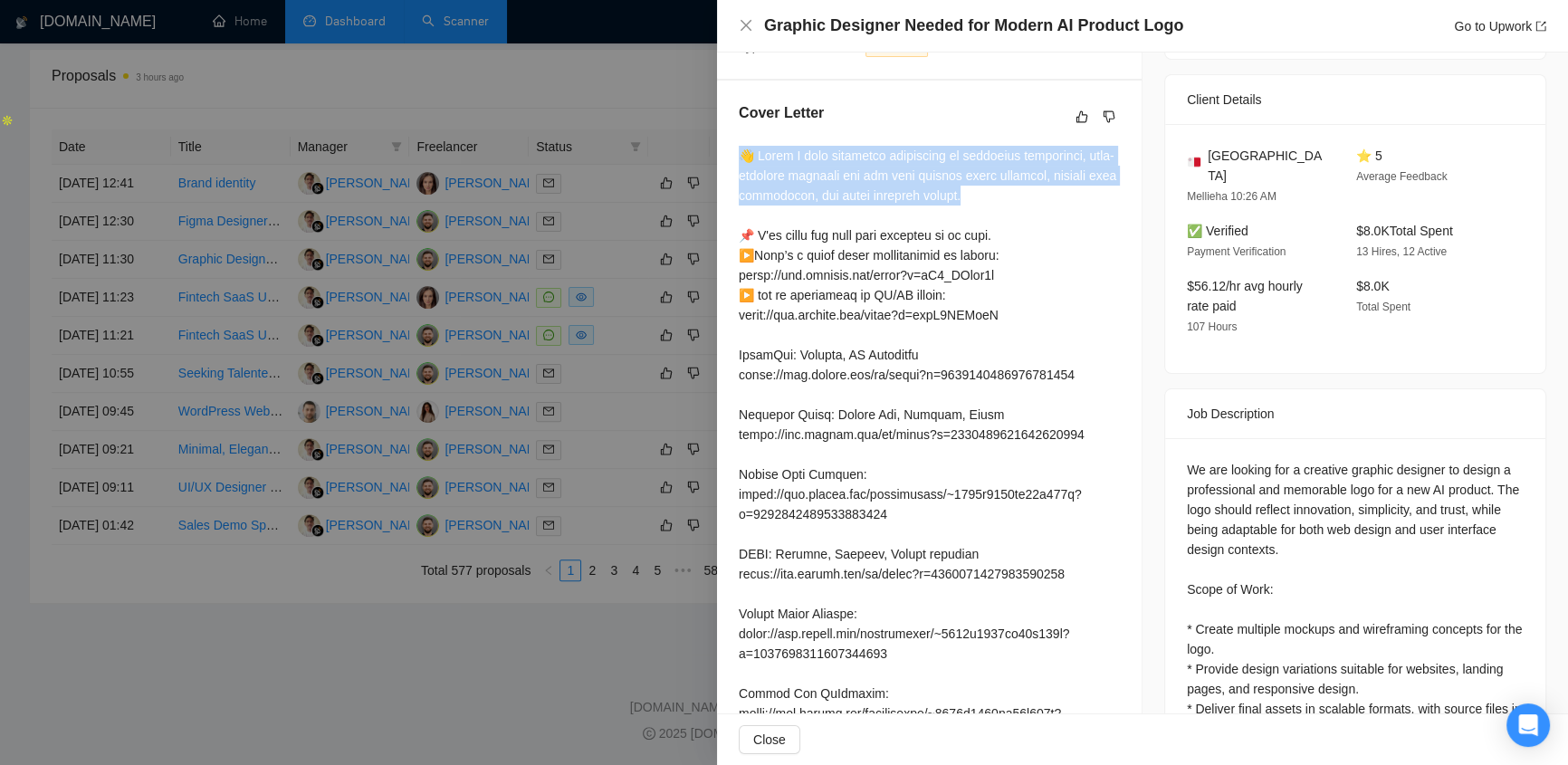
drag, startPoint x: 741, startPoint y: 132, endPoint x: 998, endPoint y: 182, distance: 261.8
click at [998, 182] on div at bounding box center [930, 713] width 381 height 1136
click at [1003, 178] on div at bounding box center [930, 713] width 381 height 1136
drag, startPoint x: 735, startPoint y: 128, endPoint x: 1027, endPoint y: 175, distance: 295.8
click at [1030, 177] on div "Cover Letter" at bounding box center [930, 695] width 425 height 1229
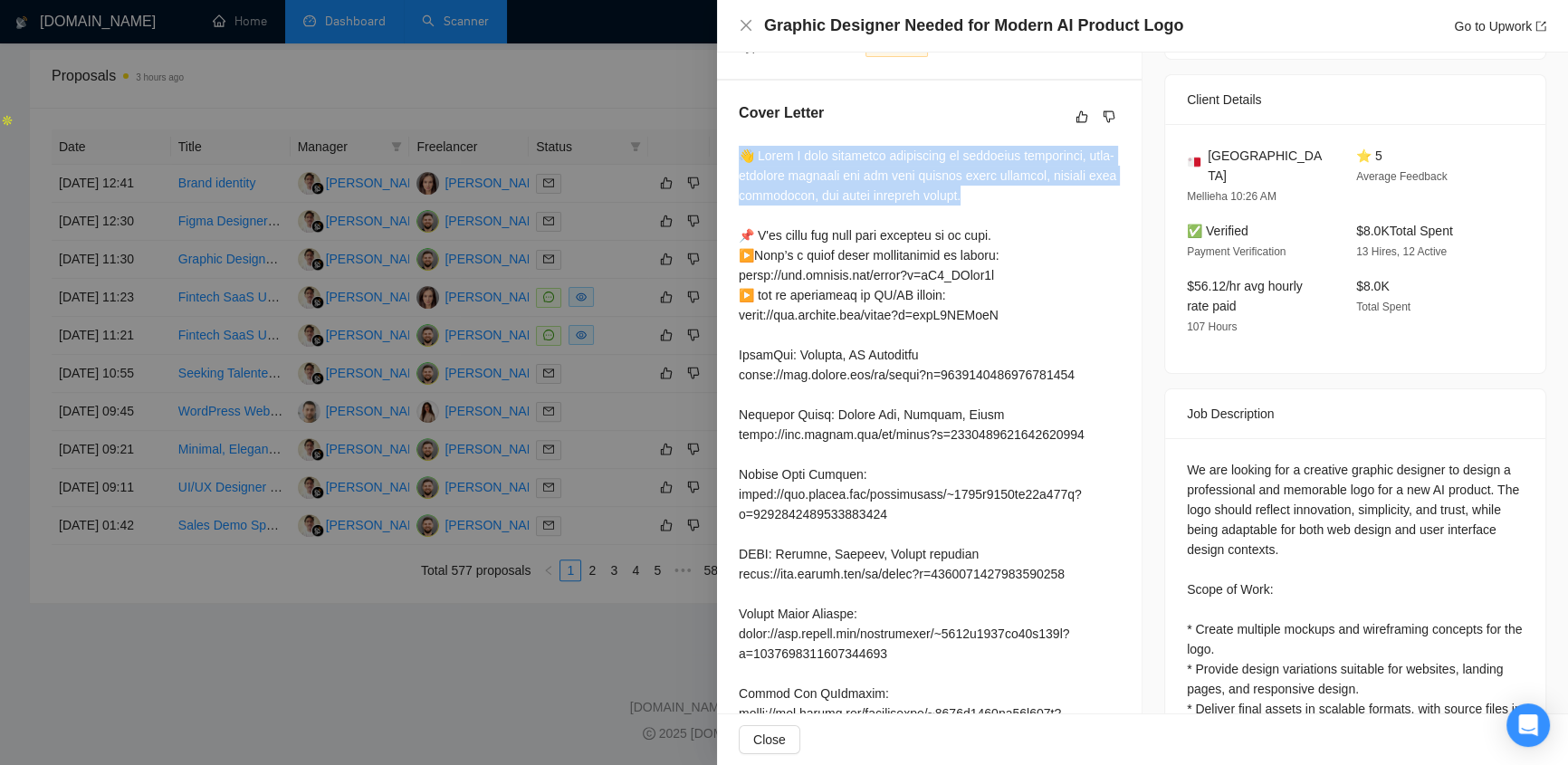
click at [794, 146] on div at bounding box center [930, 713] width 381 height 1136
drag, startPoint x: 735, startPoint y: 136, endPoint x: 1026, endPoint y: 174, distance: 293.5
click at [1026, 174] on div "Cover Letter" at bounding box center [930, 695] width 425 height 1229
click at [1032, 185] on div at bounding box center [930, 713] width 381 height 1136
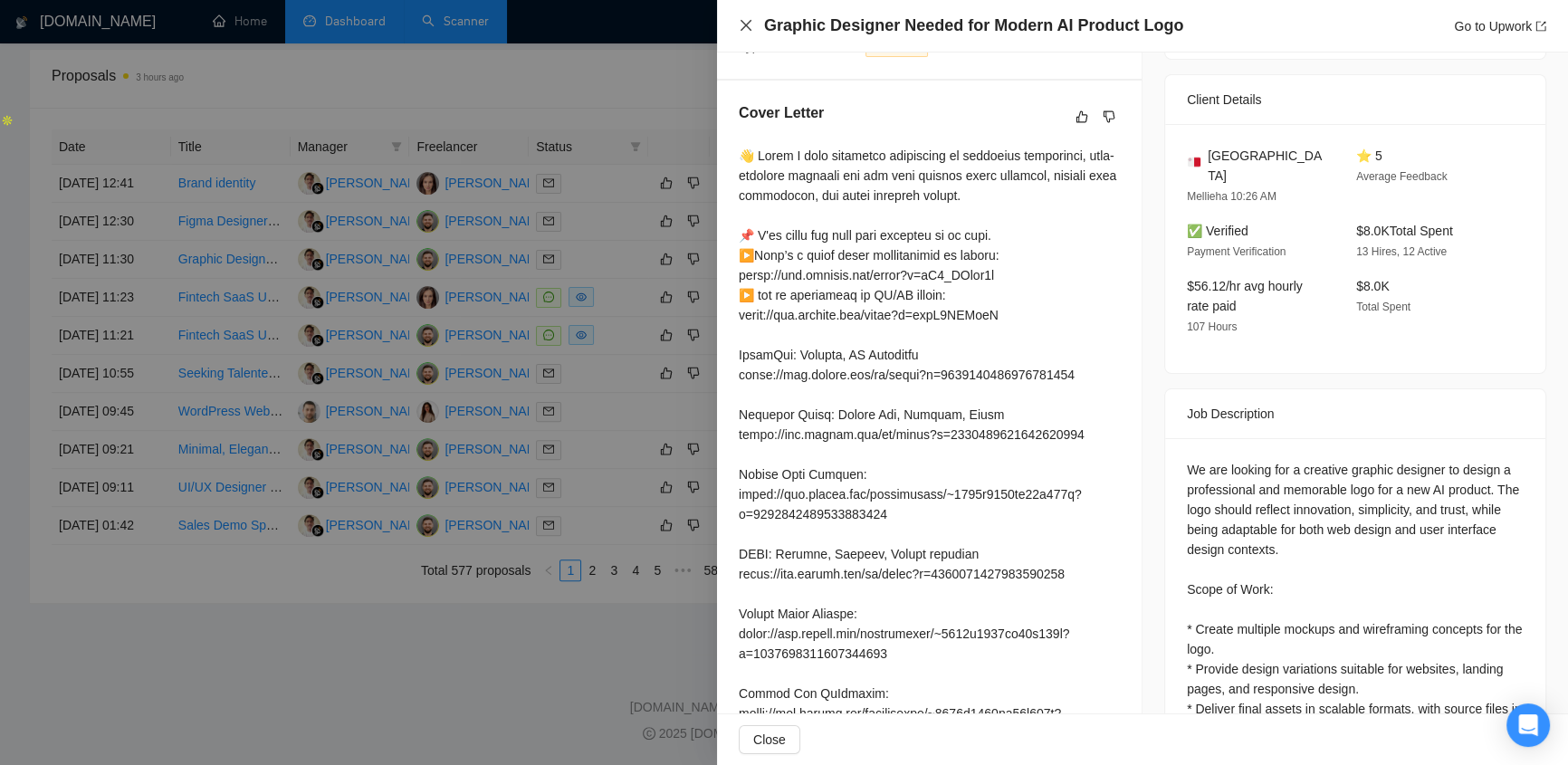
click at [746, 20] on icon "close" at bounding box center [746, 25] width 14 height 14
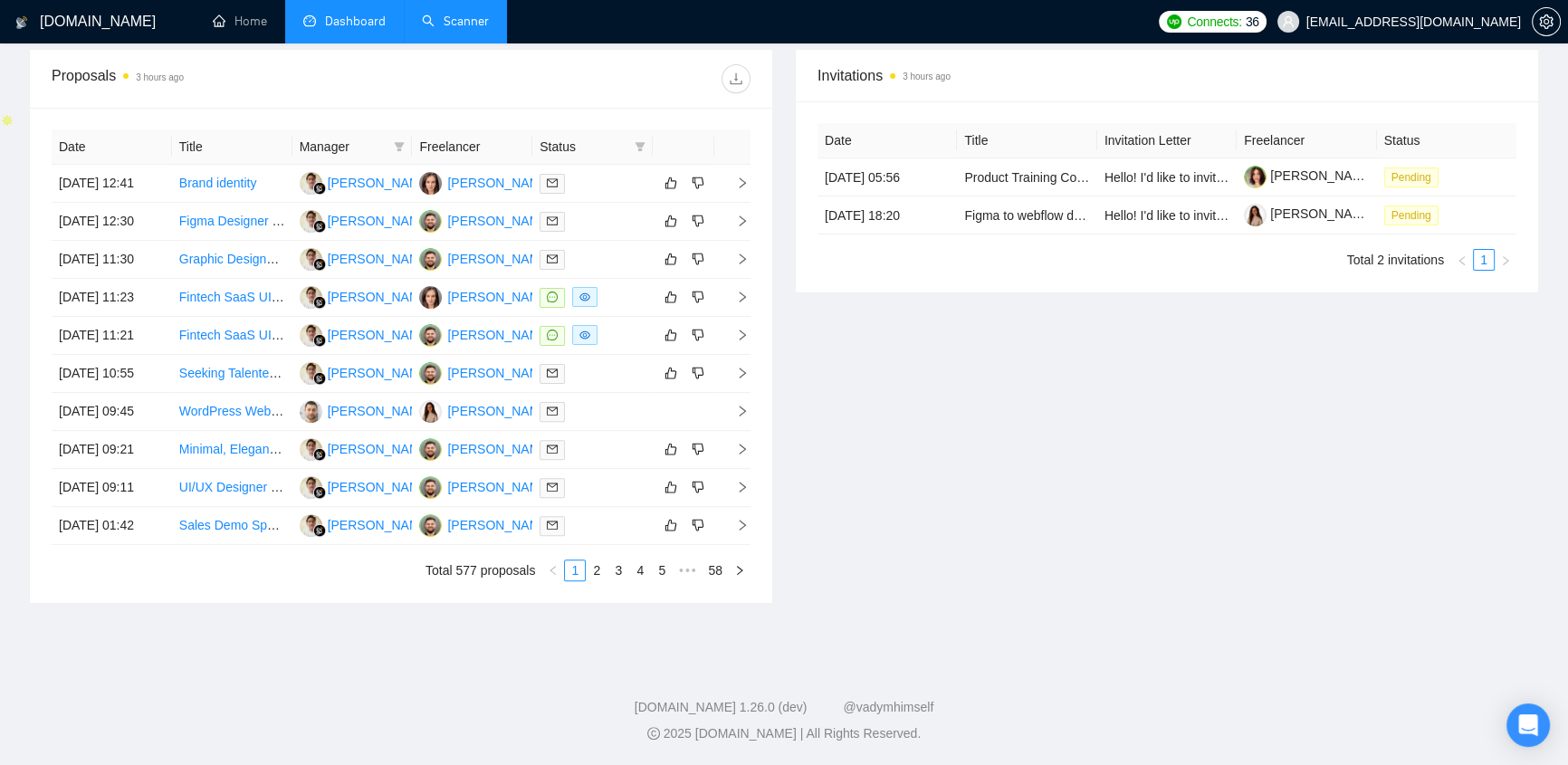
scroll to position [0, 0]
